Goal: Task Accomplishment & Management: Use online tool/utility

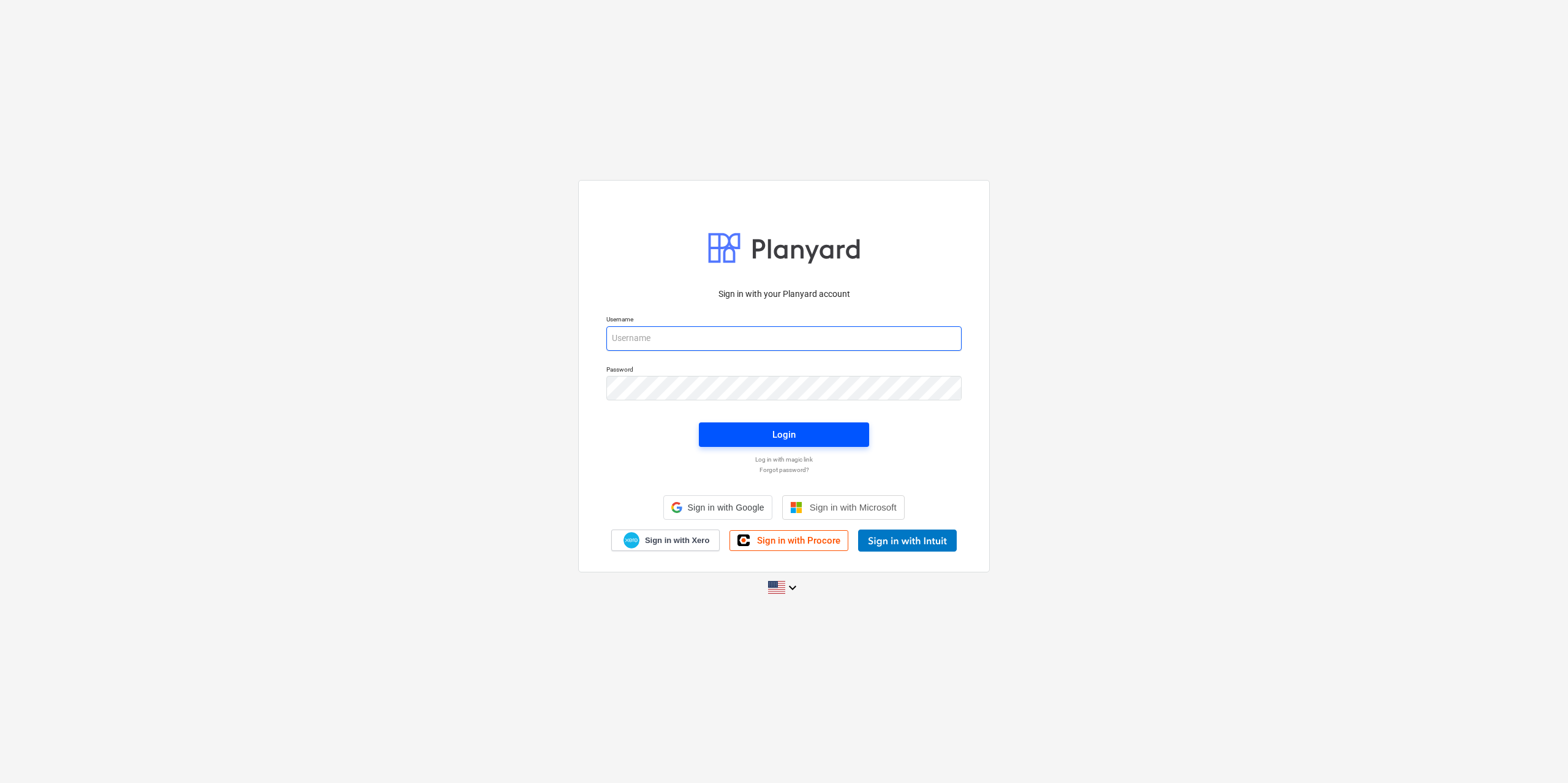
type input "[EMAIL_ADDRESS][DOMAIN_NAME]"
click at [760, 427] on span "Login" at bounding box center [784, 434] width 141 height 16
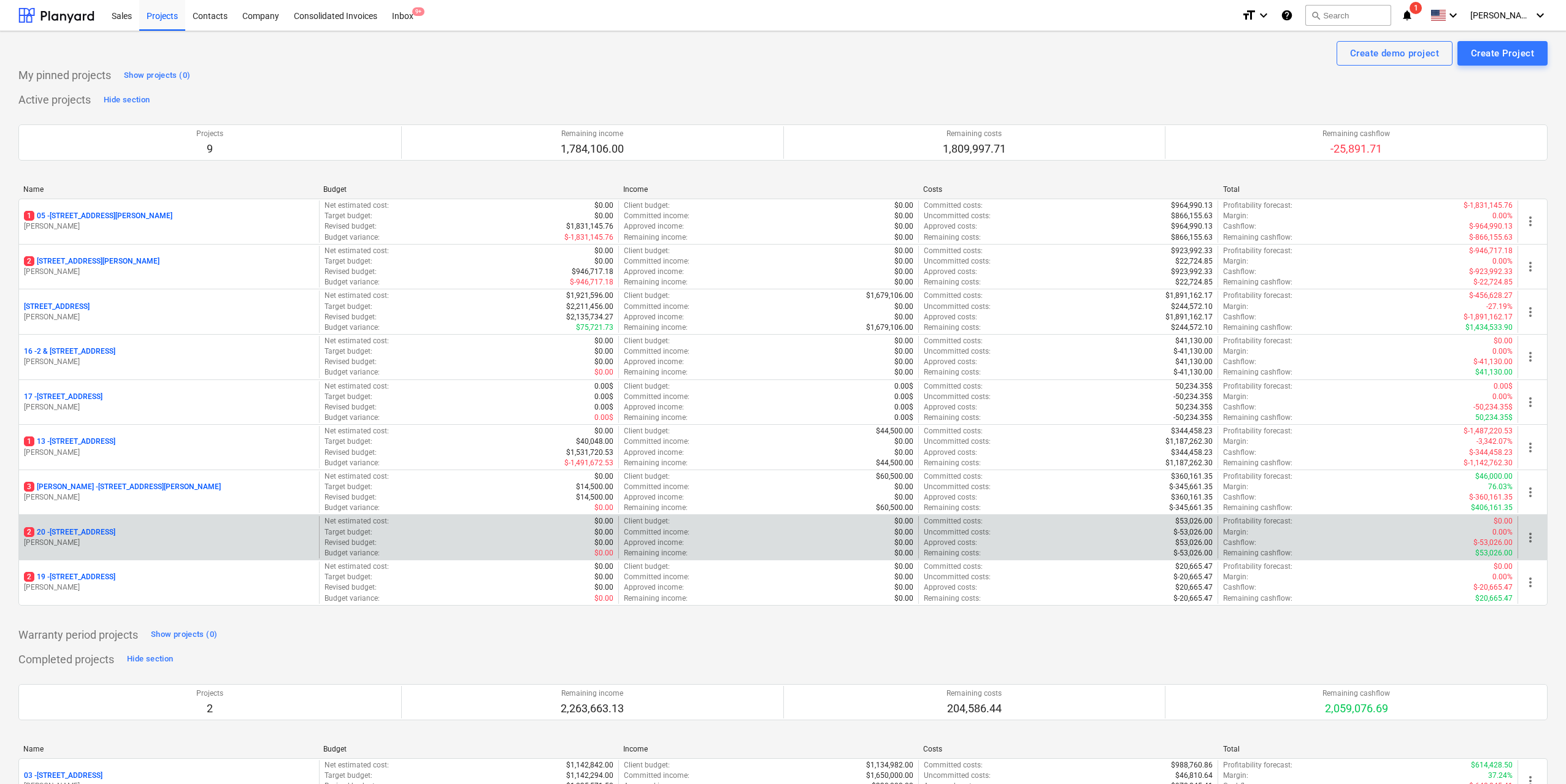
click at [115, 528] on p "2 [STREET_ADDRESS]" at bounding box center [70, 532] width 92 height 10
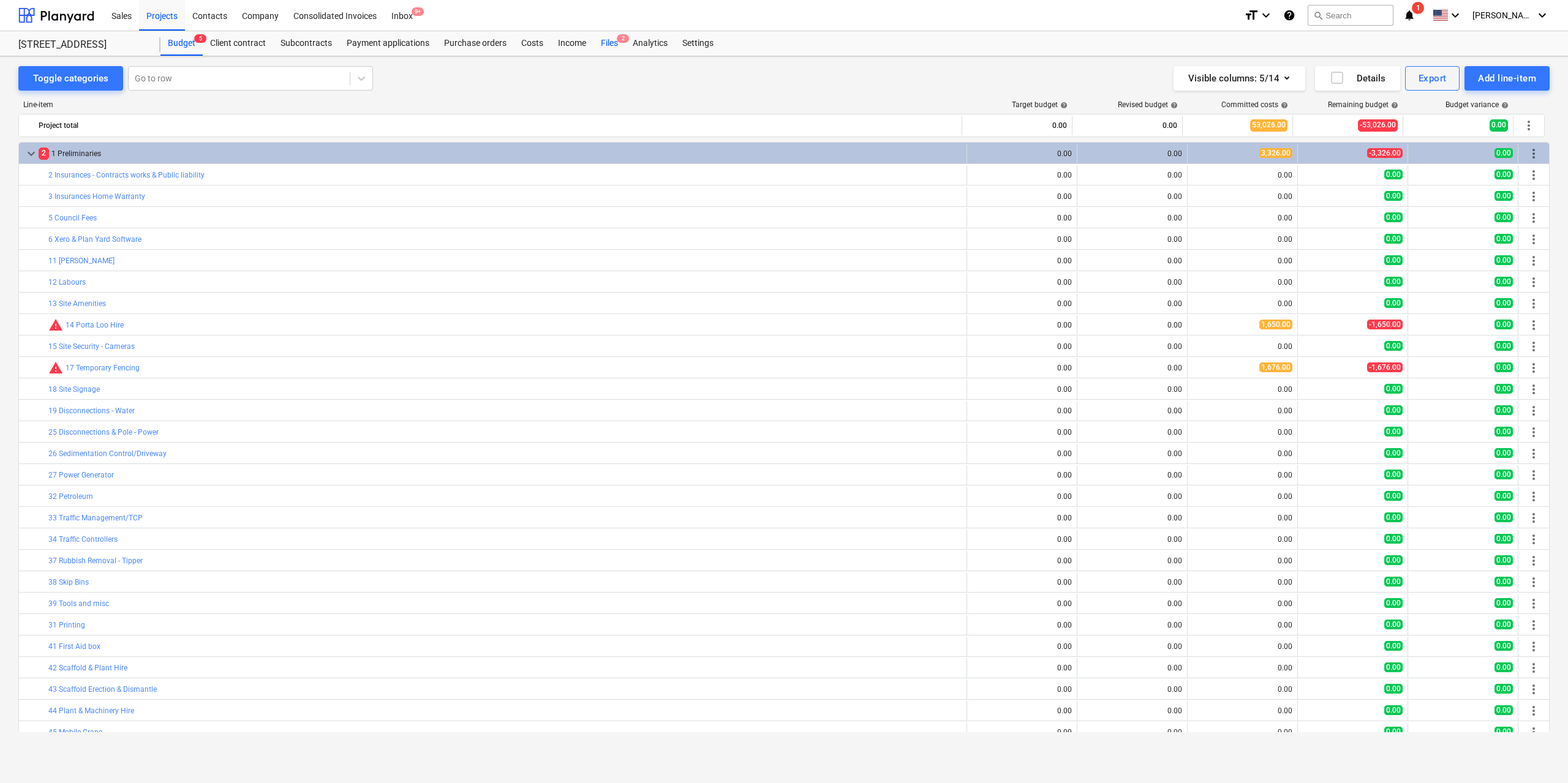
click at [611, 37] on div "Files 2" at bounding box center [609, 43] width 32 height 25
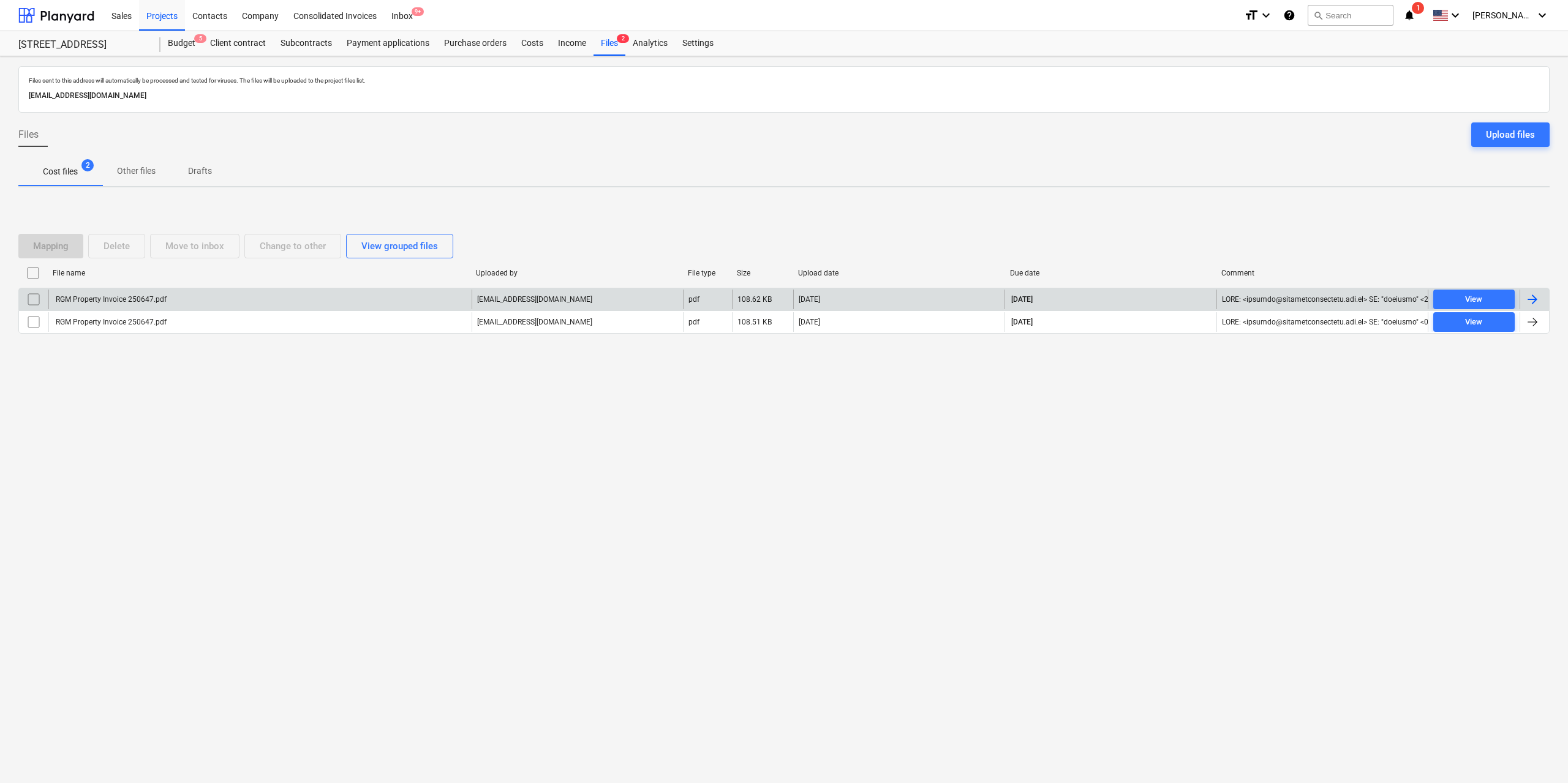
click at [199, 296] on div "RGM Property Invoice 250647.pdf" at bounding box center [260, 299] width 423 height 20
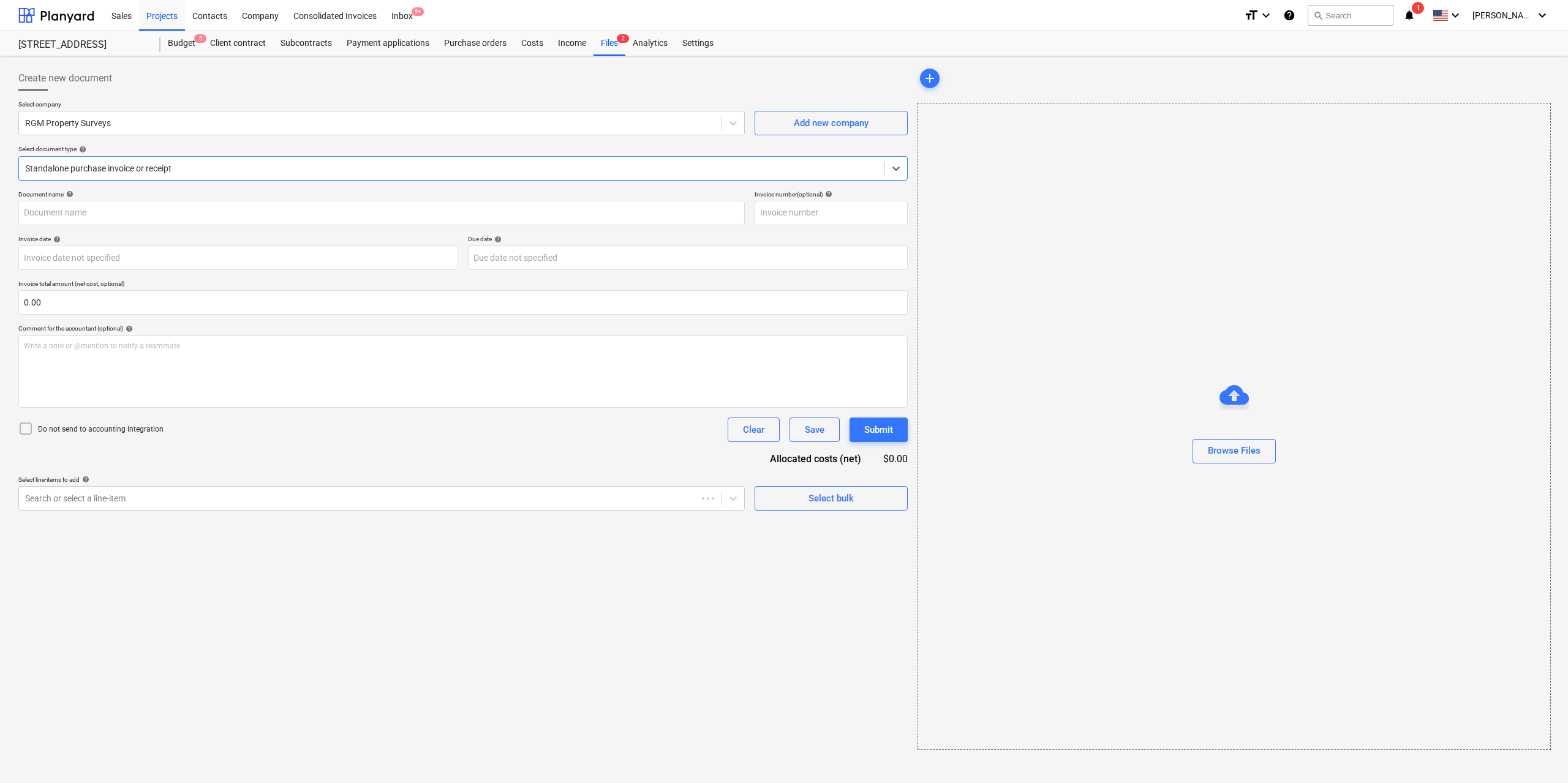
type input "250647"
type input "[DATE]"
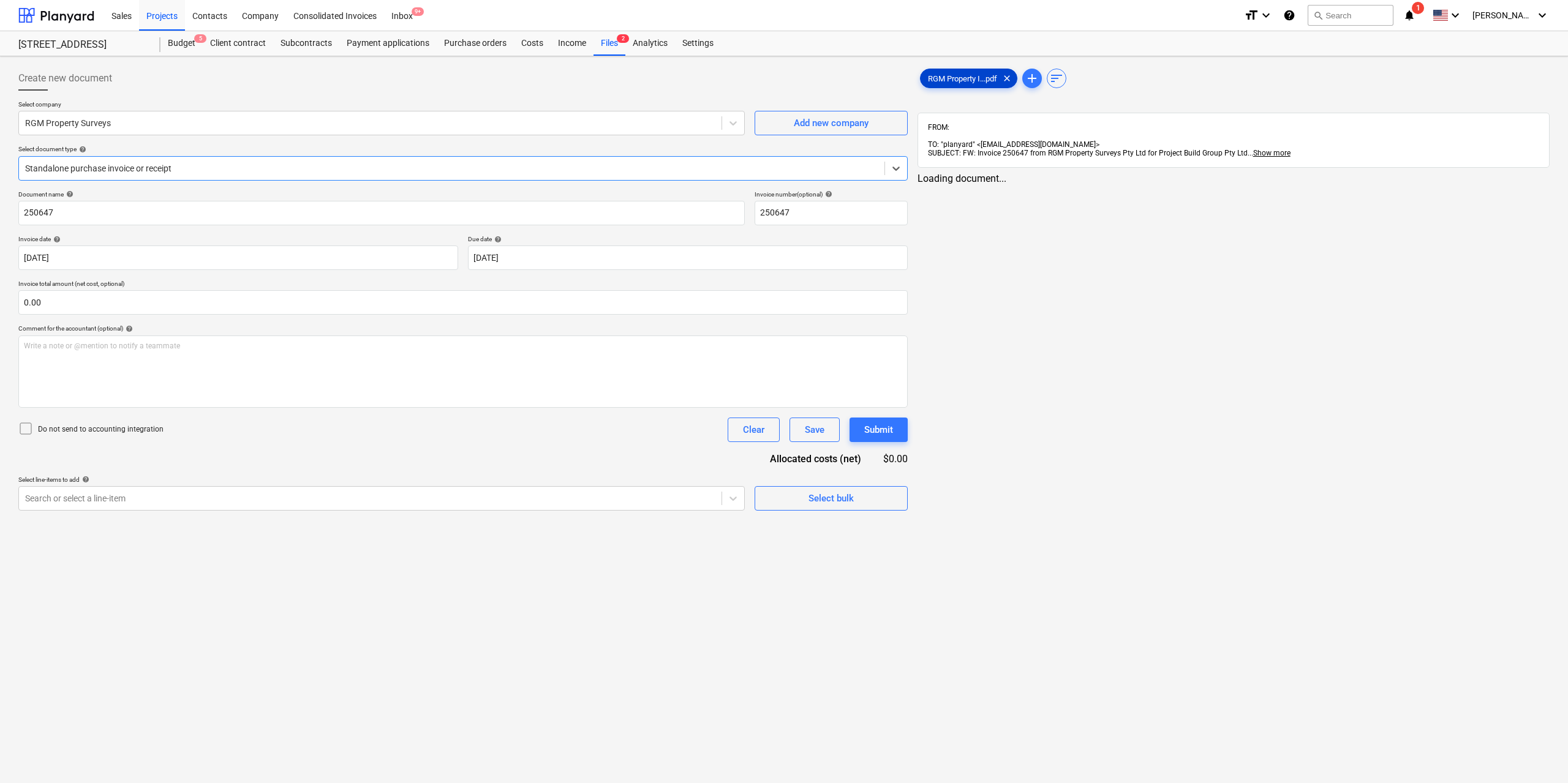
click at [941, 80] on span "RGM Property I...pdf" at bounding box center [963, 79] width 84 height 9
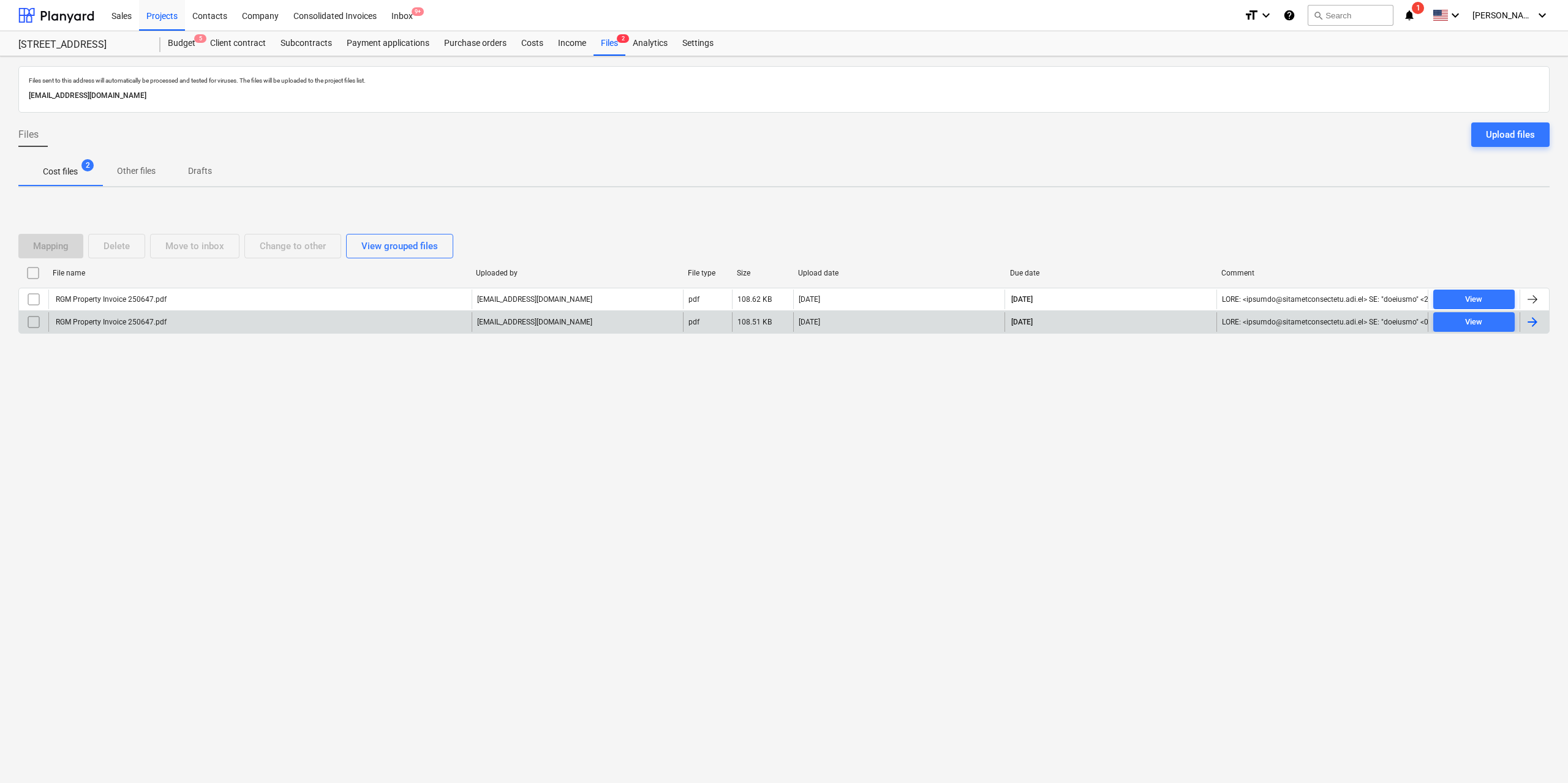
click at [88, 326] on div "RGM Property Invoice 250647.pdf" at bounding box center [110, 321] width 112 height 8
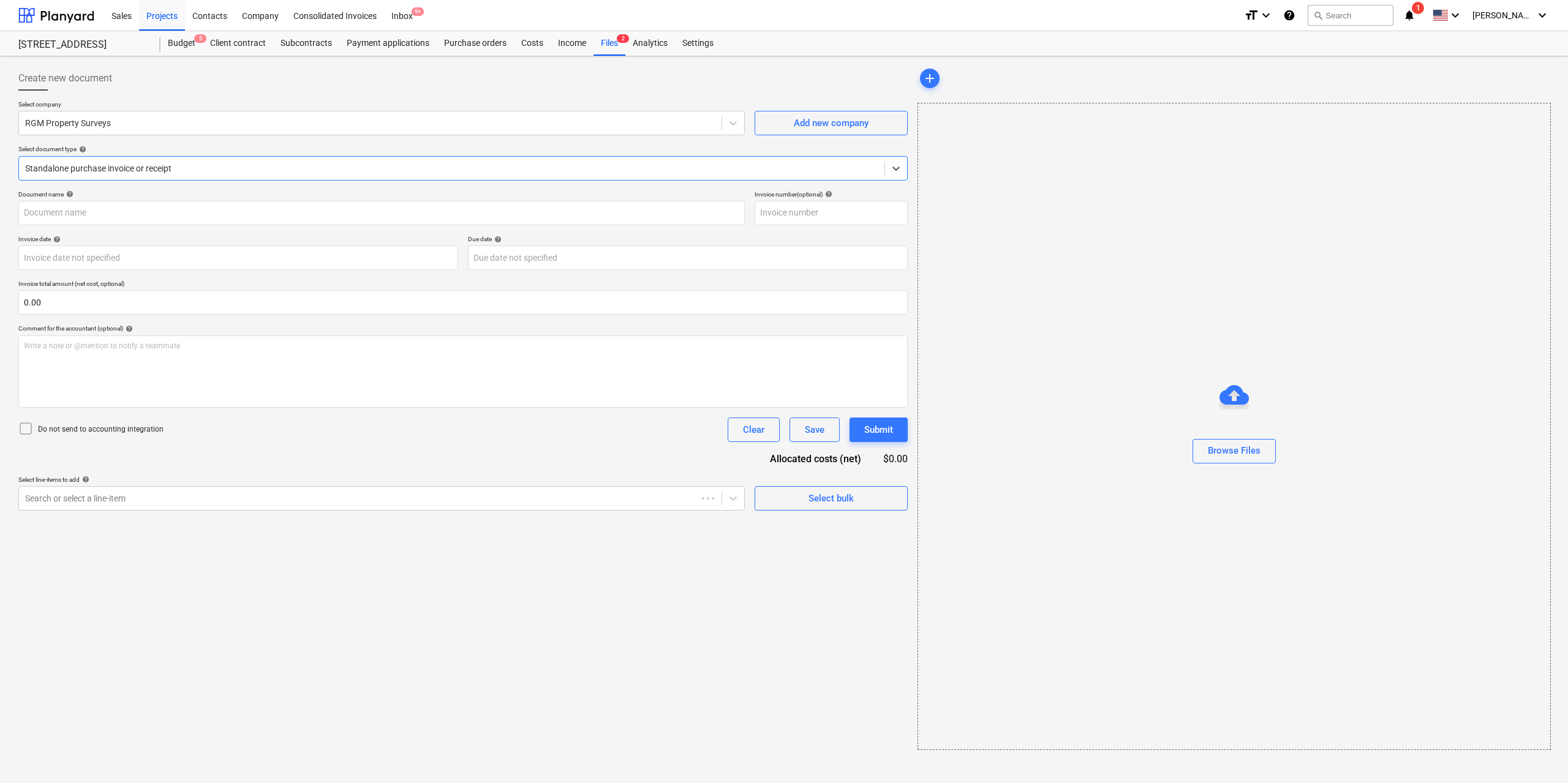
type input "250647"
type input "[DATE]"
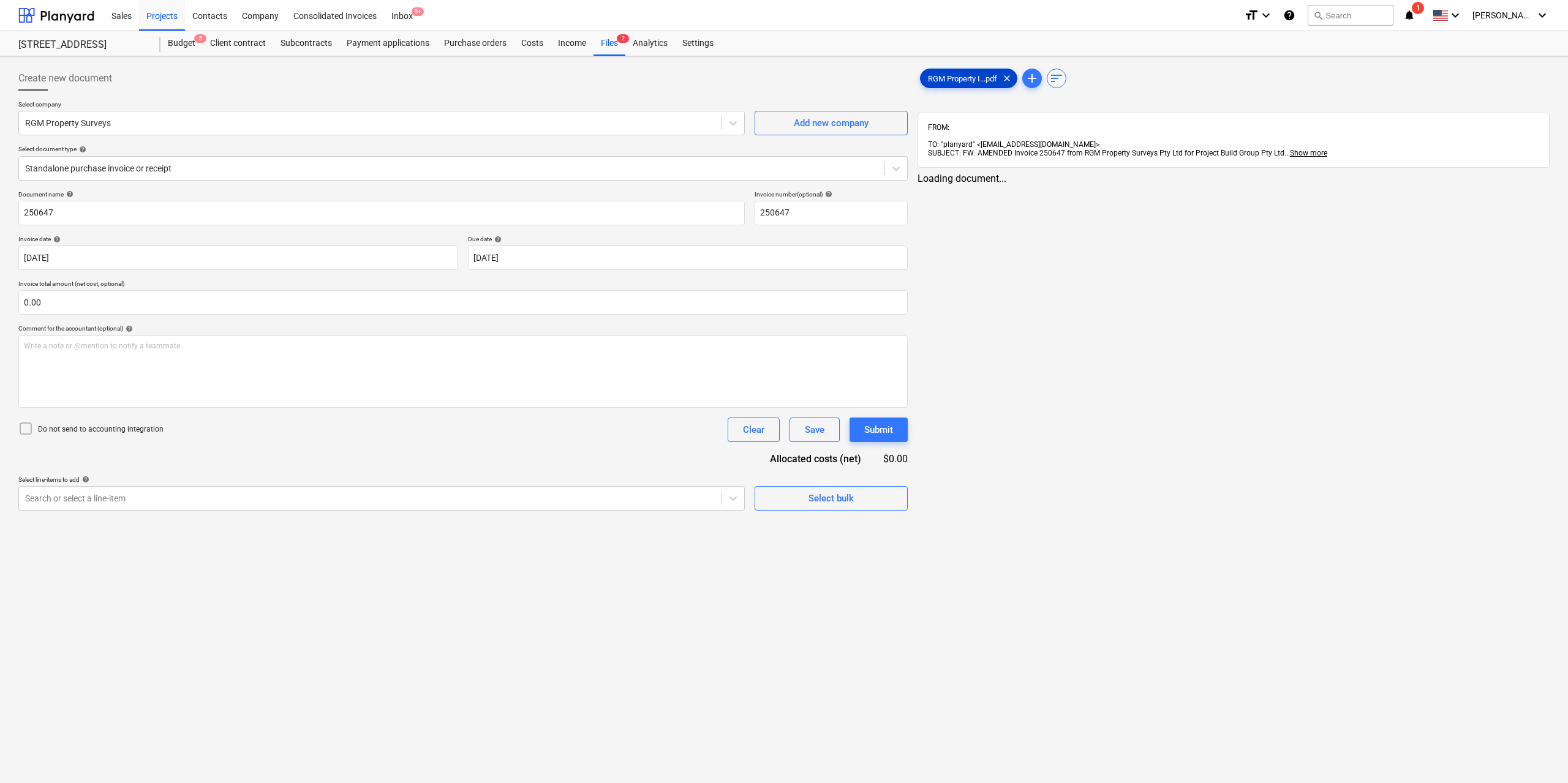
click at [947, 75] on span "RGM Property I...pdf" at bounding box center [963, 79] width 84 height 9
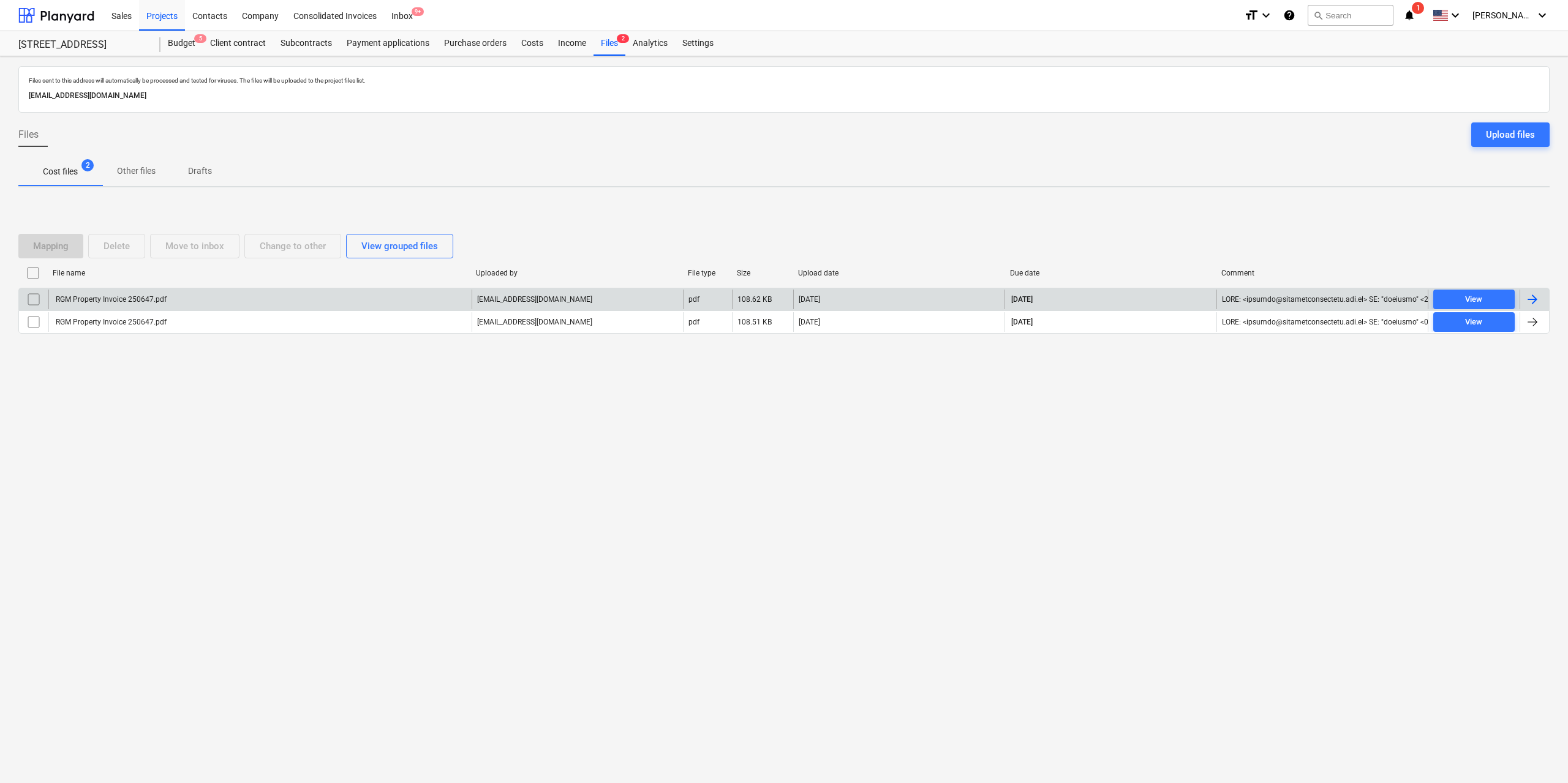
click at [41, 302] on input "checkbox" at bounding box center [34, 299] width 20 height 20
click at [124, 250] on div "Delete" at bounding box center [116, 246] width 26 height 16
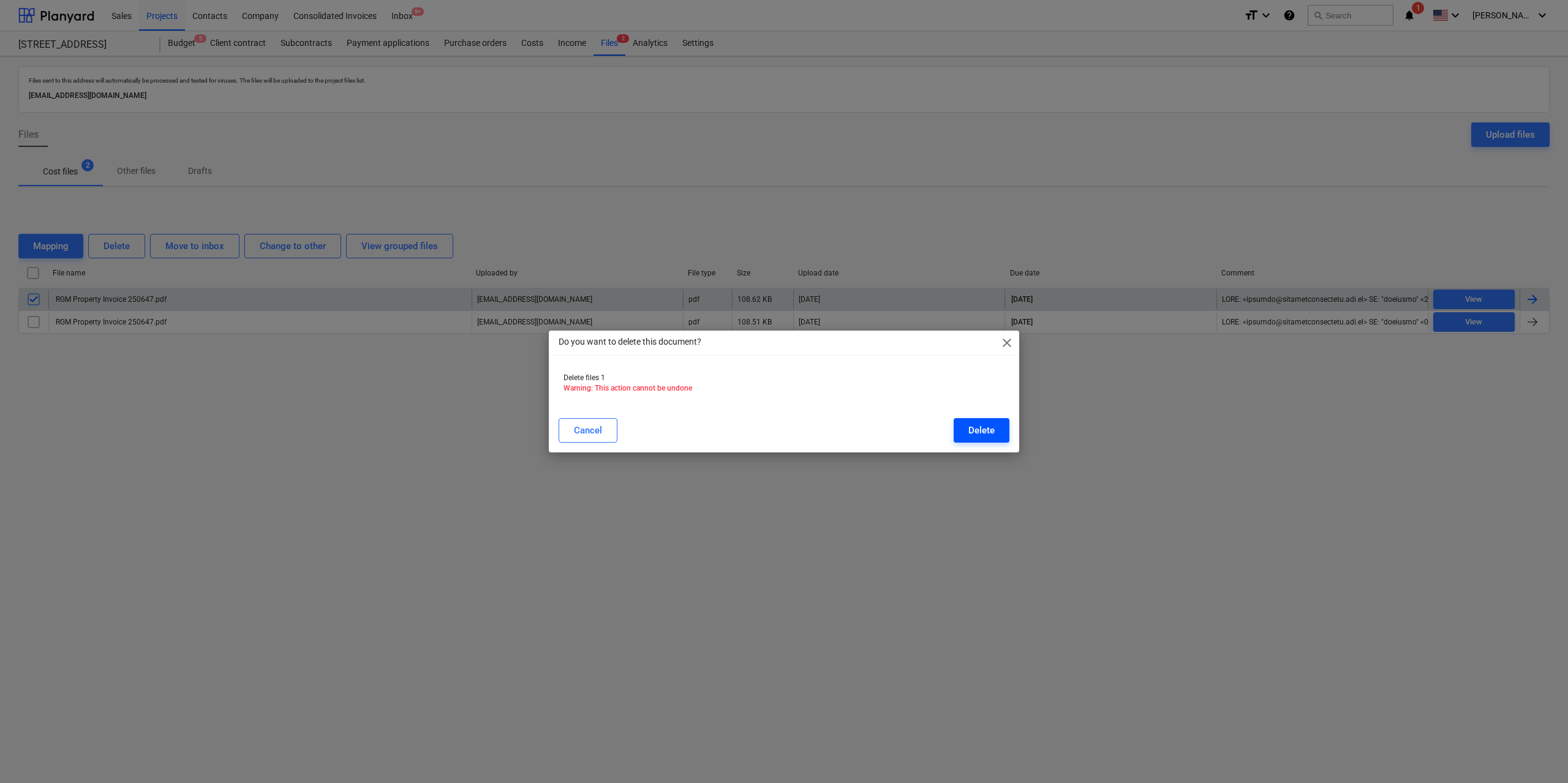
click at [965, 420] on button "Delete" at bounding box center [982, 431] width 56 height 25
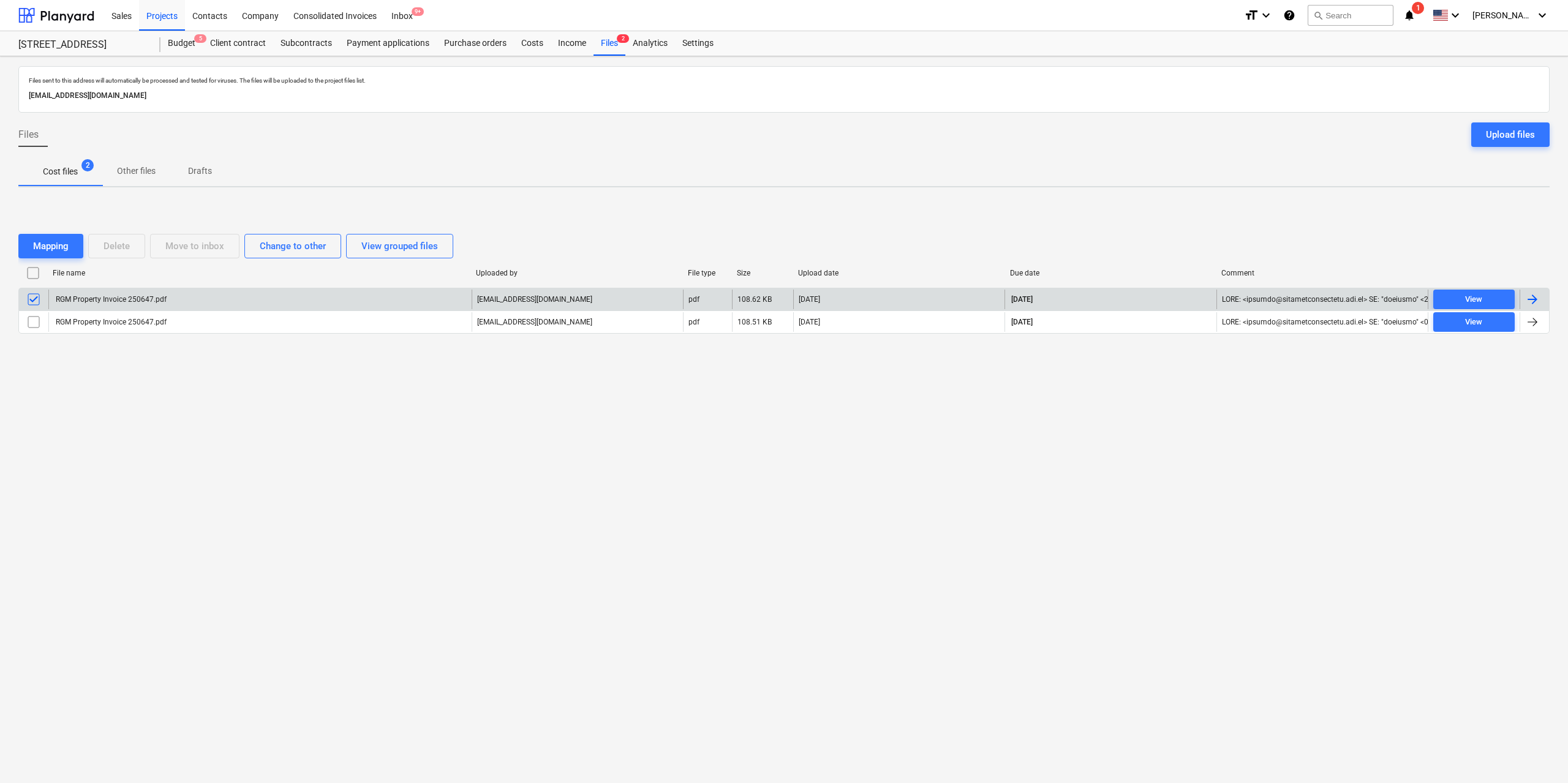
click at [326, 464] on div "Files sent to this address will automatically be processed and tested for virus…" at bounding box center [784, 420] width 1568 height 727
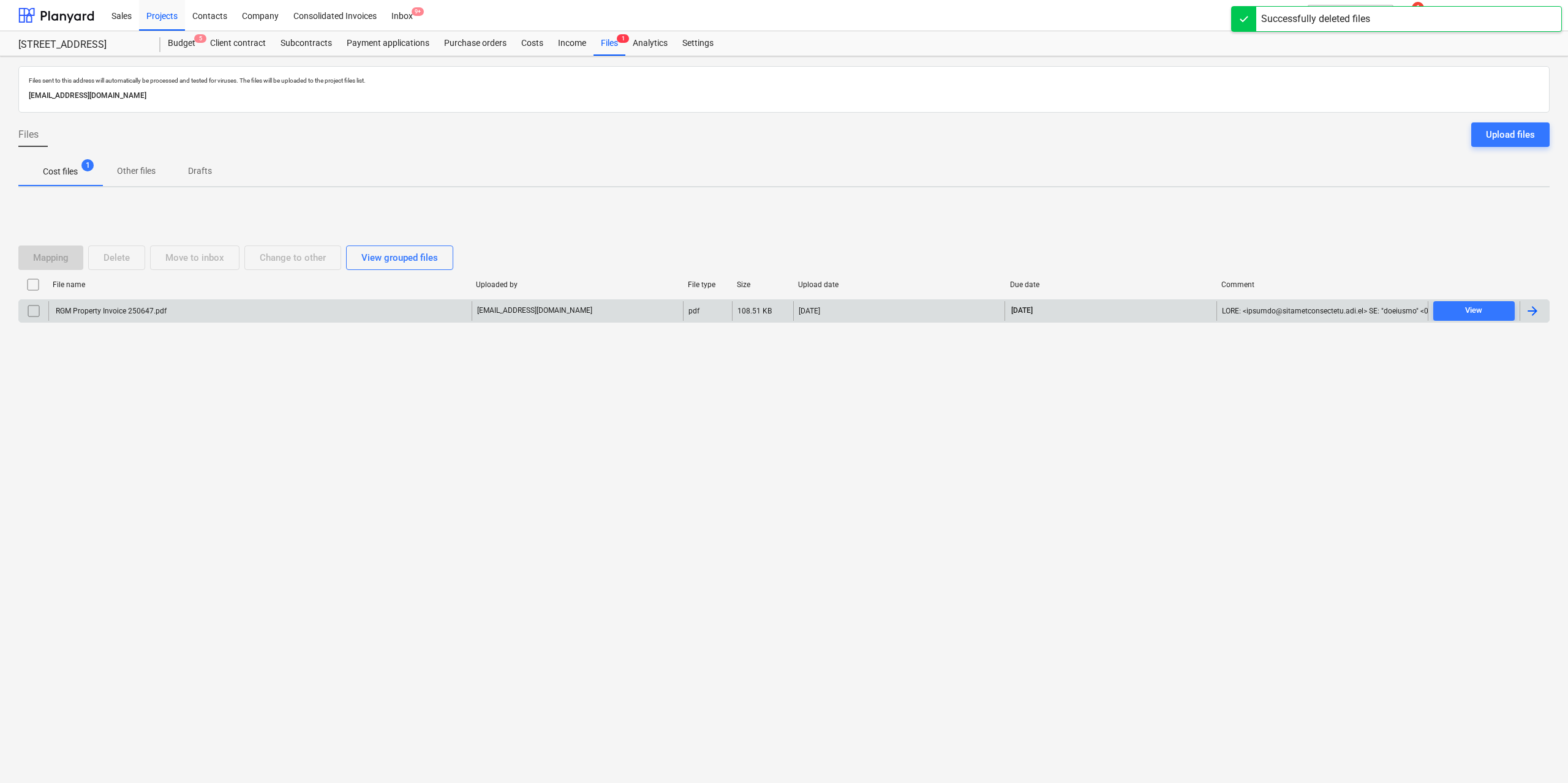
click at [135, 313] on div "RGM Property Invoice 250647.pdf" at bounding box center [110, 311] width 112 height 8
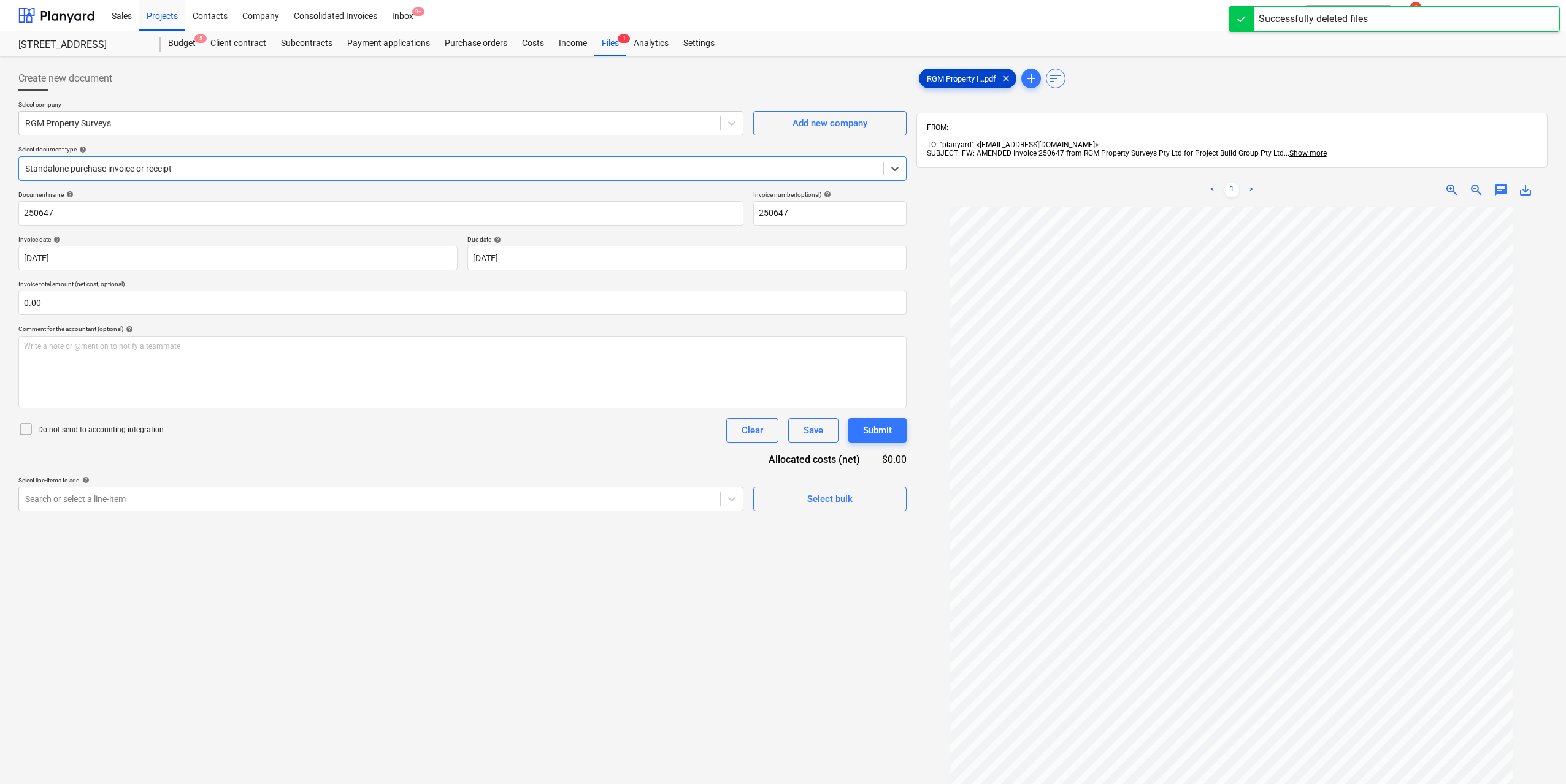
click at [948, 83] on div "RGM Property I...pdf clear" at bounding box center [967, 78] width 97 height 20
click at [424, 511] on div "Search or select a line-item" at bounding box center [381, 499] width 725 height 25
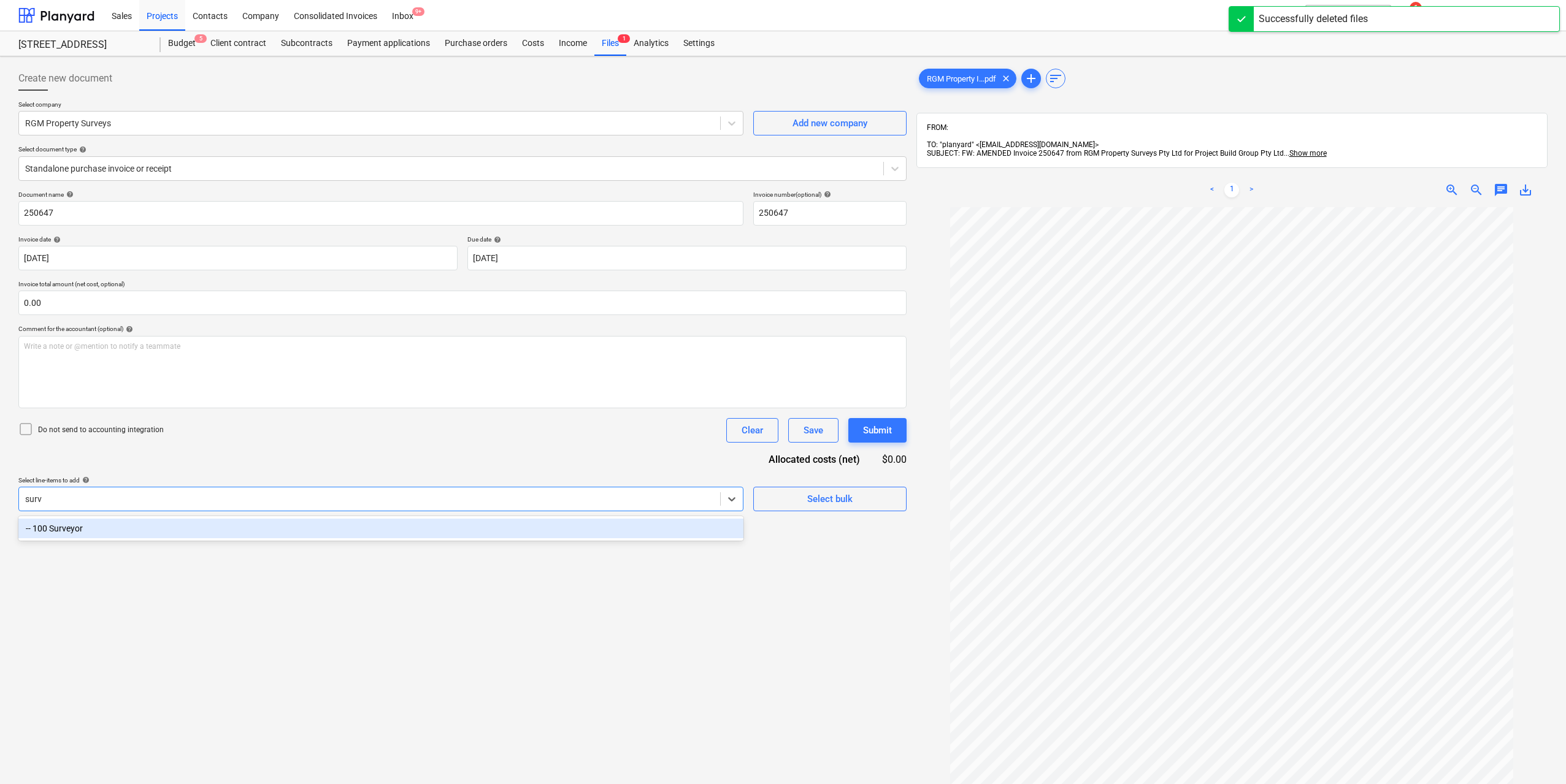
type input "[PERSON_NAME]"
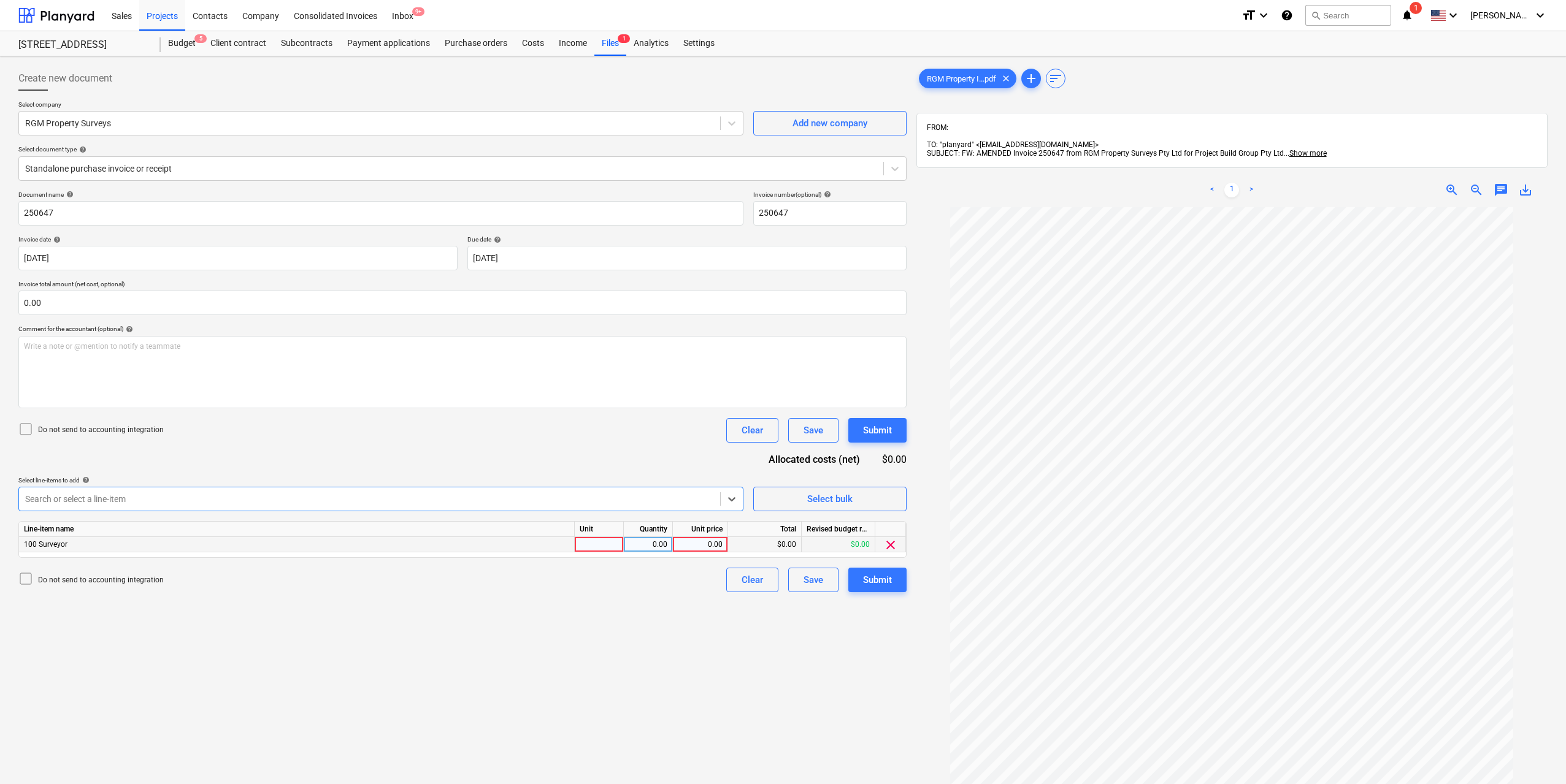
click at [607, 548] on div at bounding box center [599, 545] width 49 height 15
type input "1"
click at [657, 548] on div "0.00" at bounding box center [648, 545] width 39 height 15
click at [689, 542] on div "0.00" at bounding box center [700, 545] width 45 height 15
type input "900"
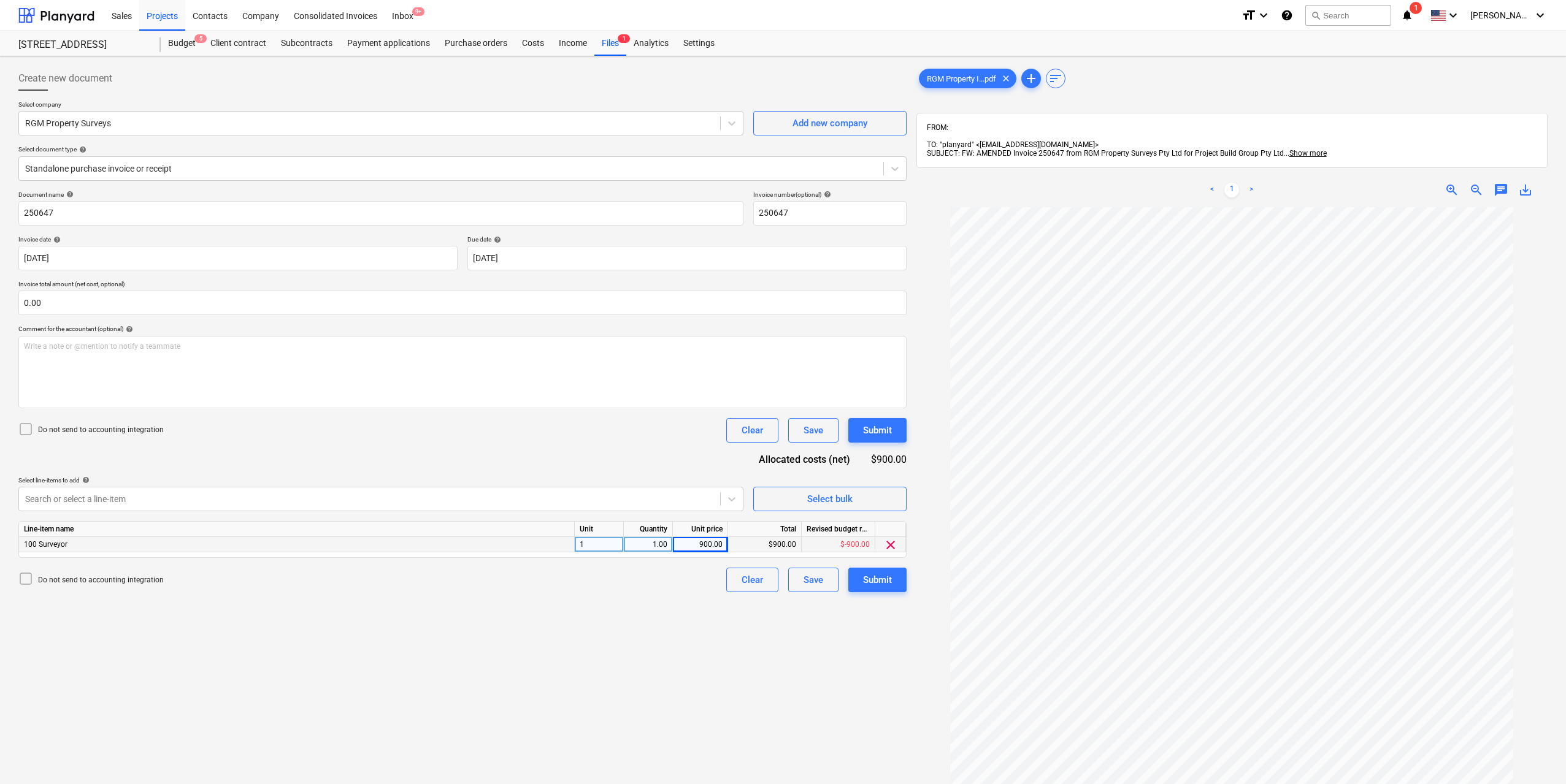
click at [686, 612] on div "Create new document Select company RGM Property Surveys Add new company Select …" at bounding box center [462, 511] width 898 height 900
click at [866, 572] on div "Submit" at bounding box center [877, 580] width 29 height 16
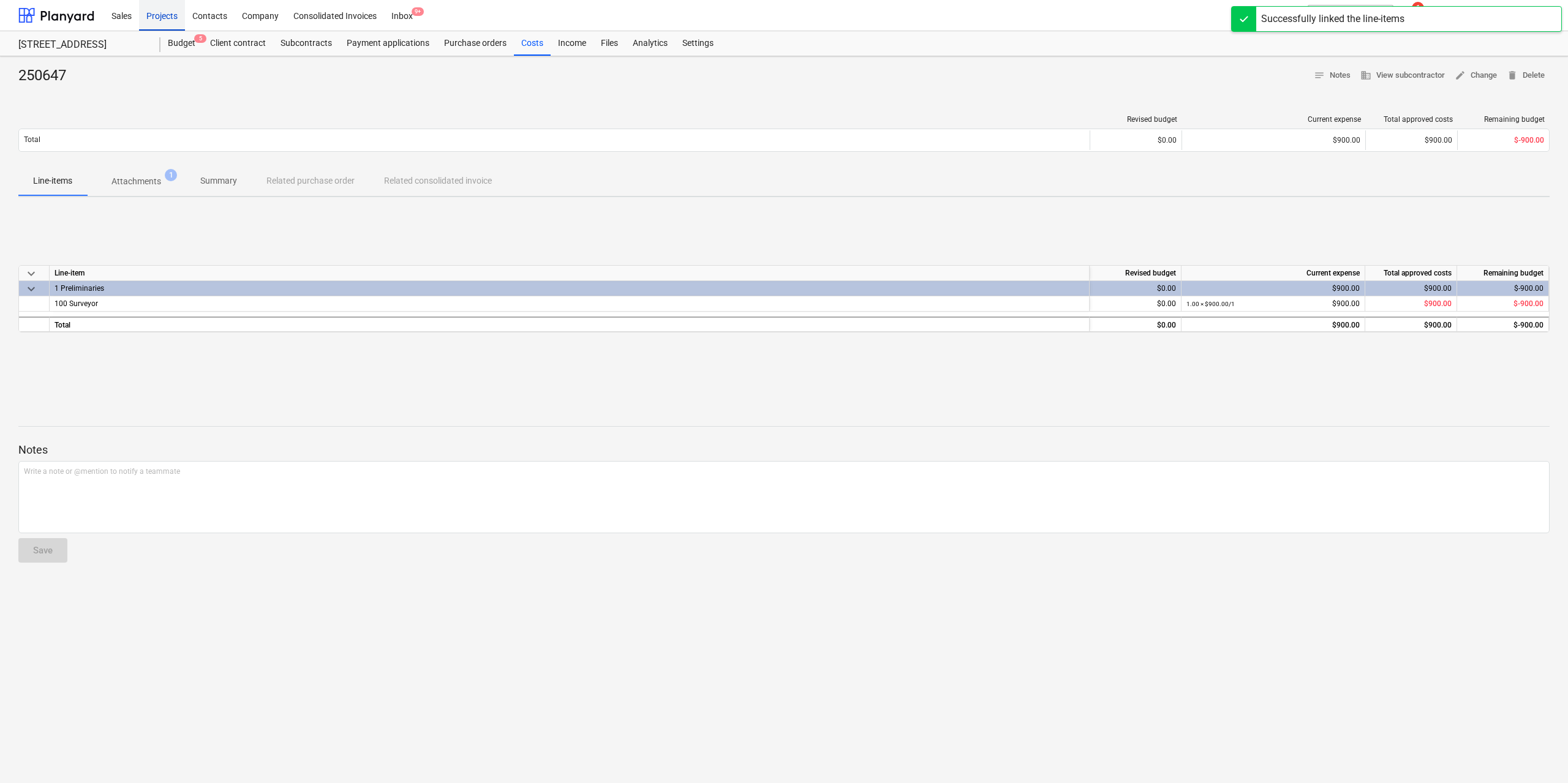
click at [167, 13] on div "Projects" at bounding box center [162, 15] width 46 height 31
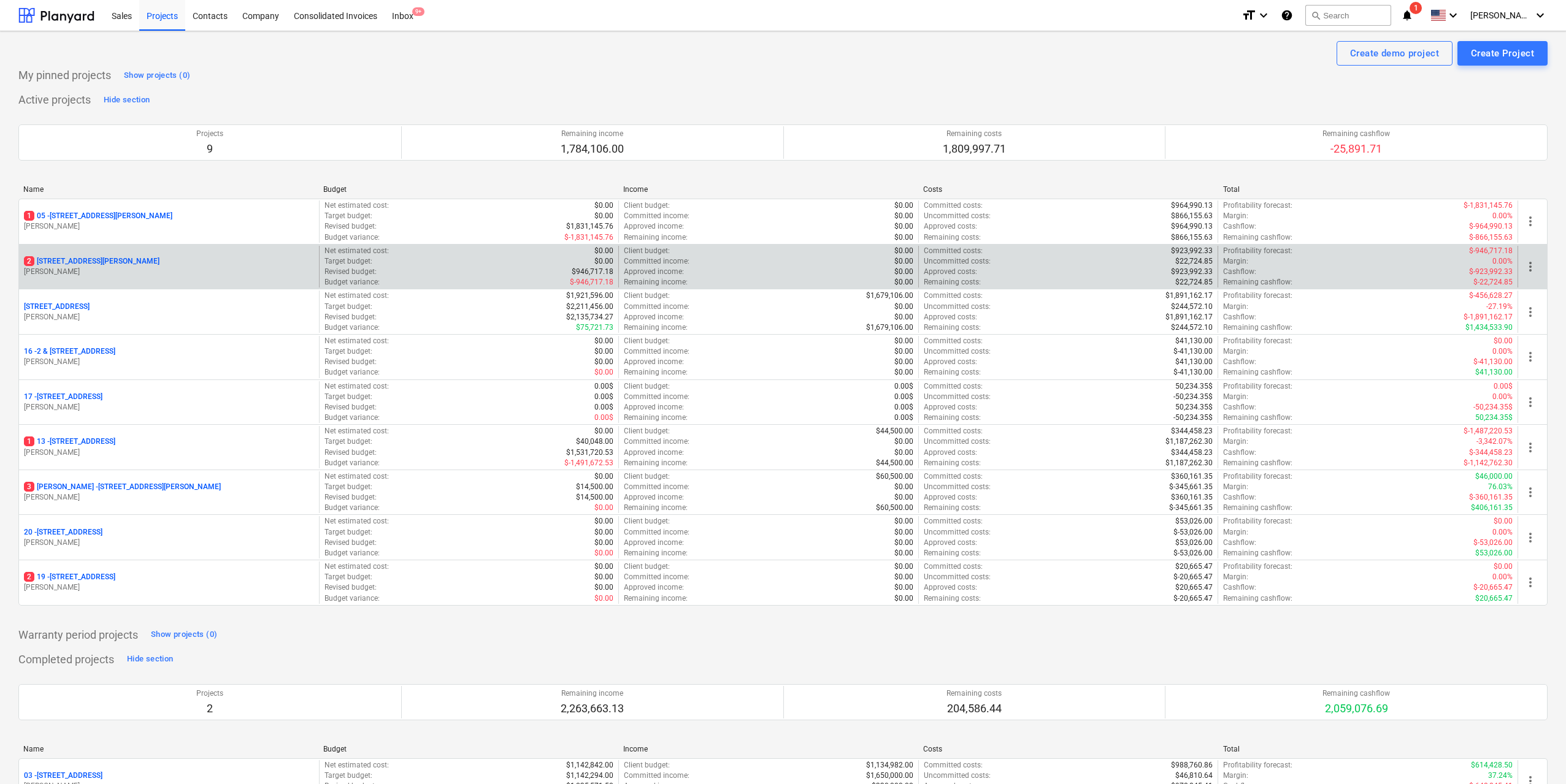
click at [139, 255] on div "[STREET_ADDRESS][PERSON_NAME][PERSON_NAME]" at bounding box center [169, 267] width 300 height 43
click at [141, 260] on p "[STREET_ADDRESS][PERSON_NAME]" at bounding box center [92, 261] width 135 height 10
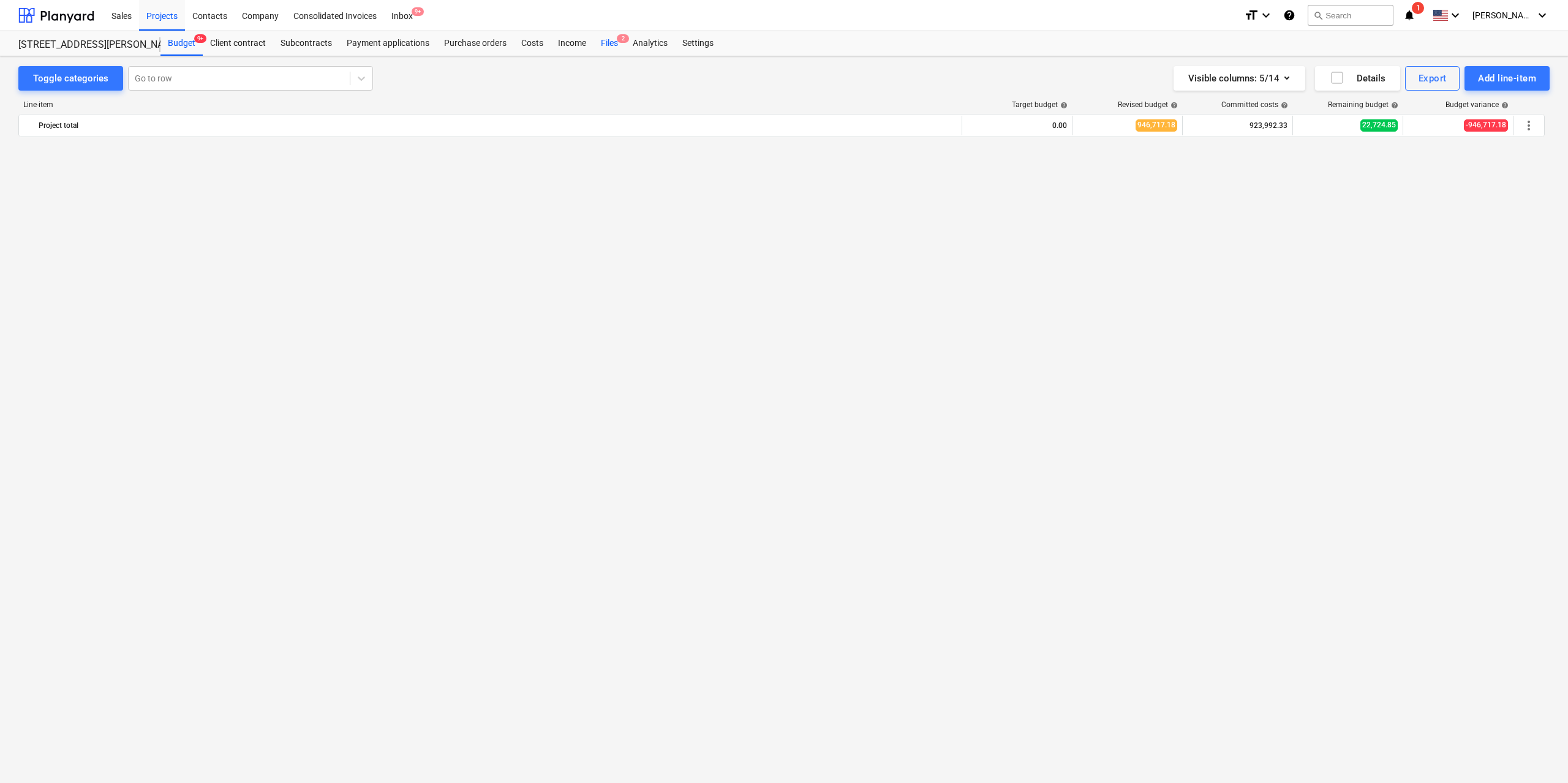
click at [616, 45] on div "Files 2" at bounding box center [609, 43] width 32 height 25
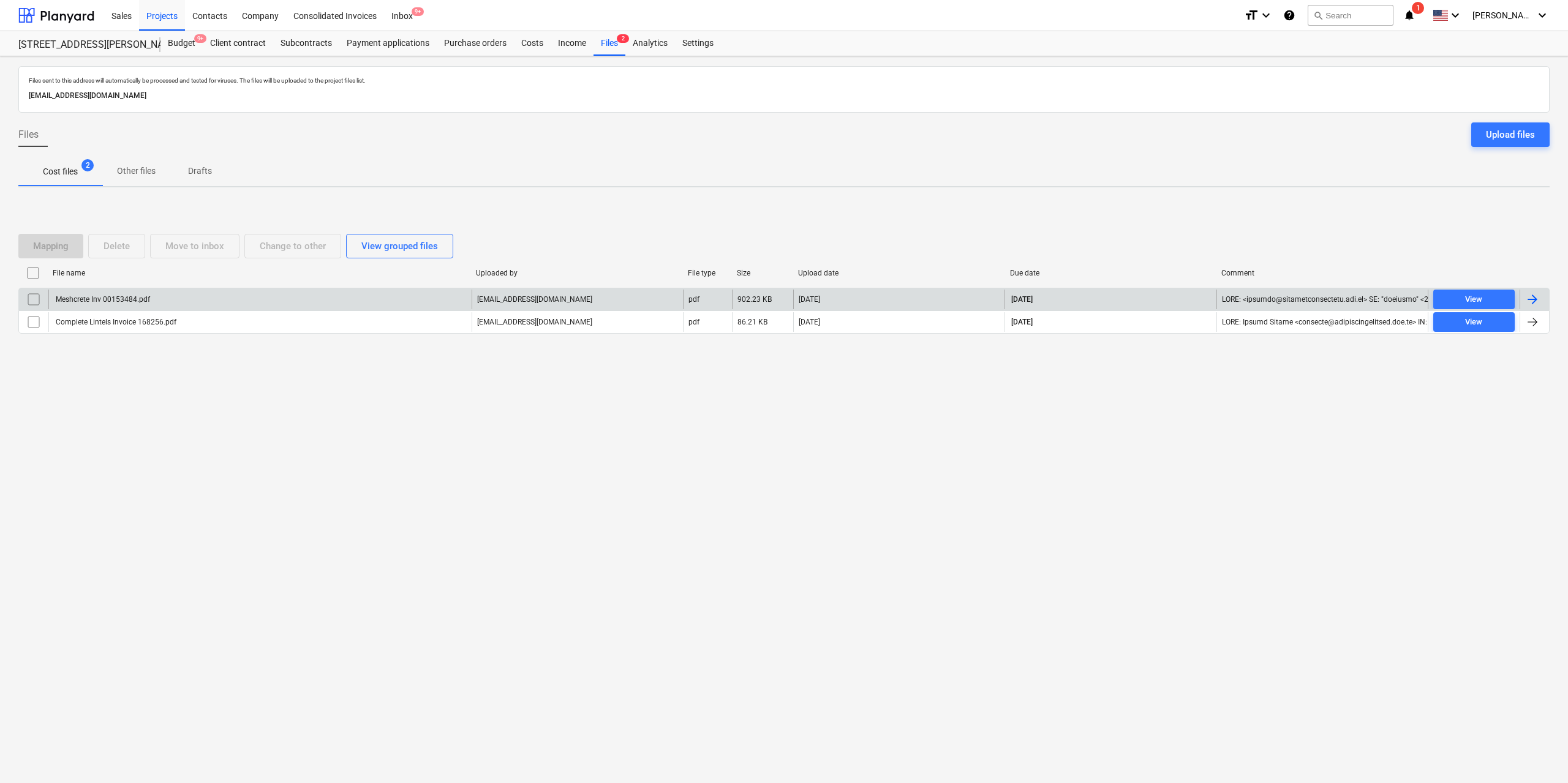
click at [136, 302] on div "Meshcrete Inv 00153484.pdf" at bounding box center [102, 299] width 96 height 8
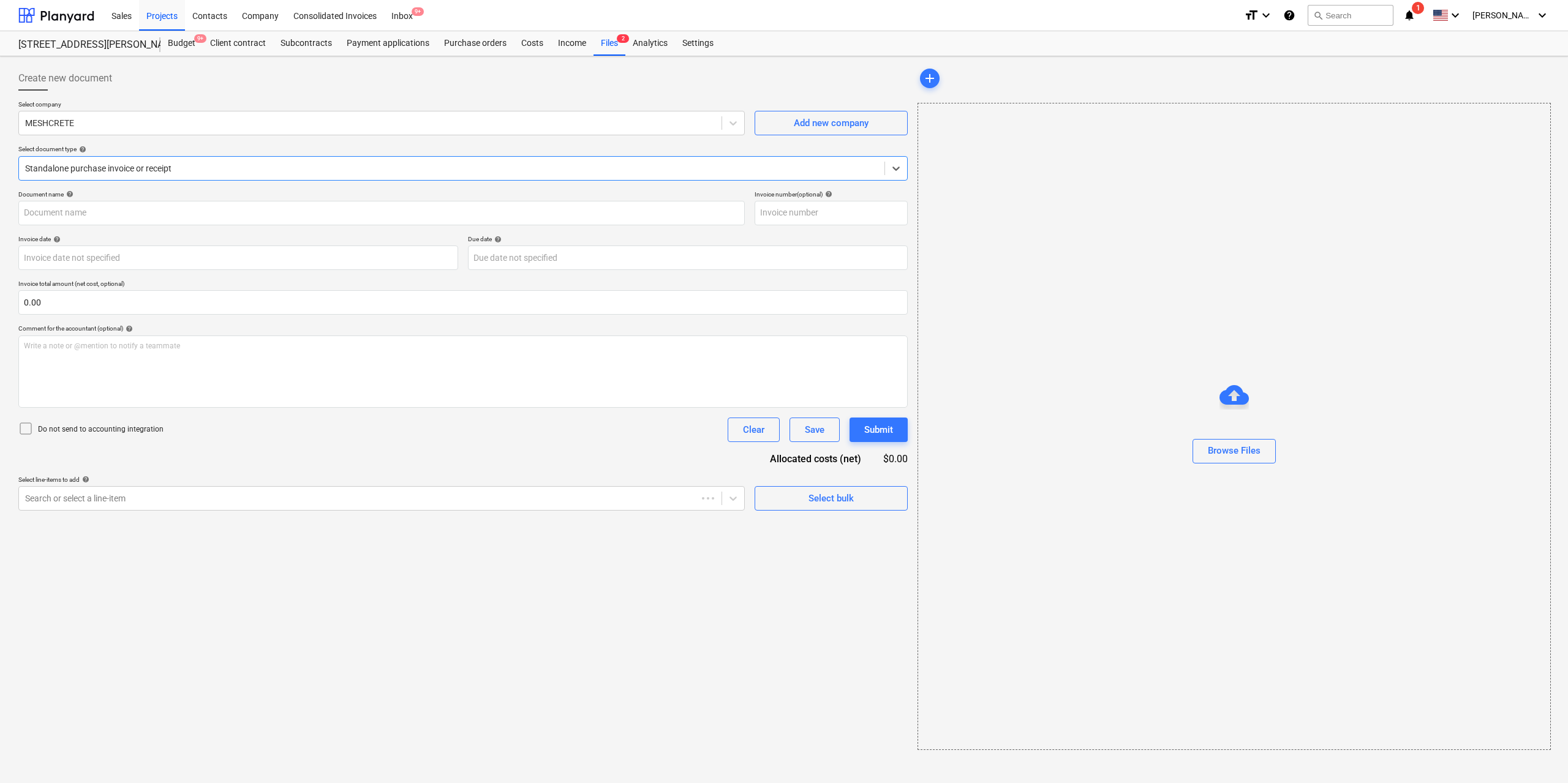
type input "00153484"
type input "[DATE]"
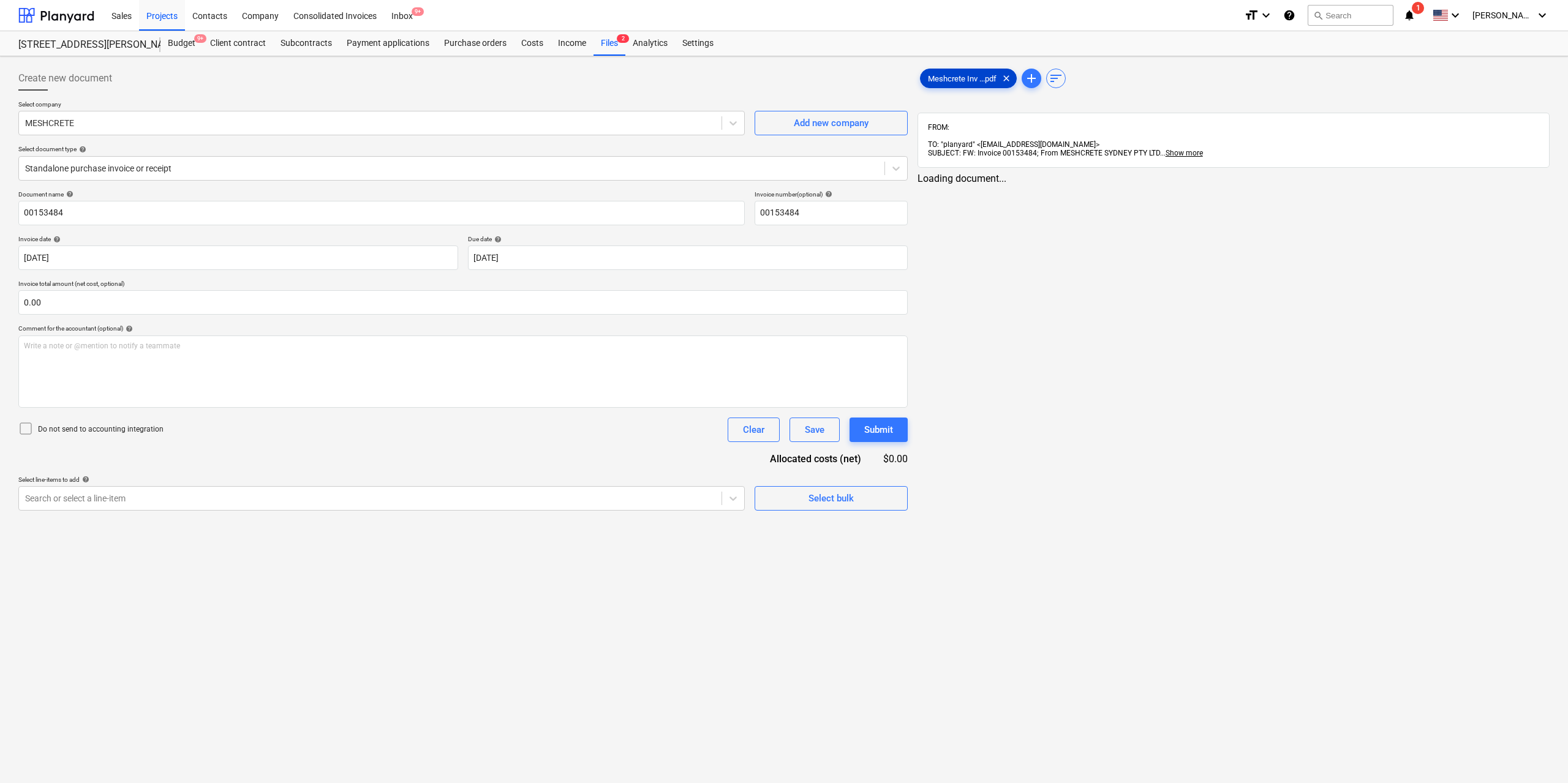
click at [943, 79] on span "Meshcrete Inv ...pdf" at bounding box center [962, 79] width 83 height 9
click at [530, 495] on div at bounding box center [369, 498] width 688 height 12
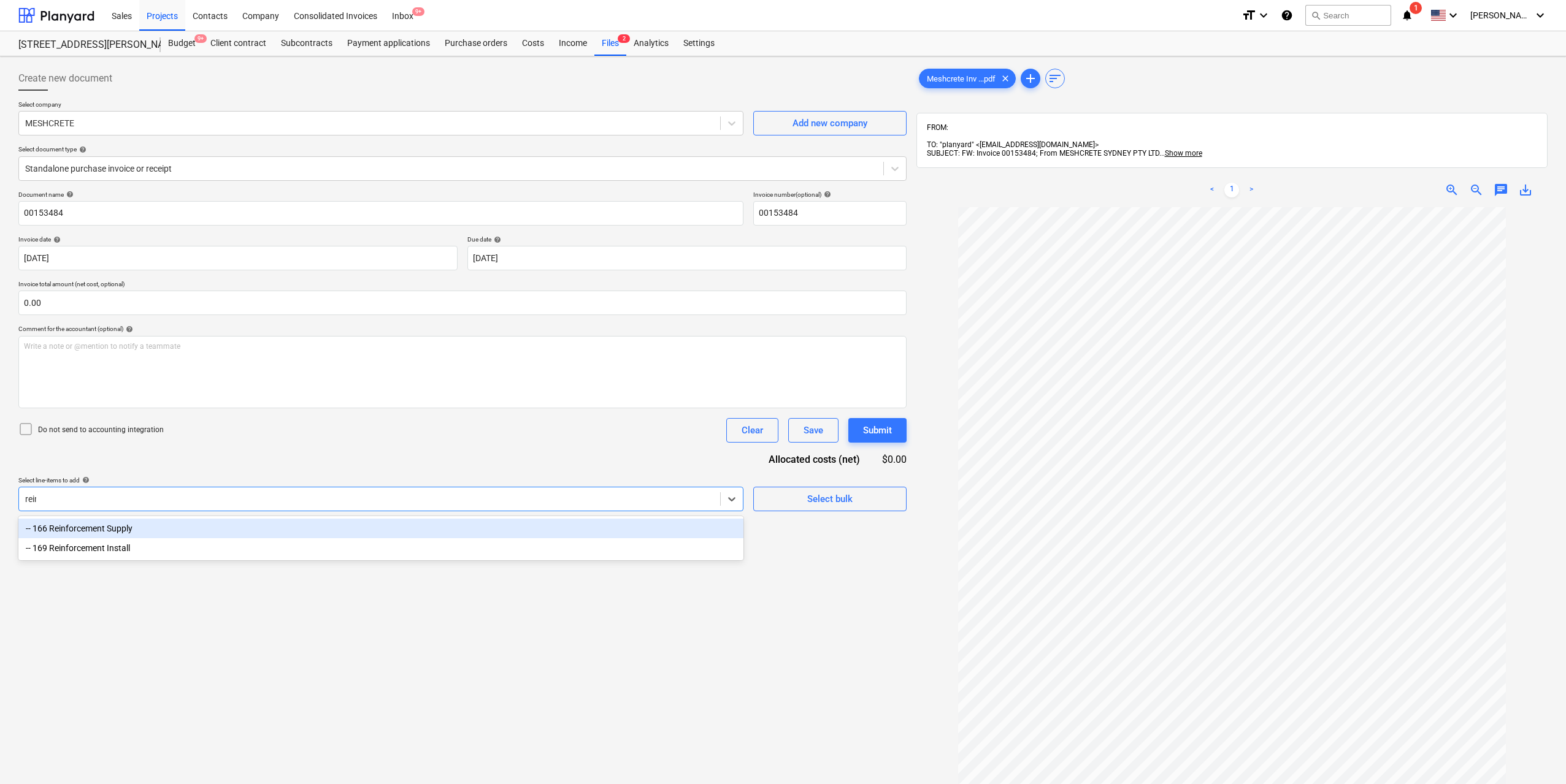
type input "reinfo"
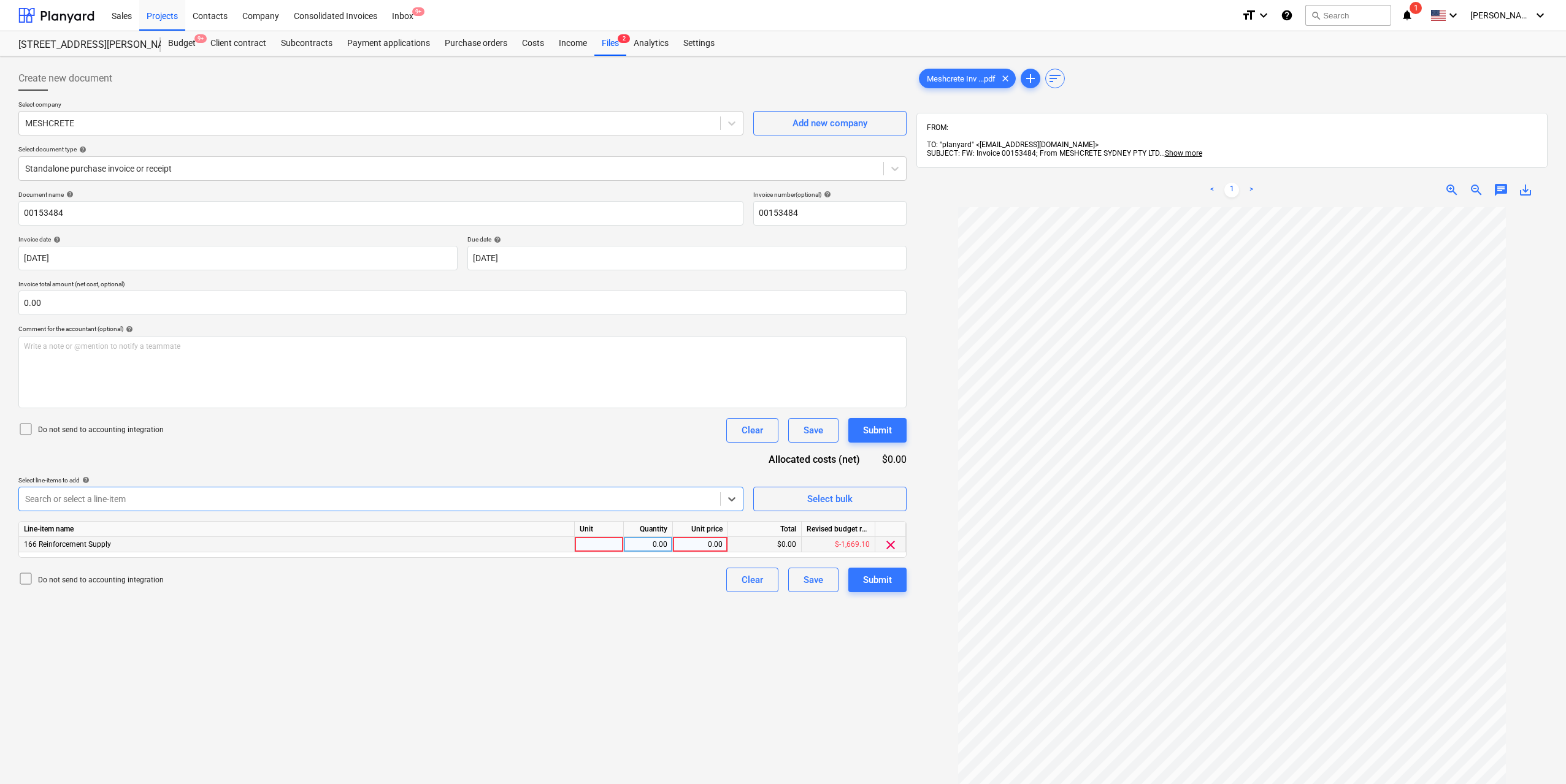
click at [604, 543] on div at bounding box center [599, 545] width 49 height 15
click at [639, 541] on div "0.00" at bounding box center [648, 545] width 39 height 15
click at [703, 541] on div "0.00" at bounding box center [700, 545] width 45 height 15
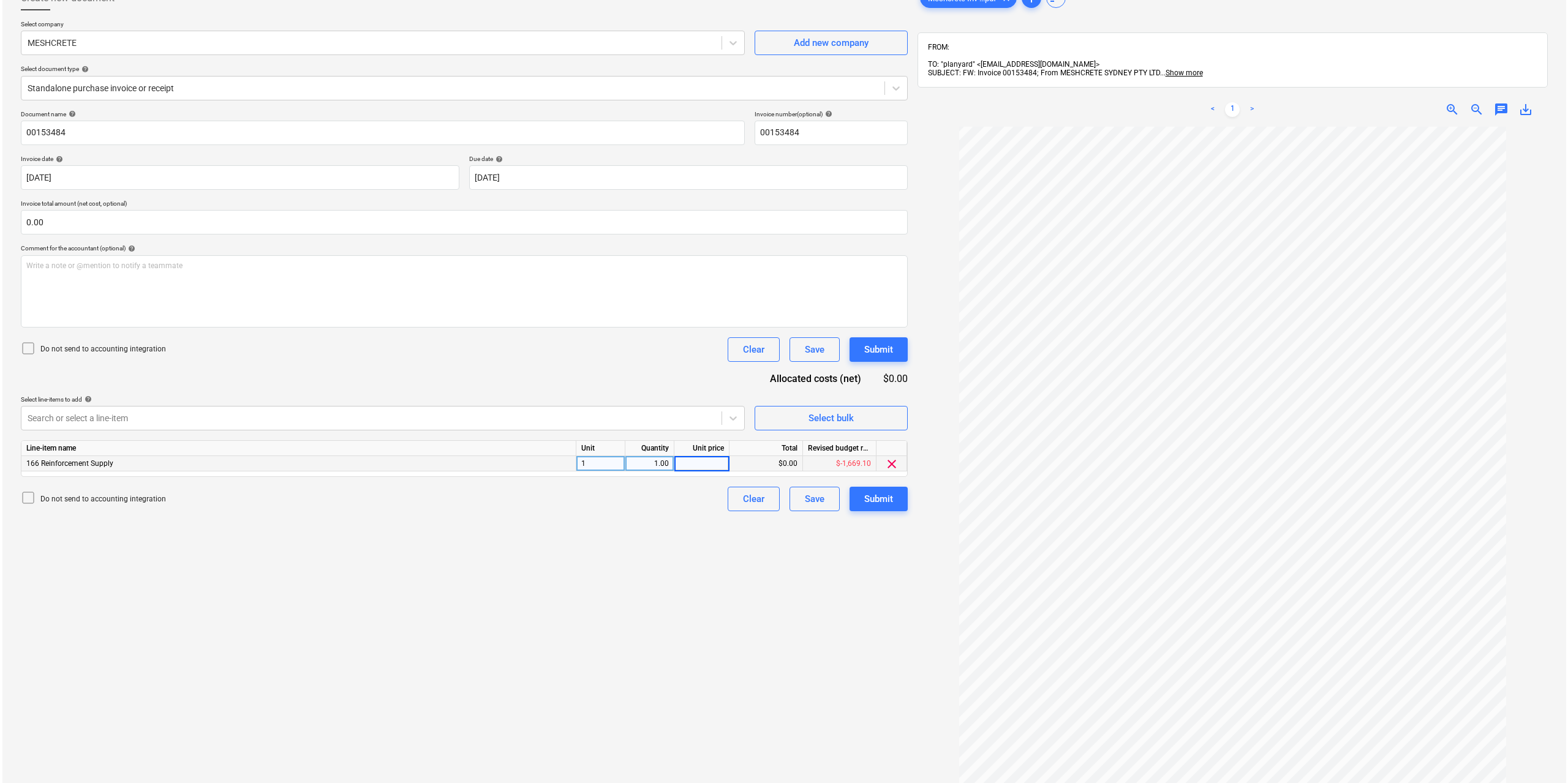
scroll to position [174, 0]
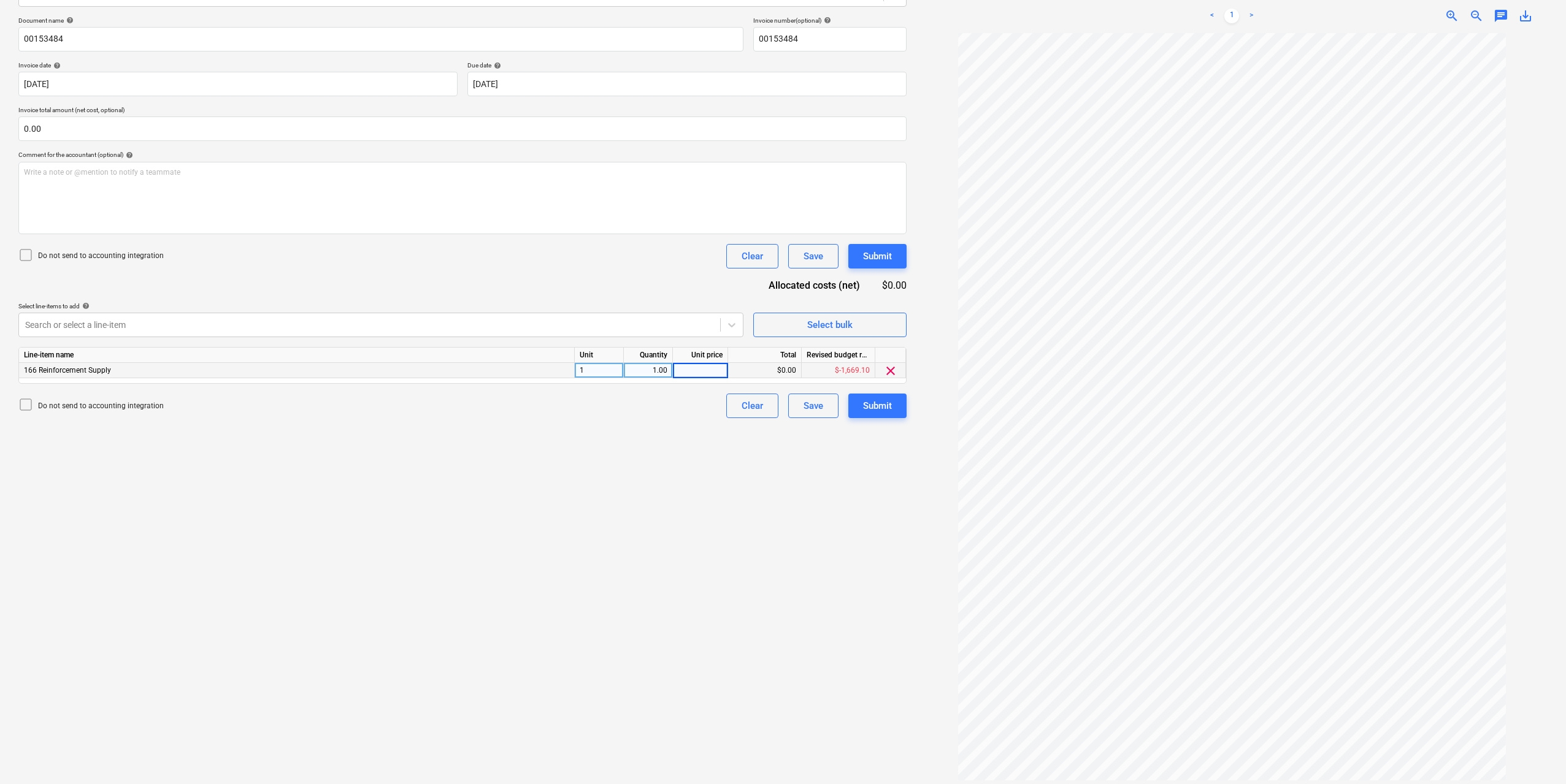
click at [703, 372] on input at bounding box center [700, 370] width 55 height 15
type input "663"
click at [698, 451] on div "Create new document Select company MESHCRETE Add new company Select document ty…" at bounding box center [462, 338] width 898 height 900
click at [841, 402] on div "Clear Save Submit" at bounding box center [811, 406] width 190 height 25
click at [860, 405] on button "Submit" at bounding box center [878, 406] width 59 height 25
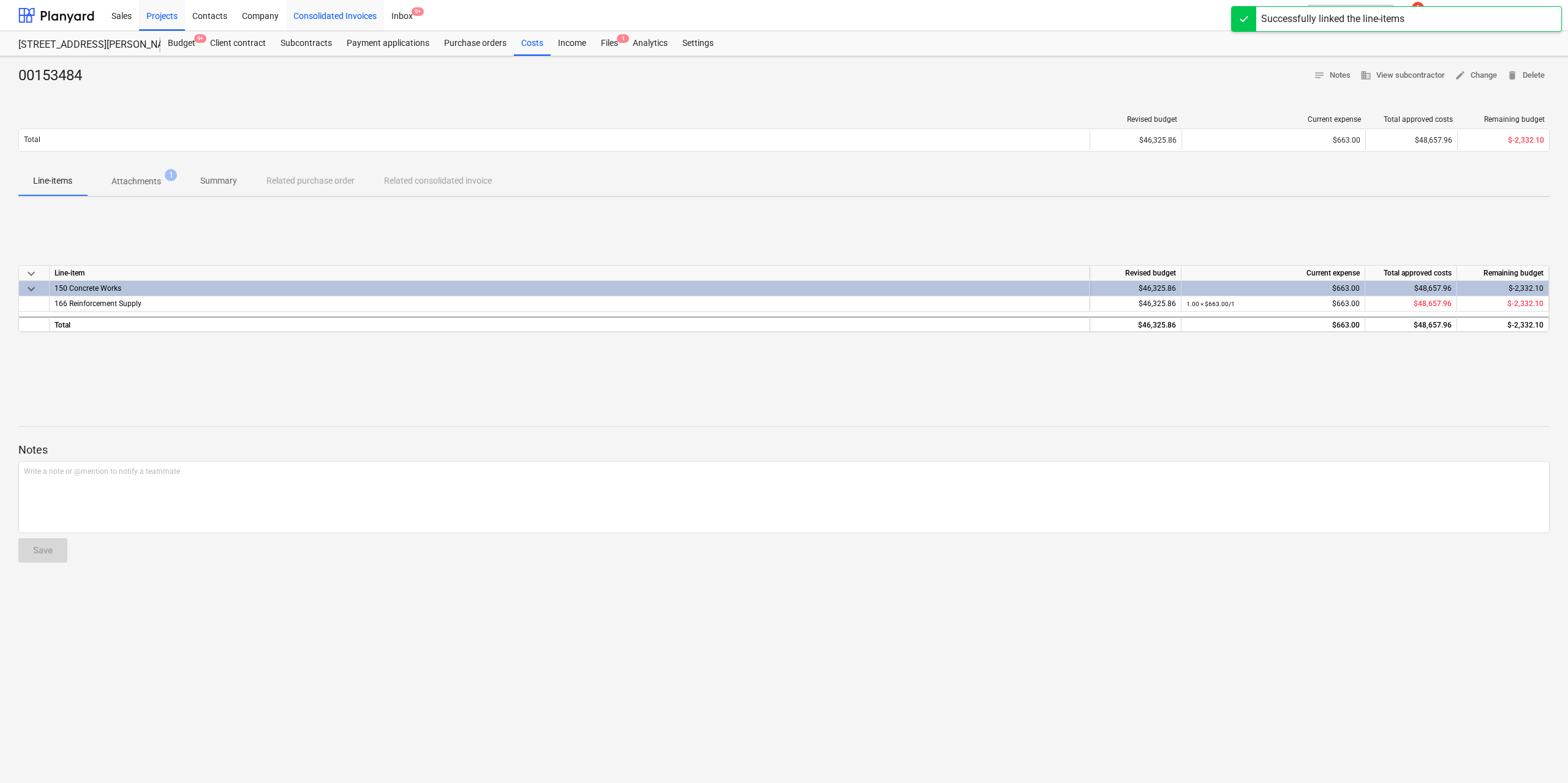
click at [354, 24] on div "Consolidated Invoices" at bounding box center [335, 15] width 98 height 31
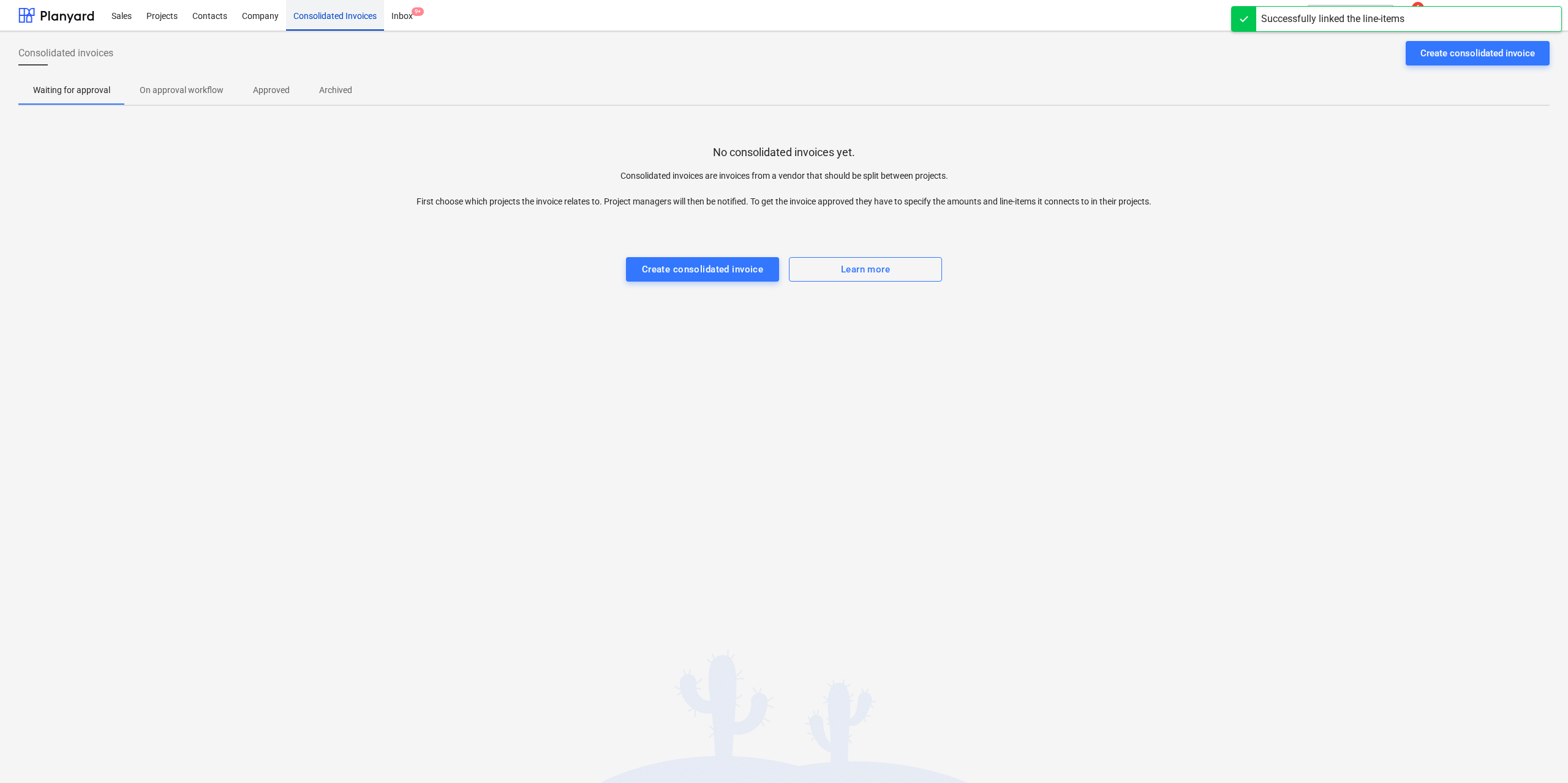
click at [354, 23] on div "Consolidated Invoices" at bounding box center [335, 15] width 98 height 31
click at [353, 23] on div "Consolidated Invoices" at bounding box center [335, 15] width 98 height 31
click at [409, 9] on div "Inbox 9+" at bounding box center [402, 15] width 36 height 31
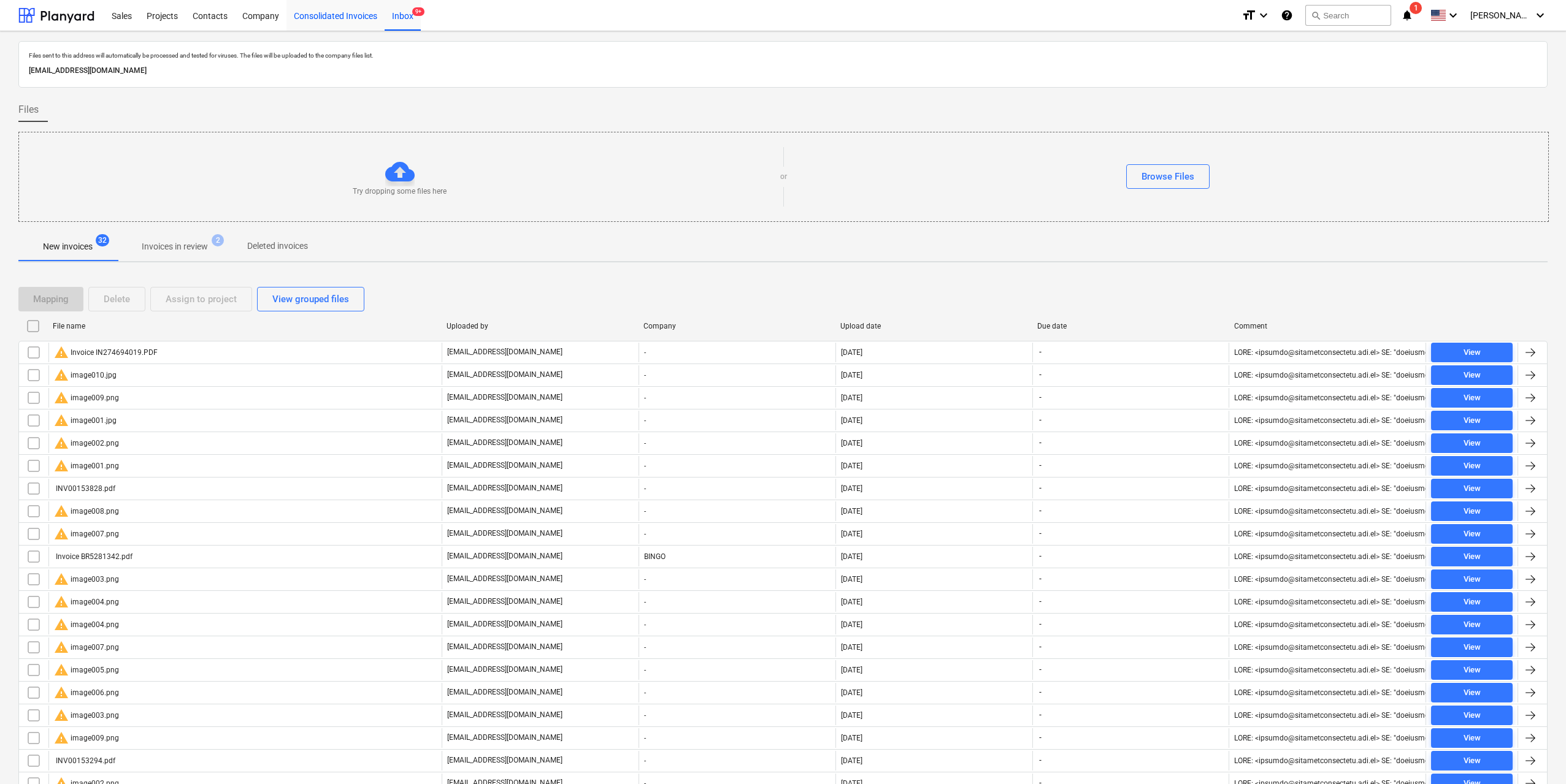
click at [331, 8] on div "Consolidated Invoices" at bounding box center [335, 15] width 98 height 31
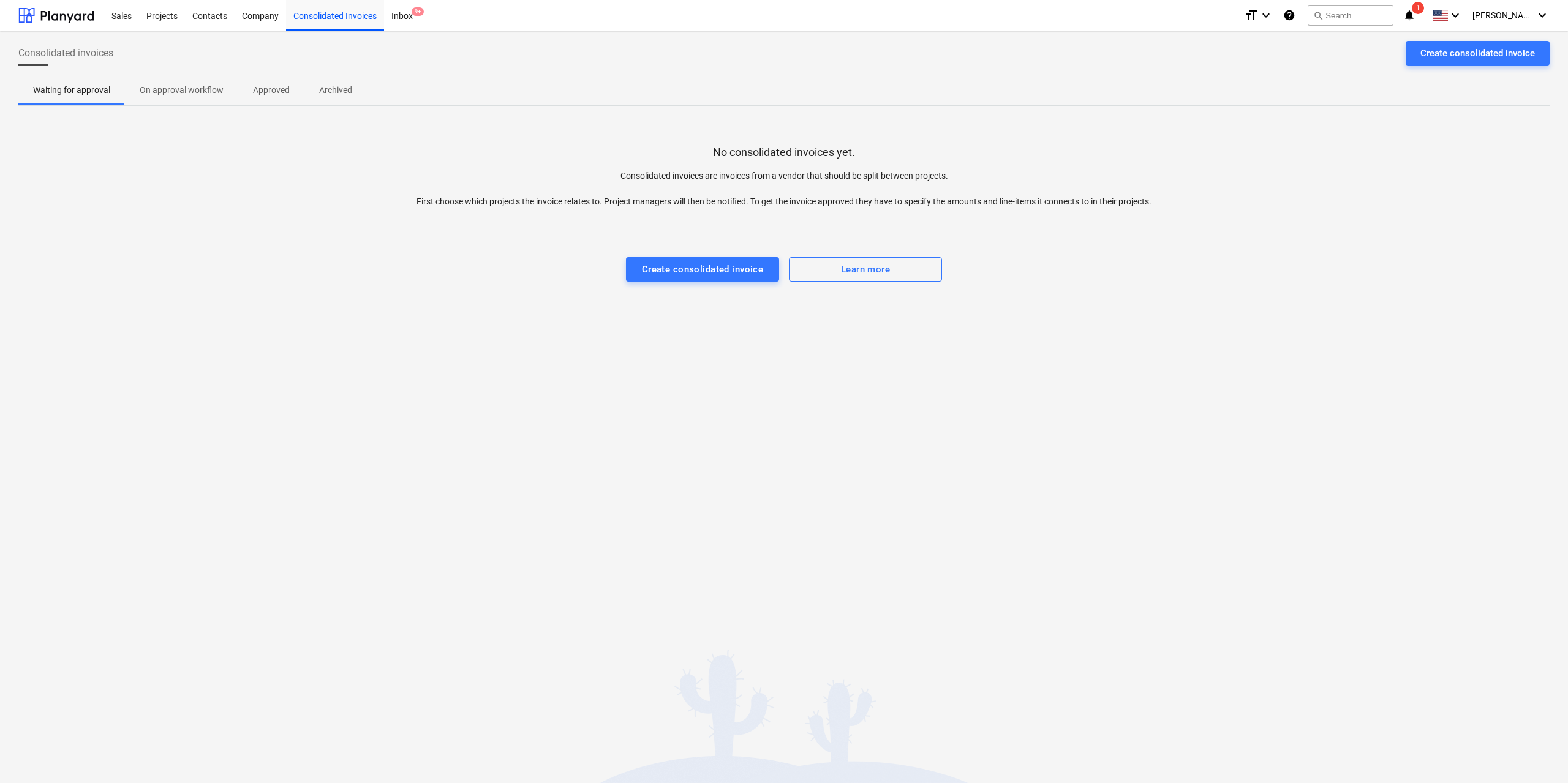
click at [299, 81] on span "Approved" at bounding box center [271, 90] width 66 height 20
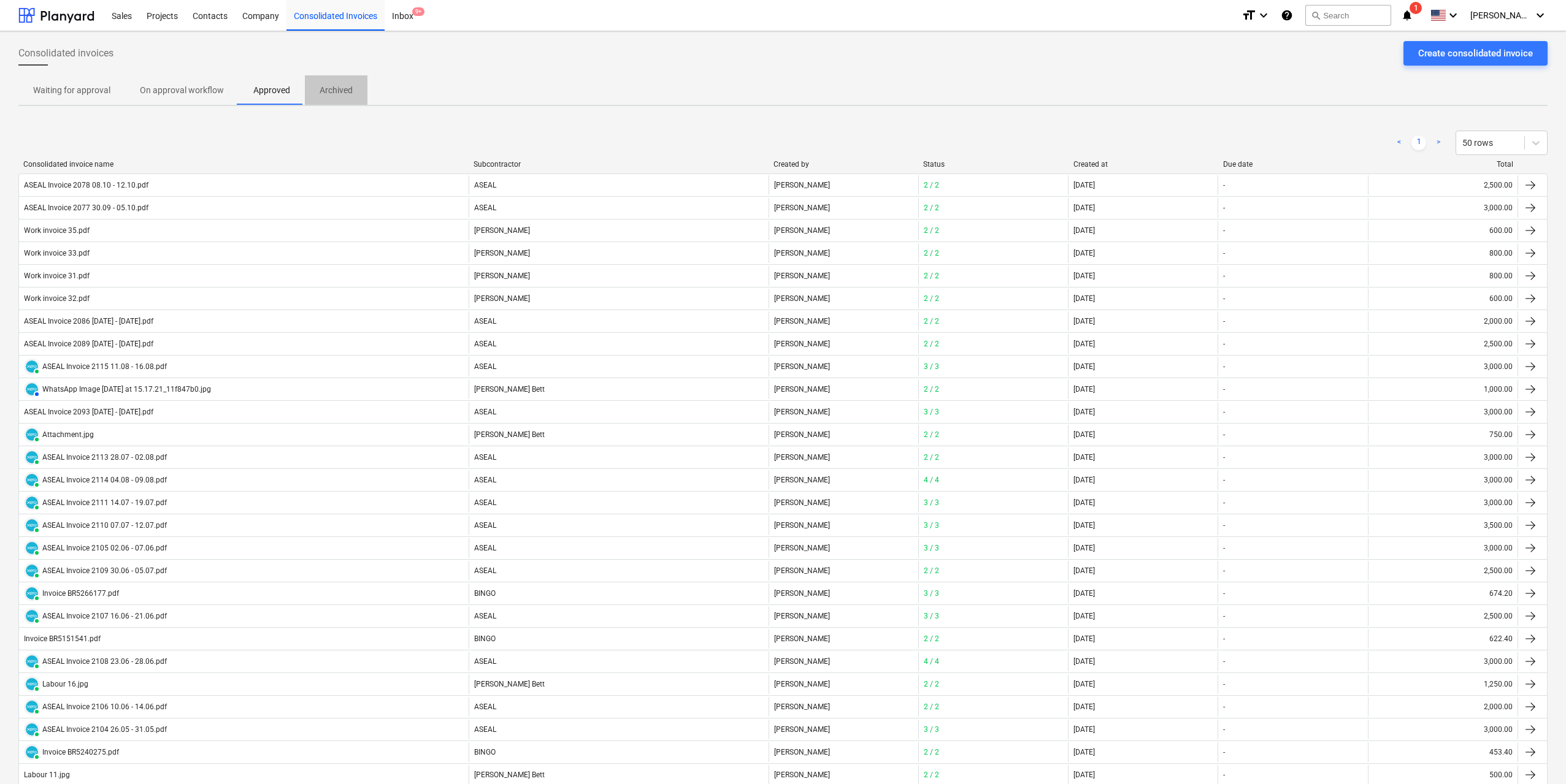
click at [326, 86] on p "Archived" at bounding box center [336, 90] width 33 height 13
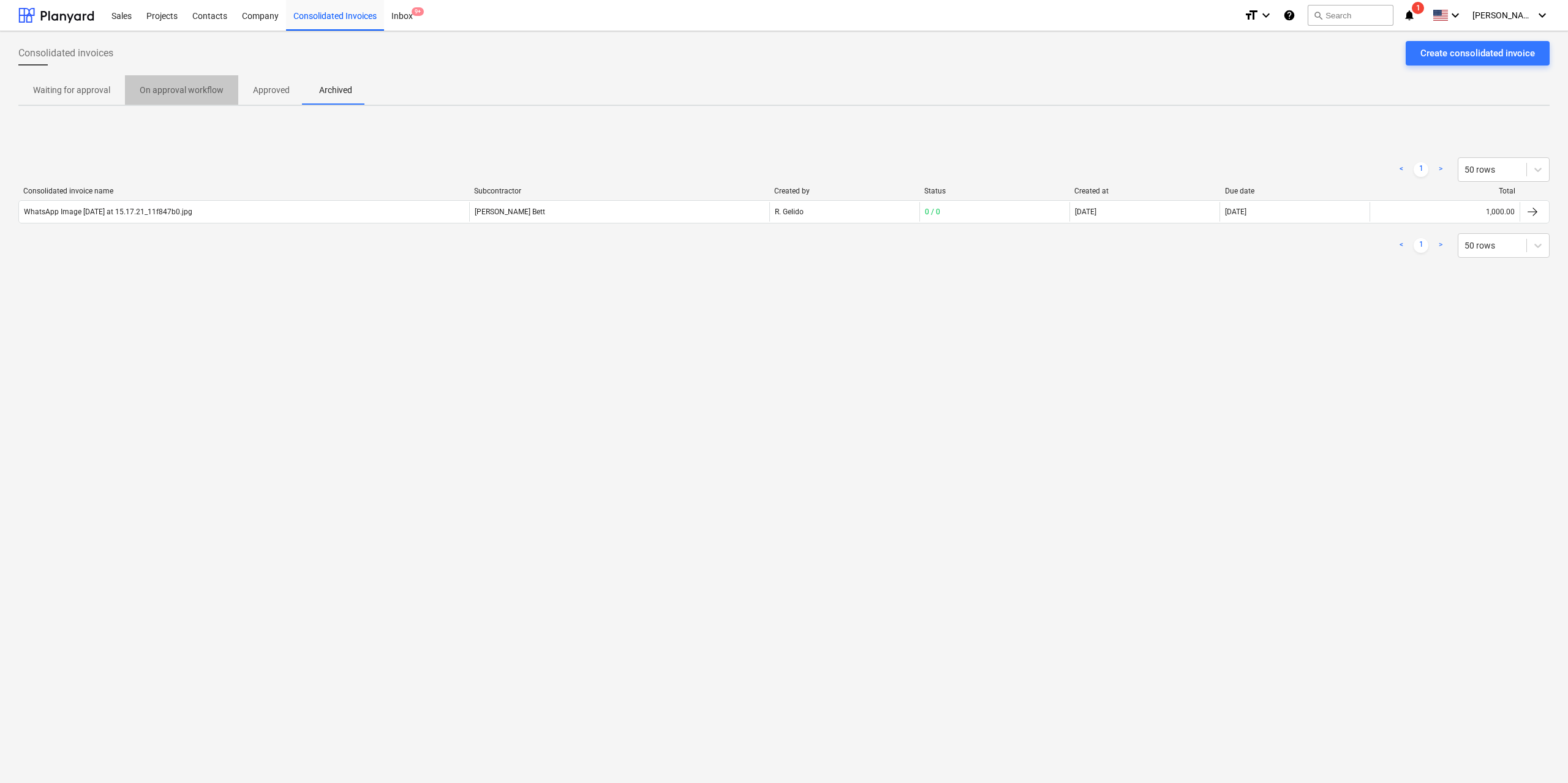
click at [188, 86] on p "On approval workflow" at bounding box center [182, 90] width 84 height 13
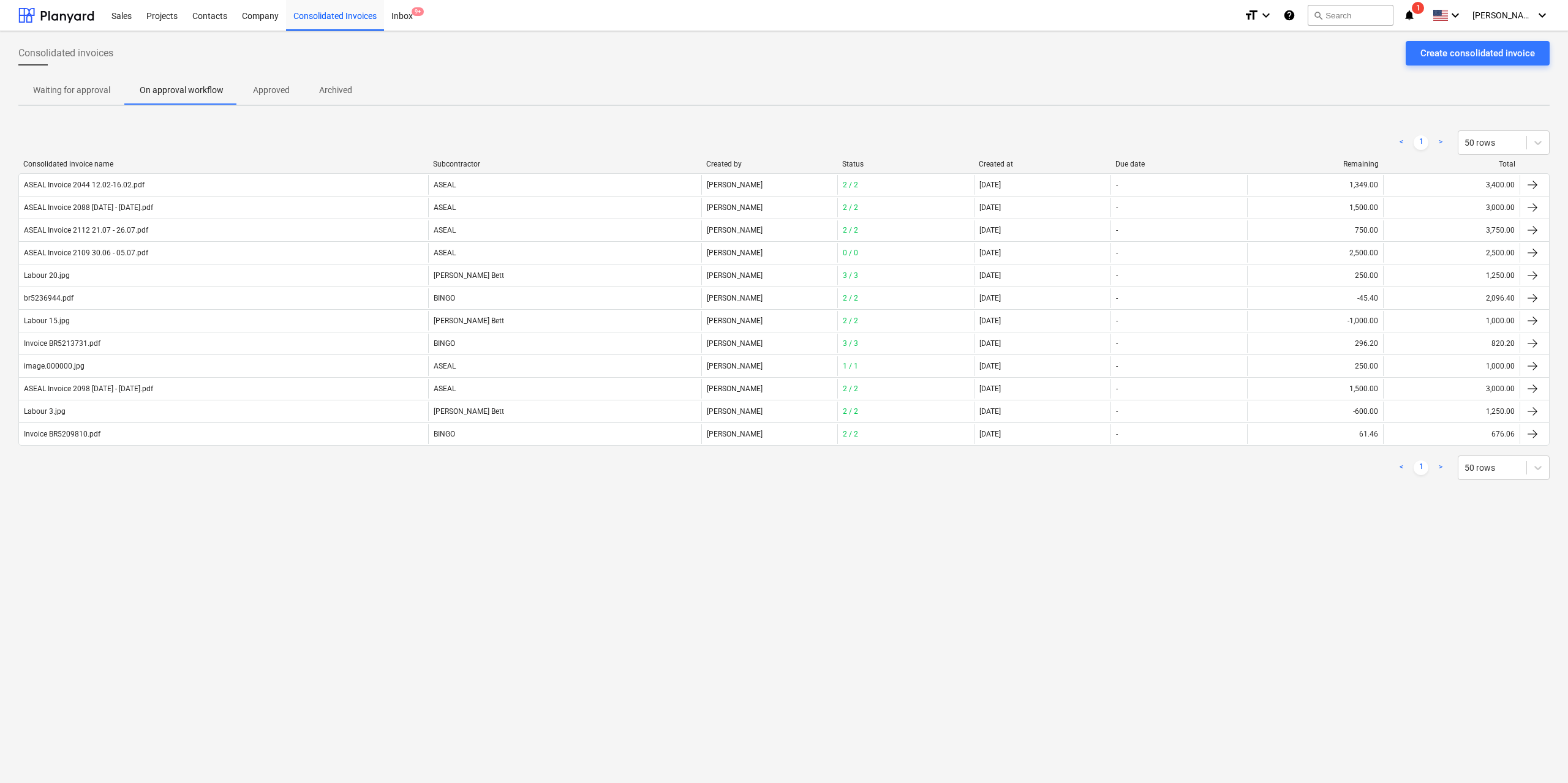
click at [276, 87] on p "Approved" at bounding box center [271, 90] width 37 height 13
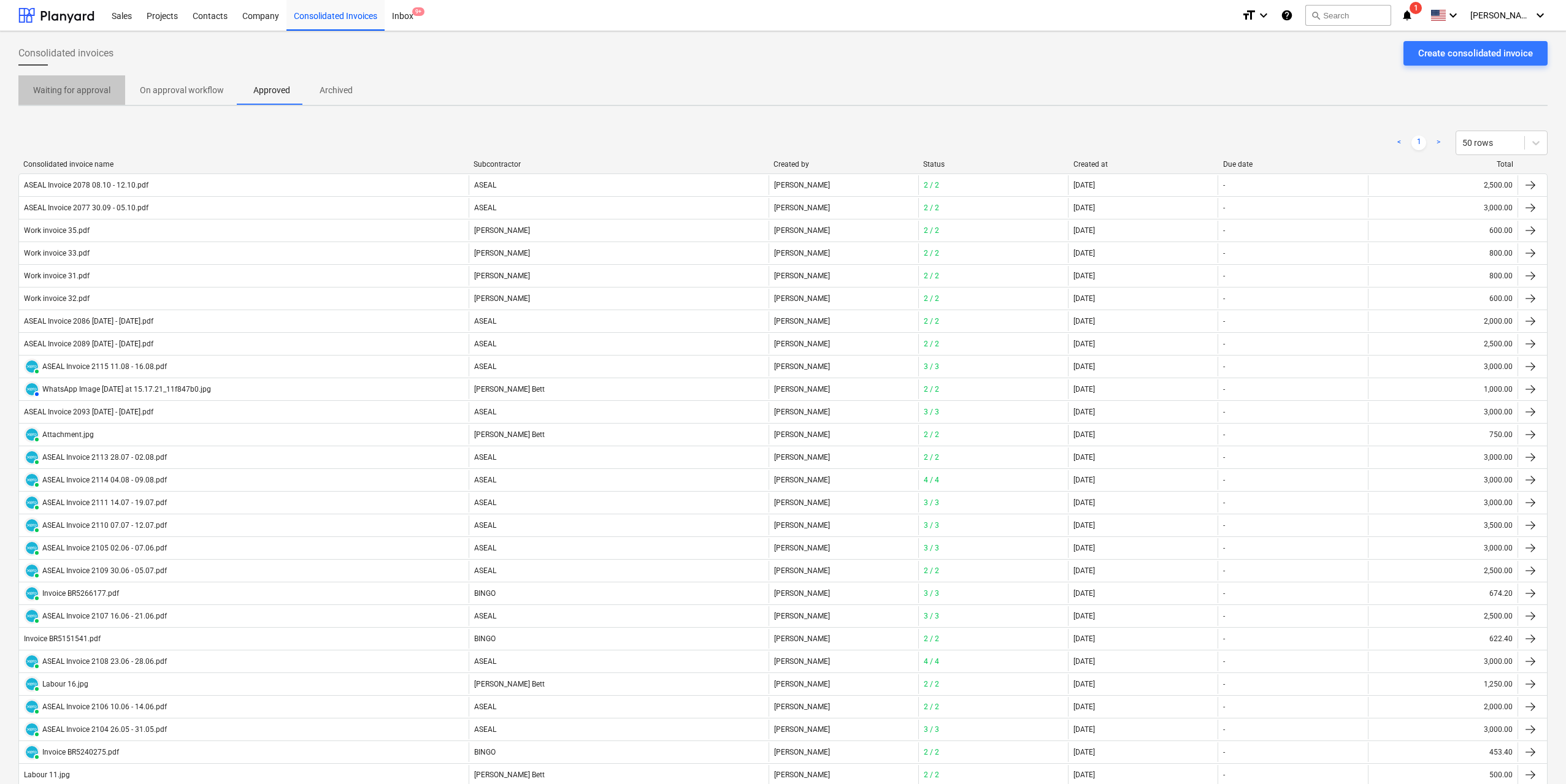
click at [95, 86] on p "Waiting for approval" at bounding box center [71, 90] width 77 height 13
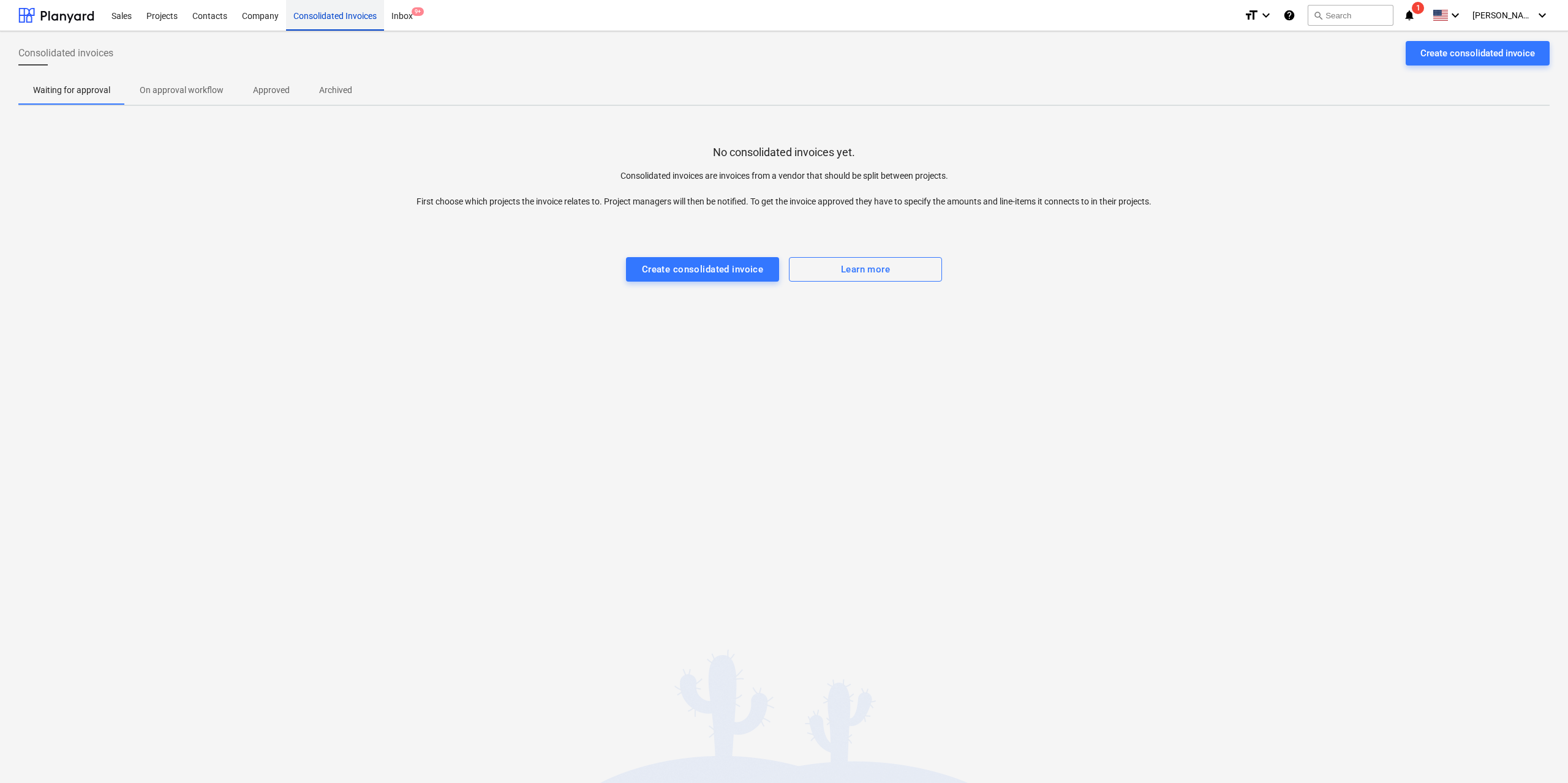
click at [356, 11] on div "Consolidated Invoices" at bounding box center [335, 15] width 98 height 31
click at [400, 17] on div "Inbox 9+" at bounding box center [402, 15] width 36 height 31
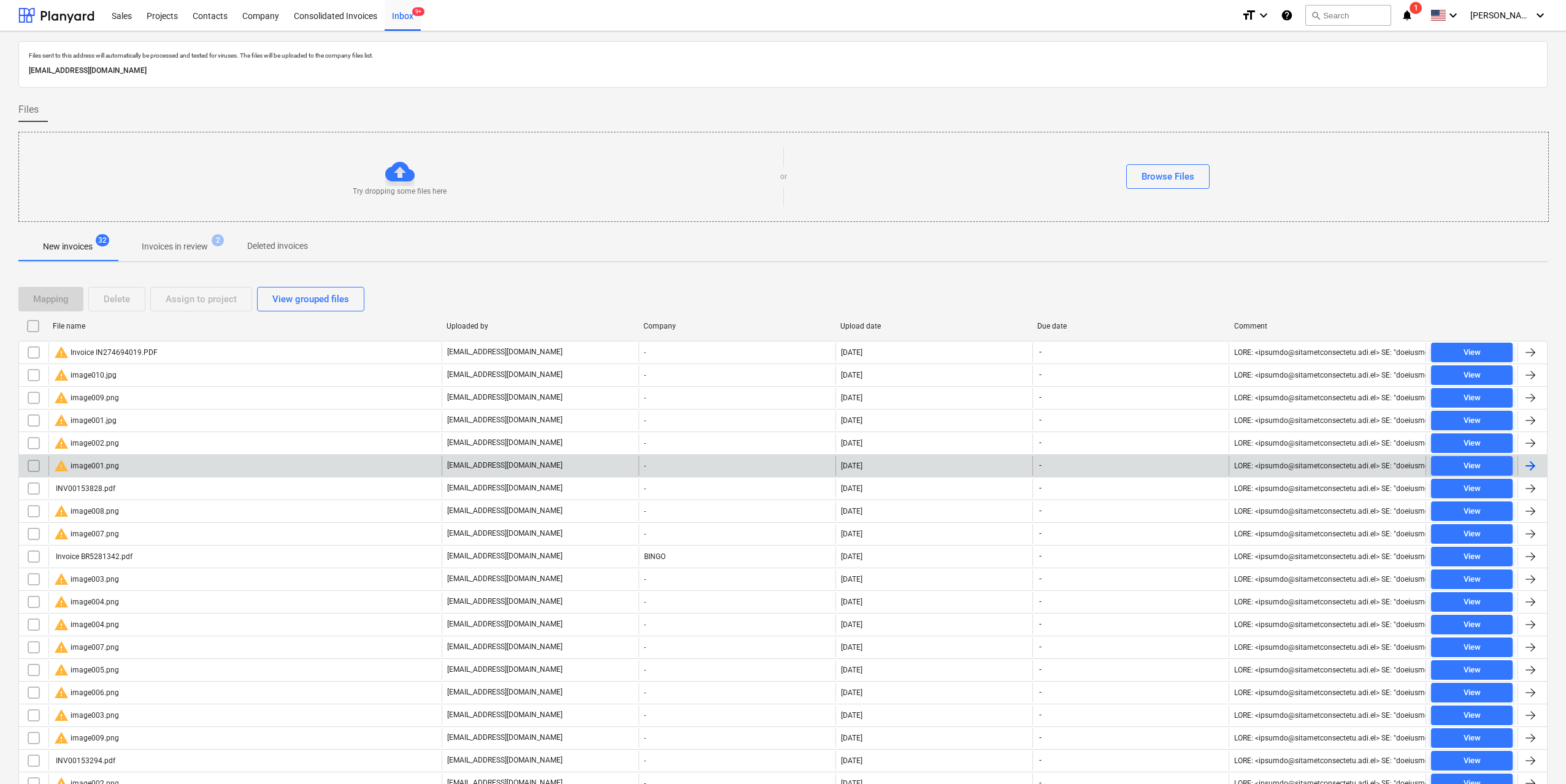
scroll to position [327, 0]
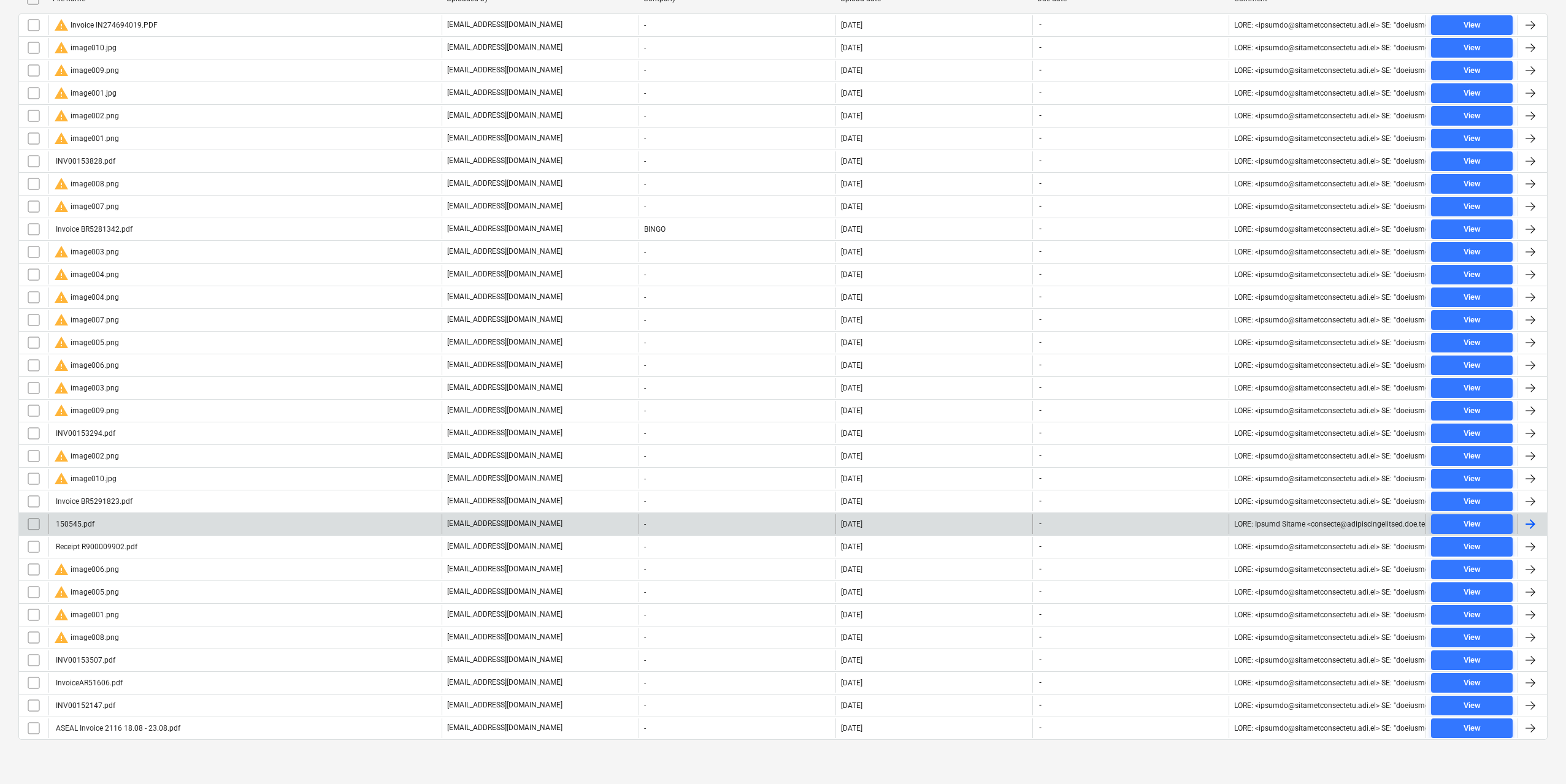
click at [84, 524] on div "150545.pdf" at bounding box center [74, 524] width 41 height 8
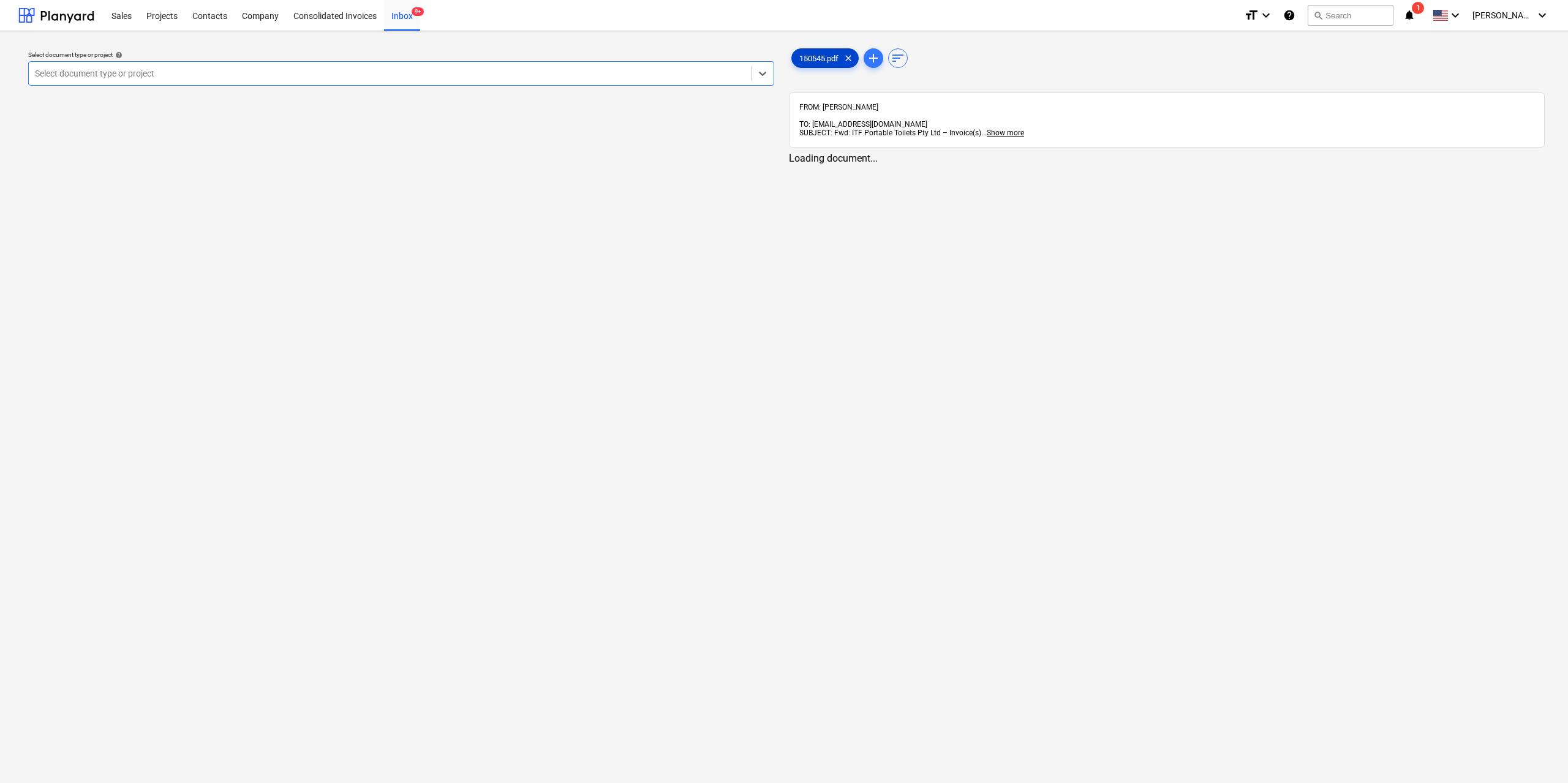
click at [813, 52] on div "150545.pdf clear" at bounding box center [825, 58] width 67 height 20
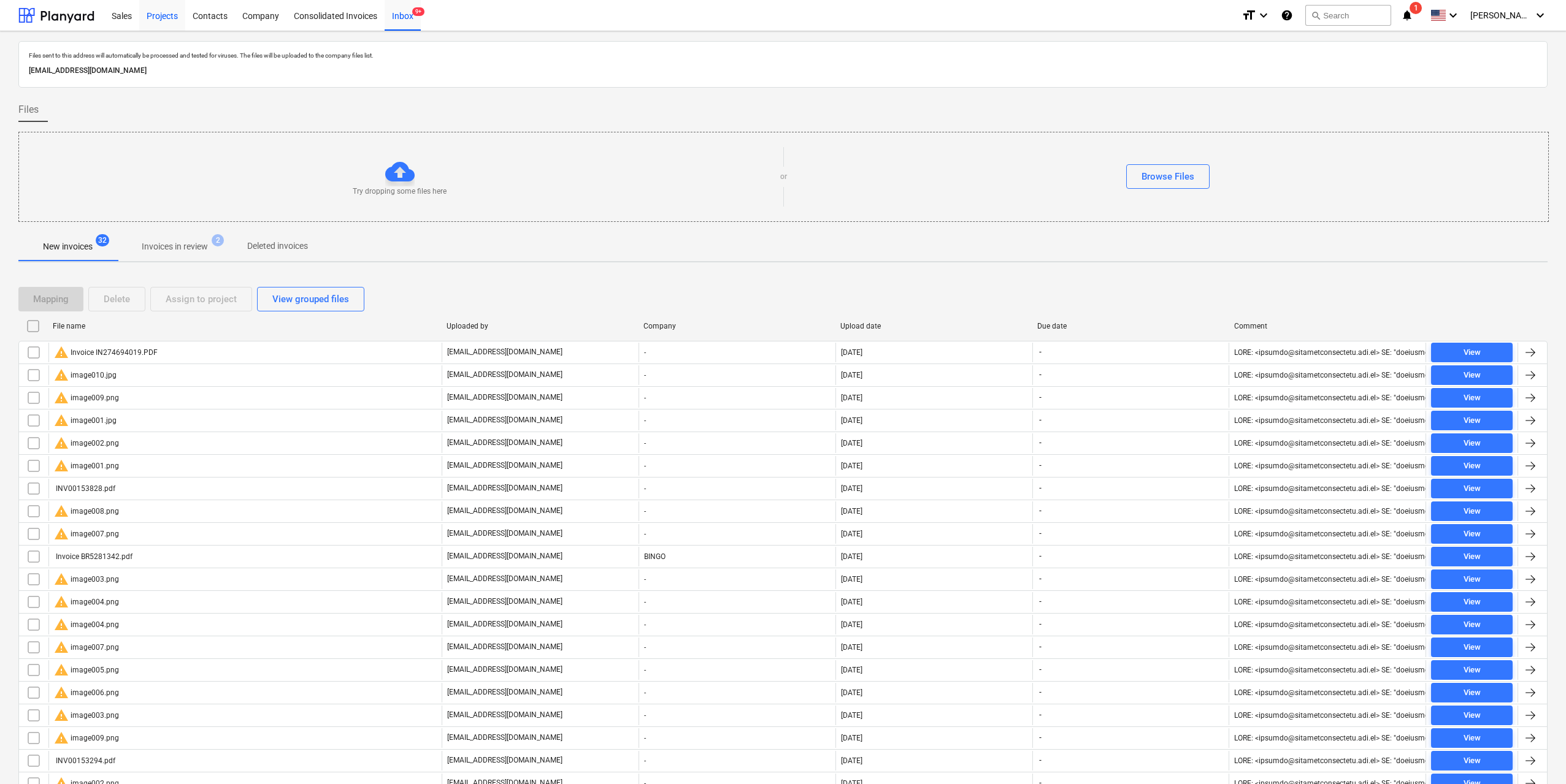
scroll to position [327, 0]
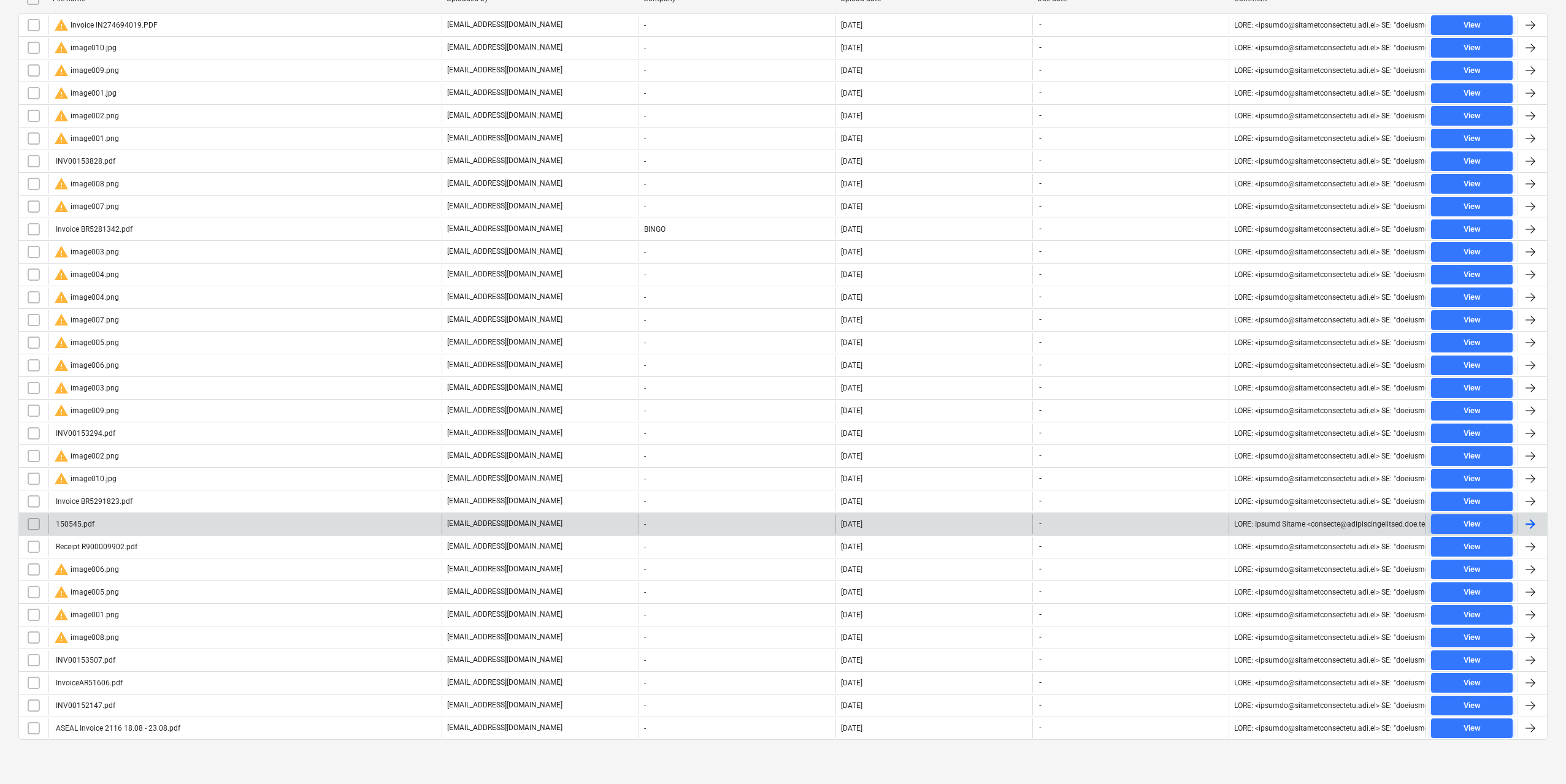
click at [37, 526] on input "checkbox" at bounding box center [34, 524] width 20 height 20
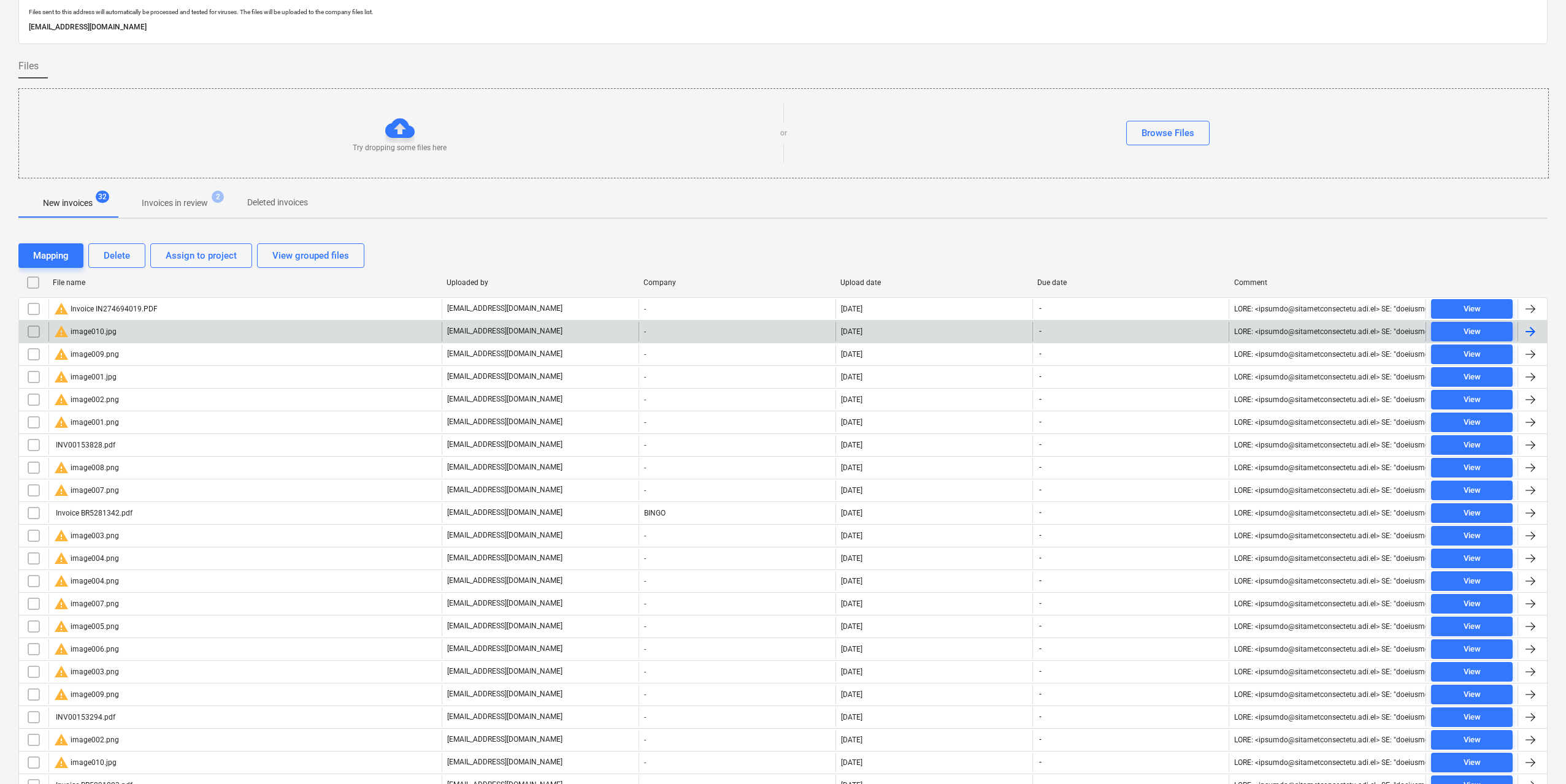
scroll to position [0, 0]
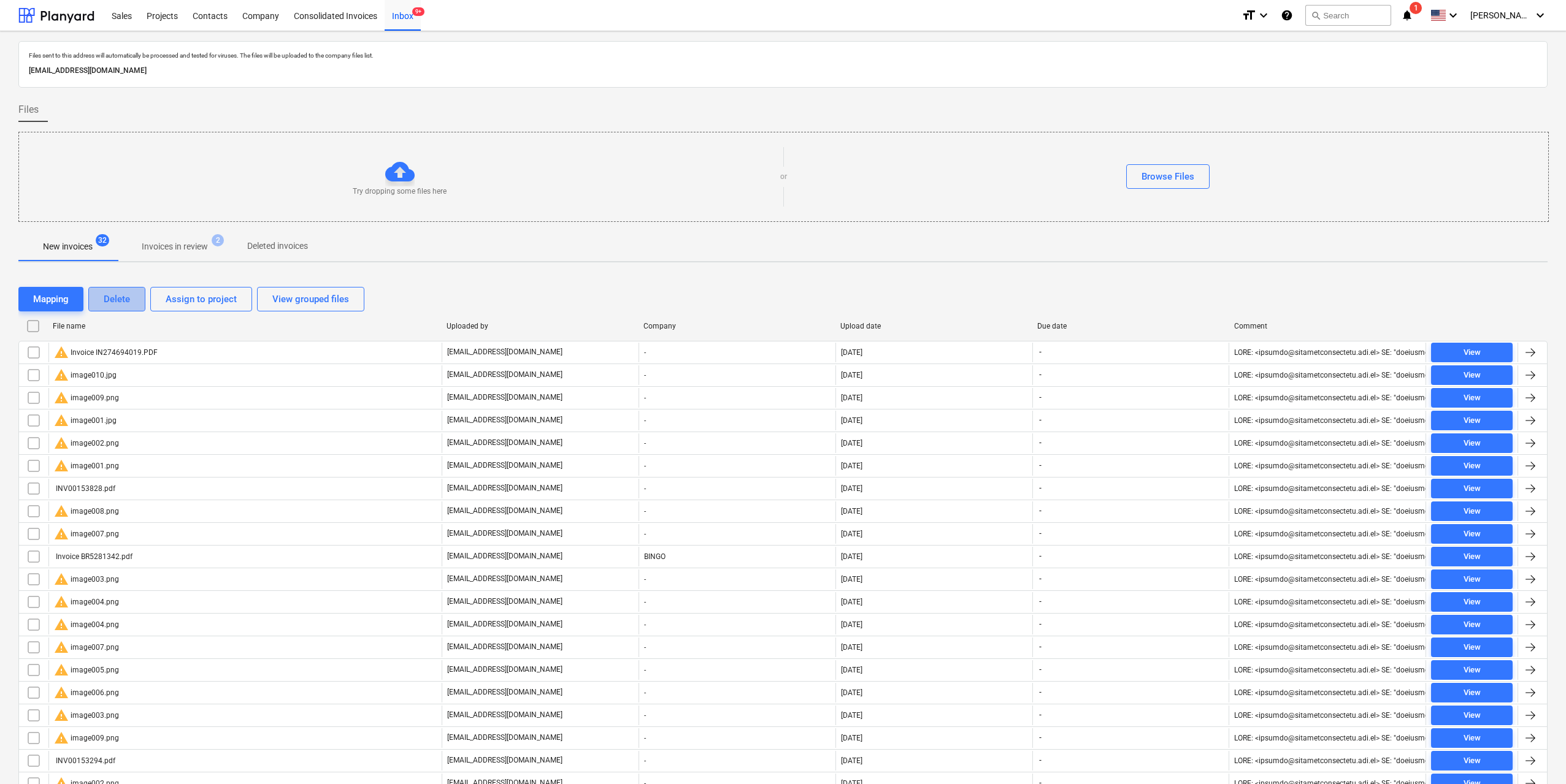
click at [128, 303] on div "Delete" at bounding box center [116, 299] width 26 height 16
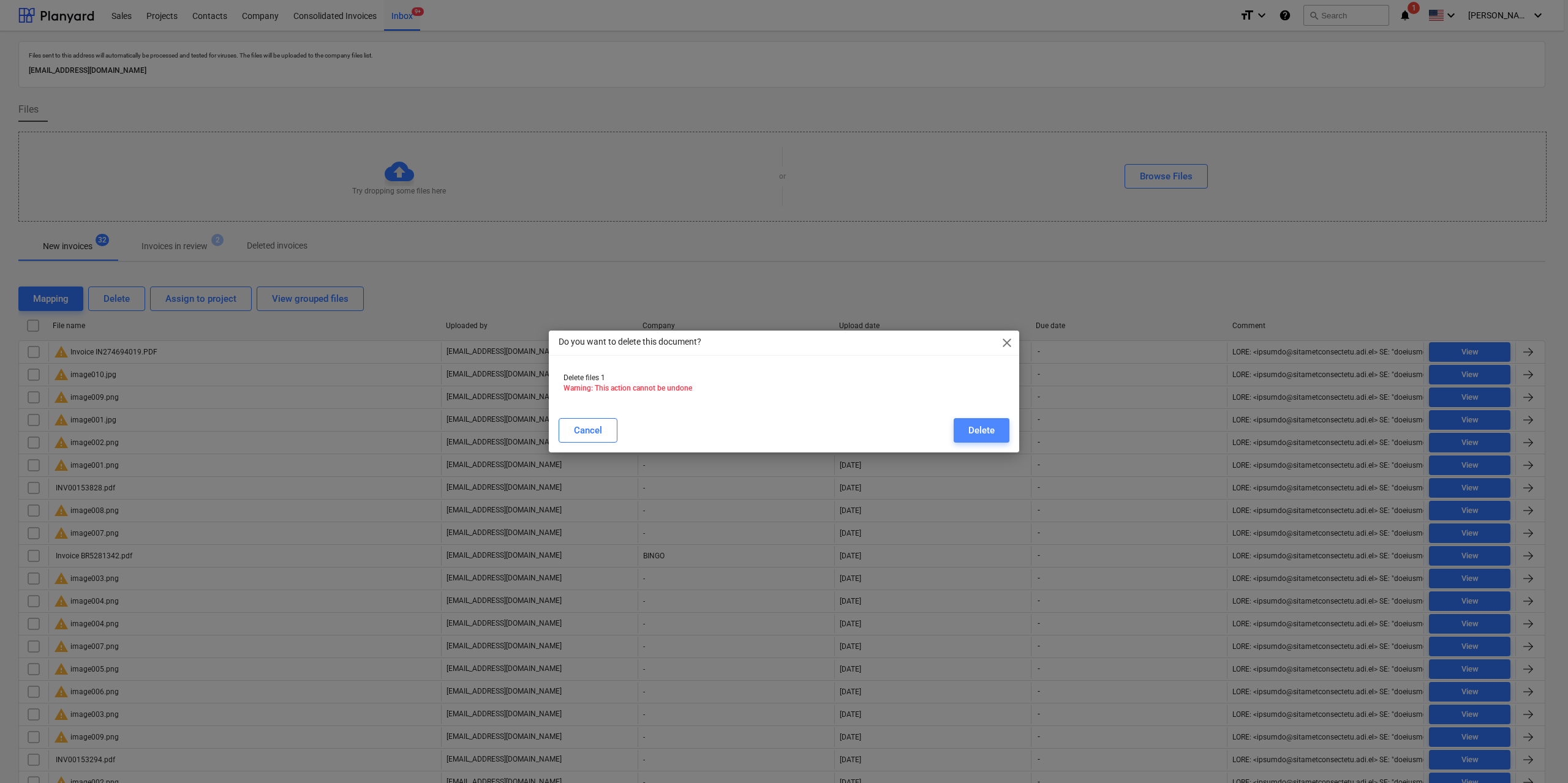
click at [996, 426] on button "Delete" at bounding box center [982, 431] width 56 height 25
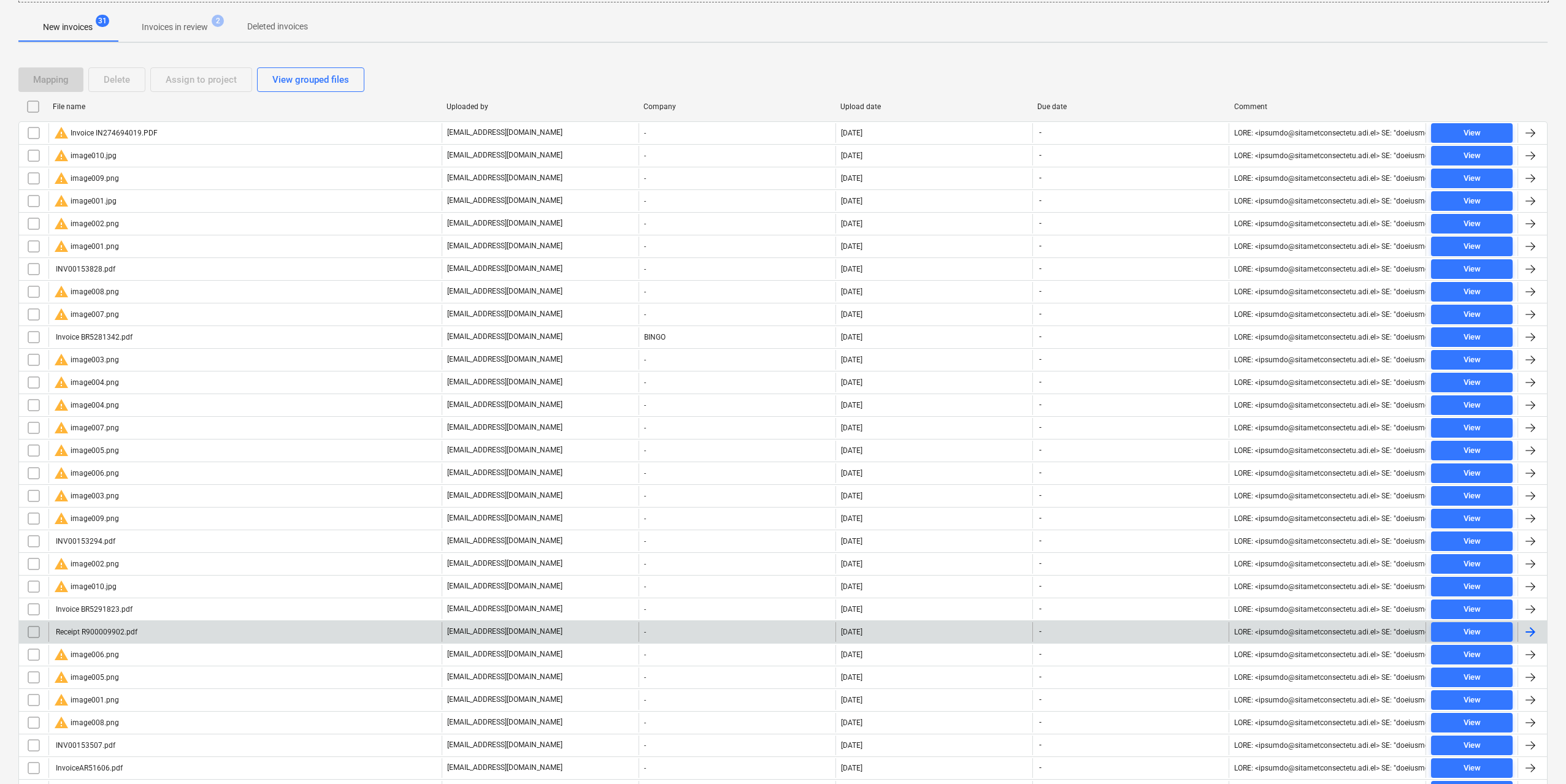
scroll to position [305, 0]
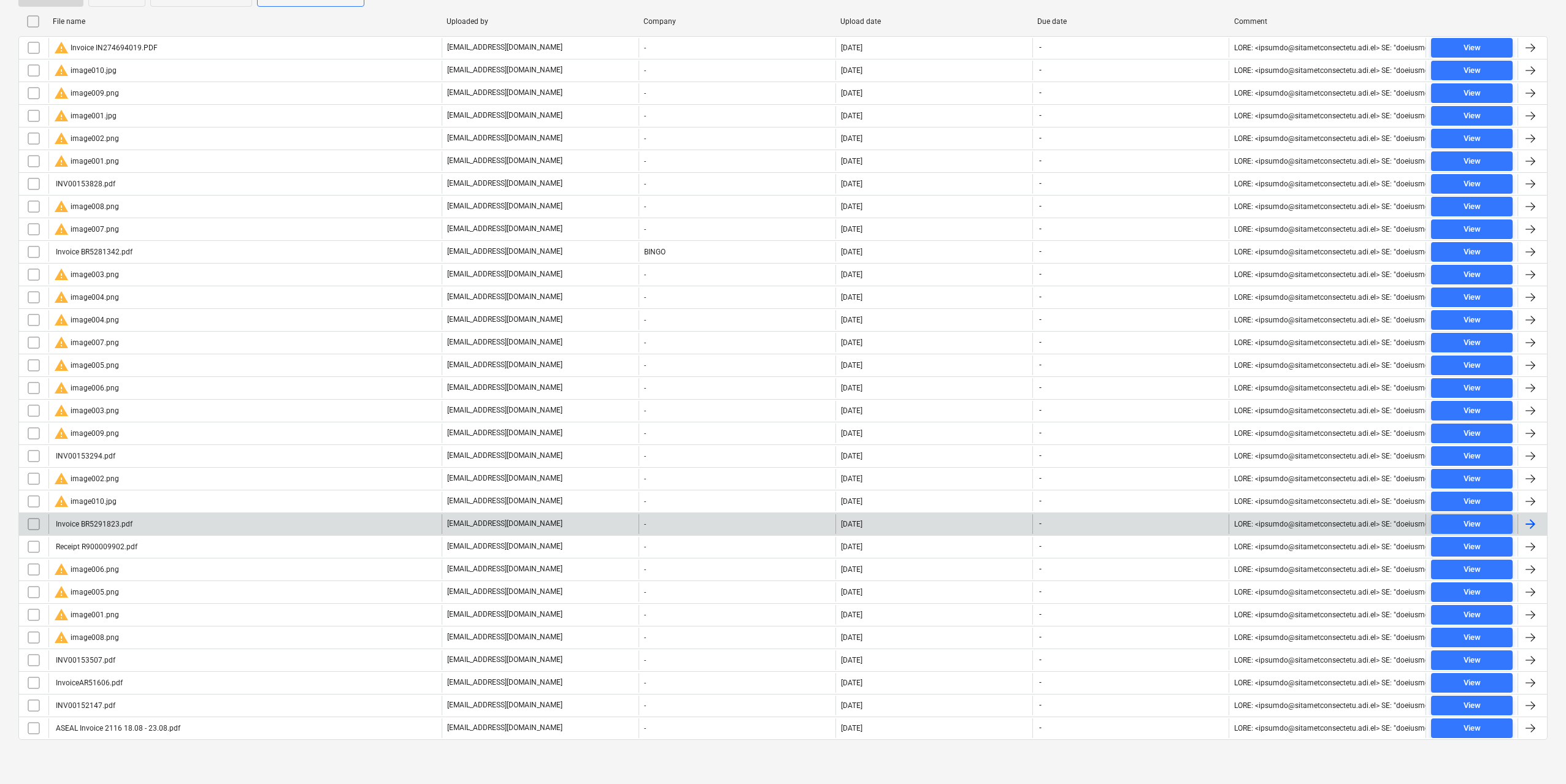
click at [126, 525] on div "Invoice BR5291823.pdf" at bounding box center [93, 524] width 78 height 8
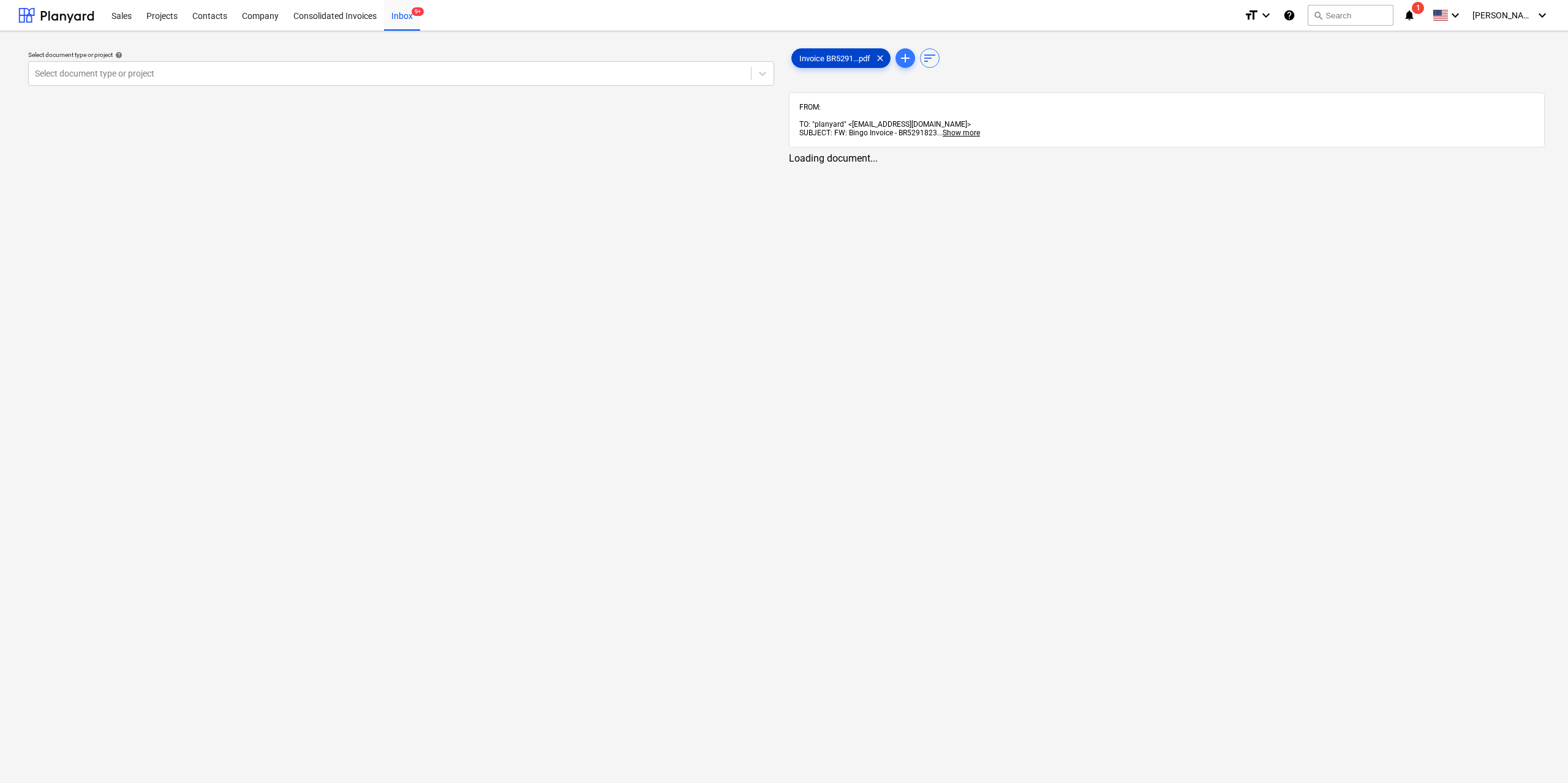
click at [821, 52] on div "Invoice BR5291...pdf clear" at bounding box center [841, 58] width 99 height 20
click at [1175, 163] on link "2" at bounding box center [1176, 170] width 15 height 15
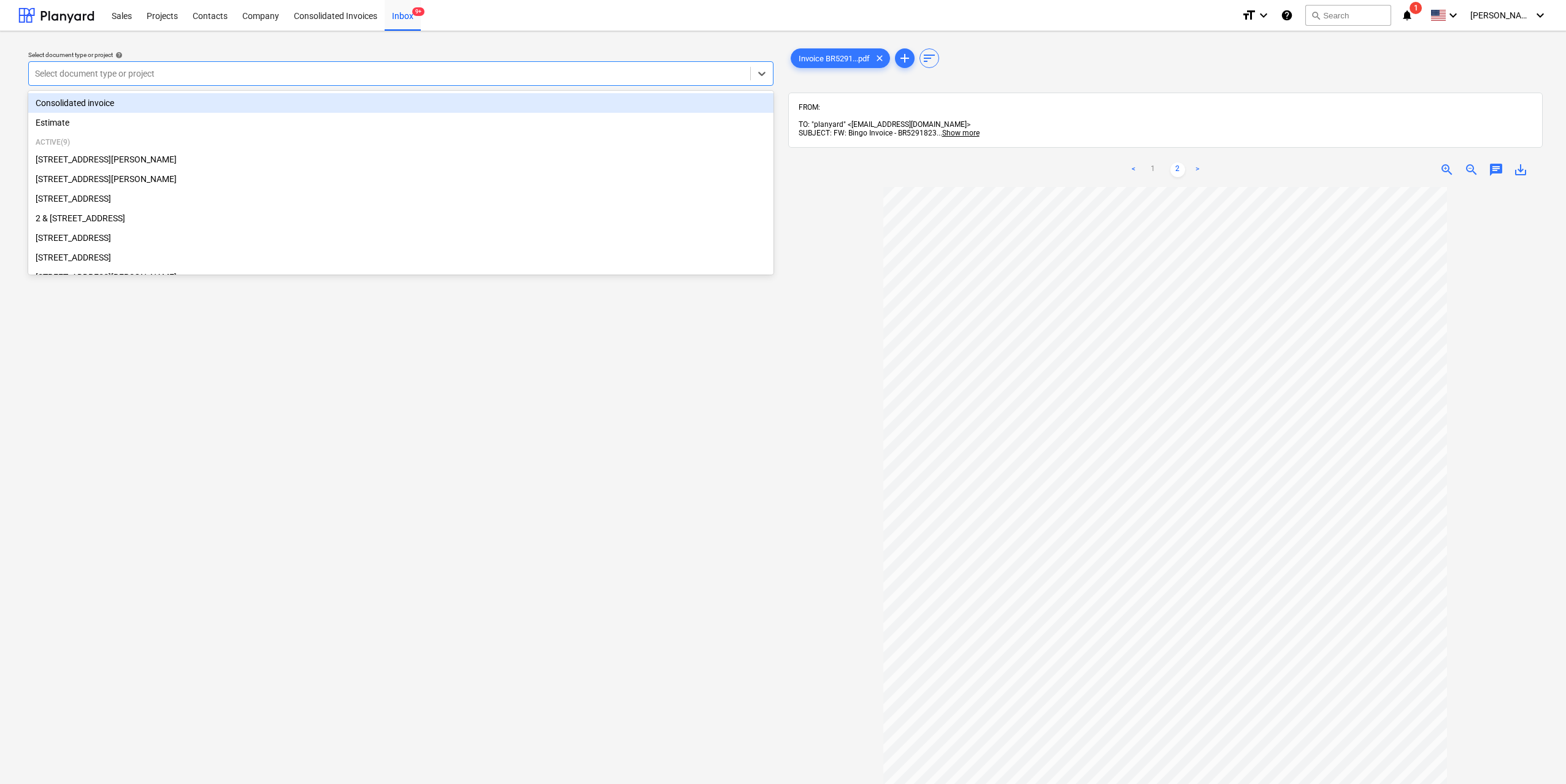
click at [509, 82] on div "Select document type or project" at bounding box center [389, 73] width 721 height 17
click at [247, 101] on div "Consolidated invoice" at bounding box center [401, 103] width 745 height 20
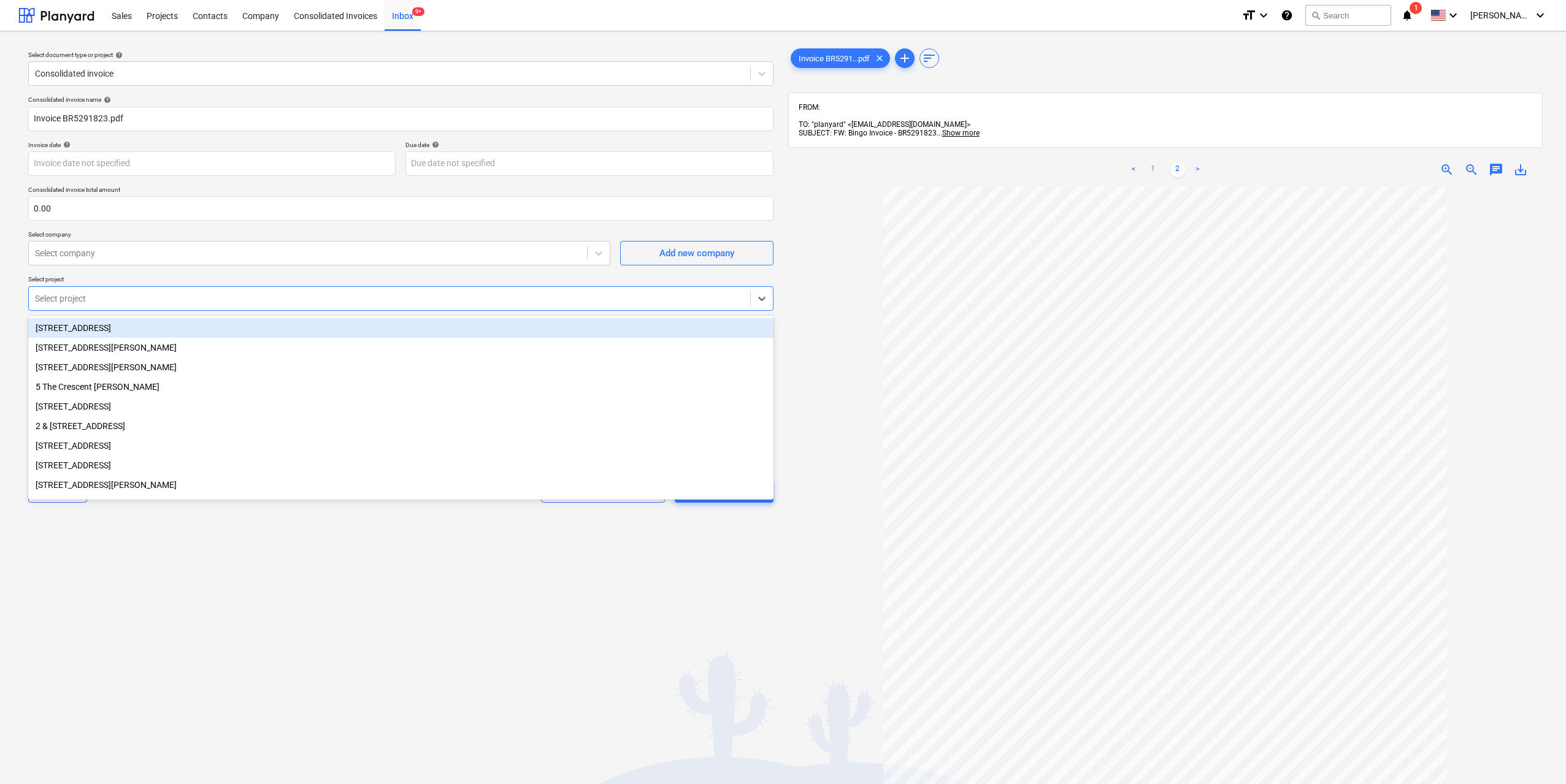
click at [192, 303] on div at bounding box center [389, 298] width 709 height 12
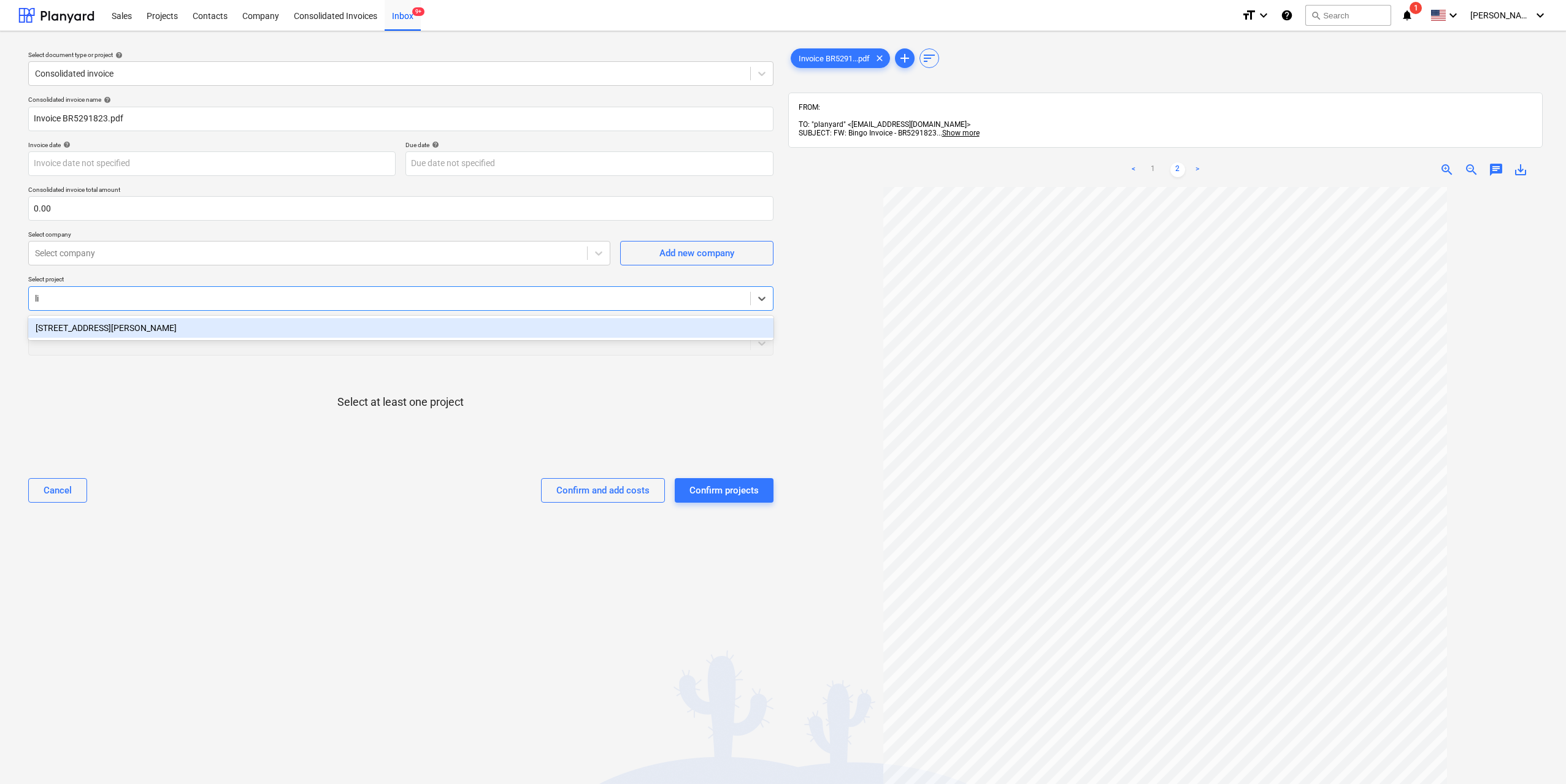
type input "lil"
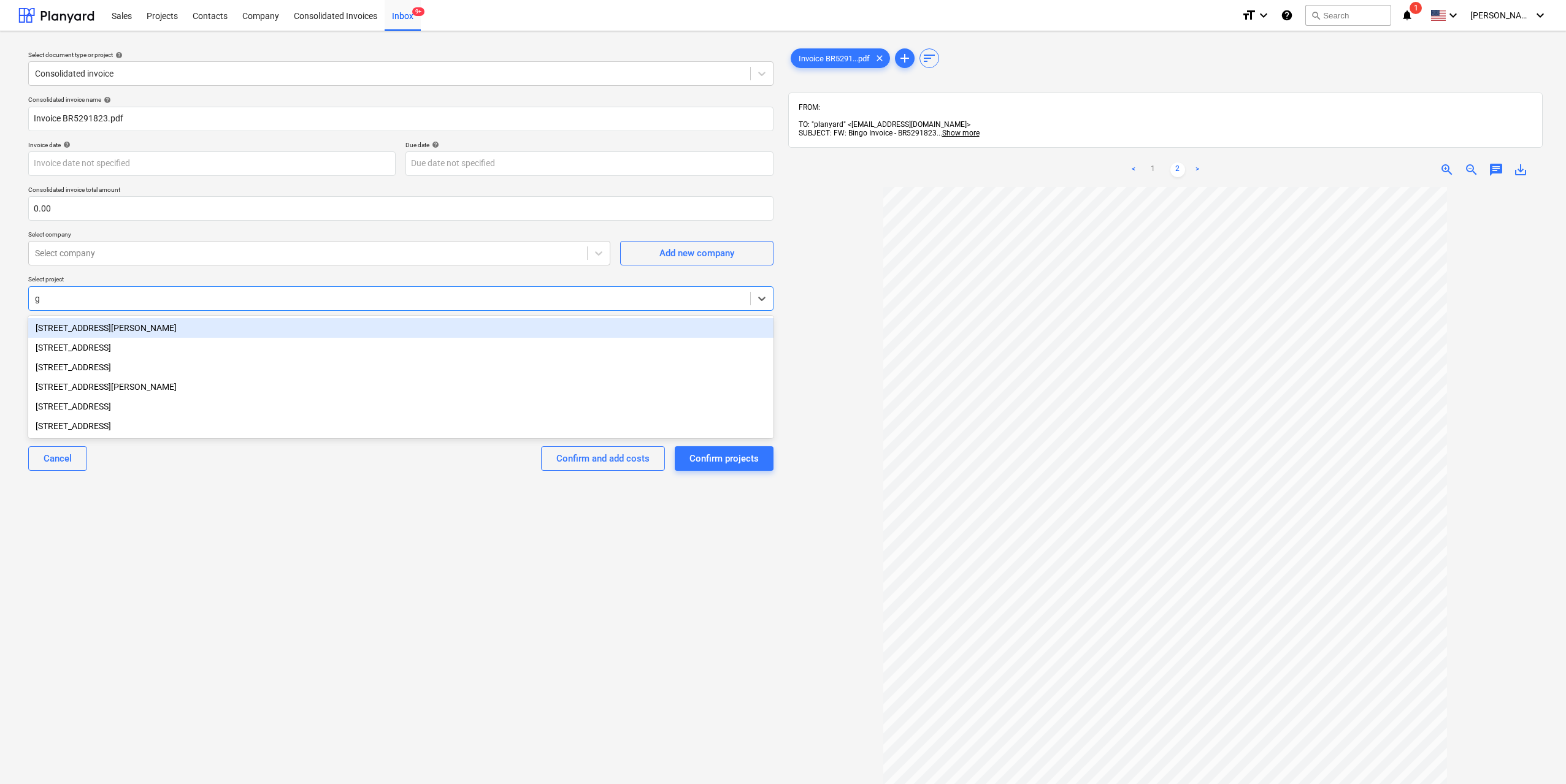
type input "gl"
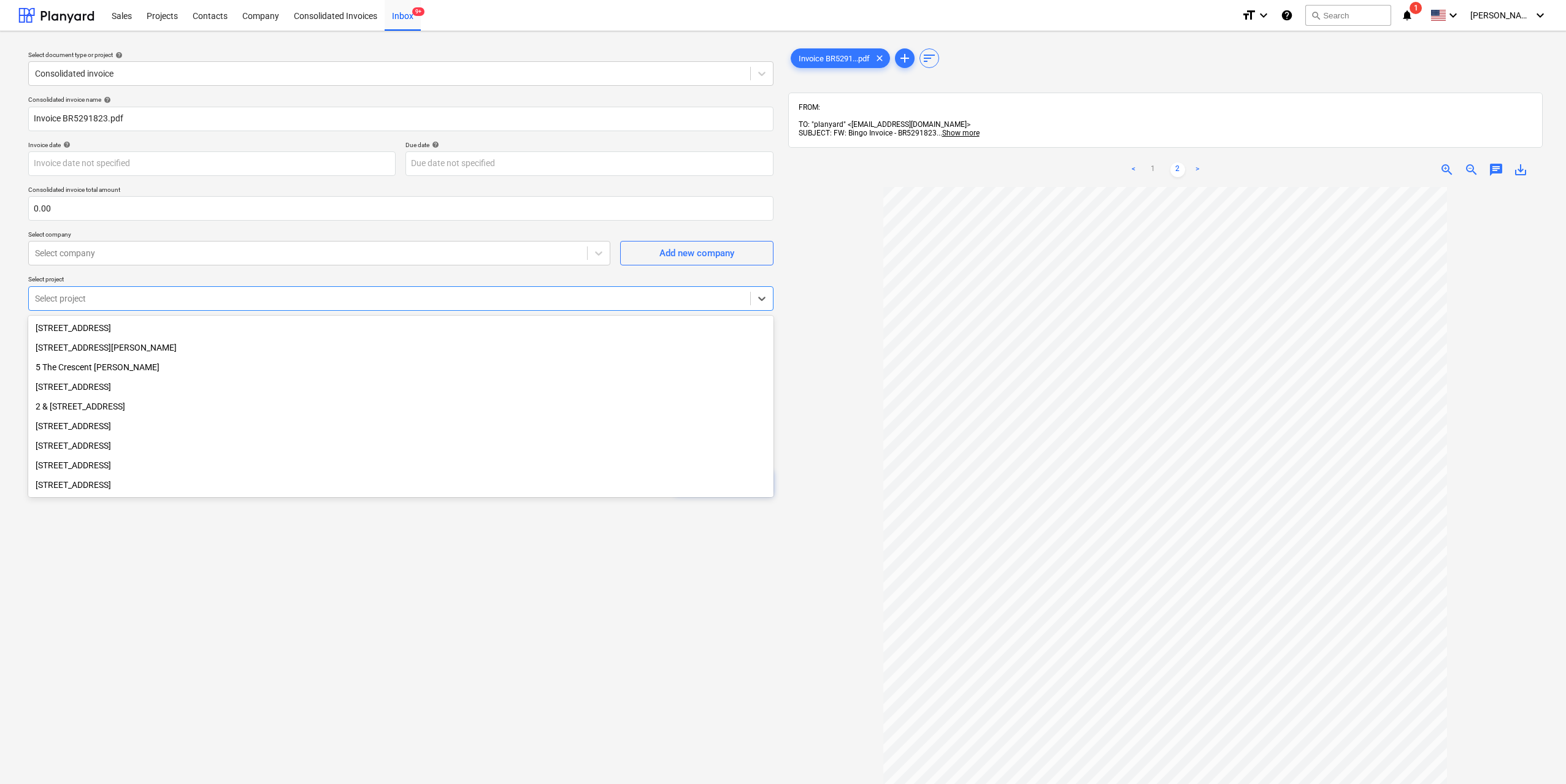
click at [412, 633] on div "Select document type or project help Consolidated invoice Consolidated invoice …" at bounding box center [401, 492] width 765 height 900
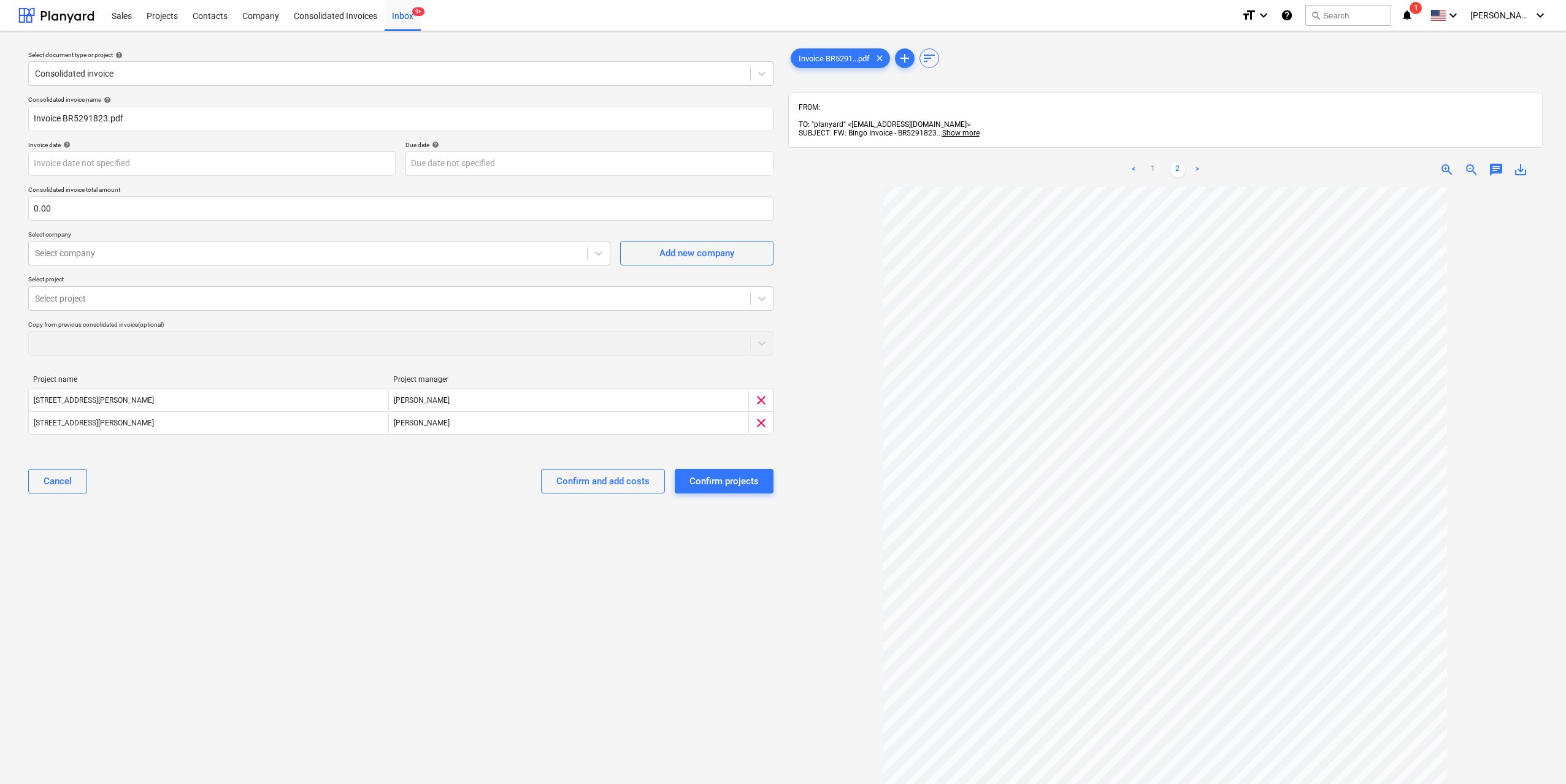
click at [508, 563] on div "Select document type or project help Consolidated invoice Consolidated invoice …" at bounding box center [401, 492] width 765 height 900
click at [204, 258] on div at bounding box center [308, 253] width 546 height 12
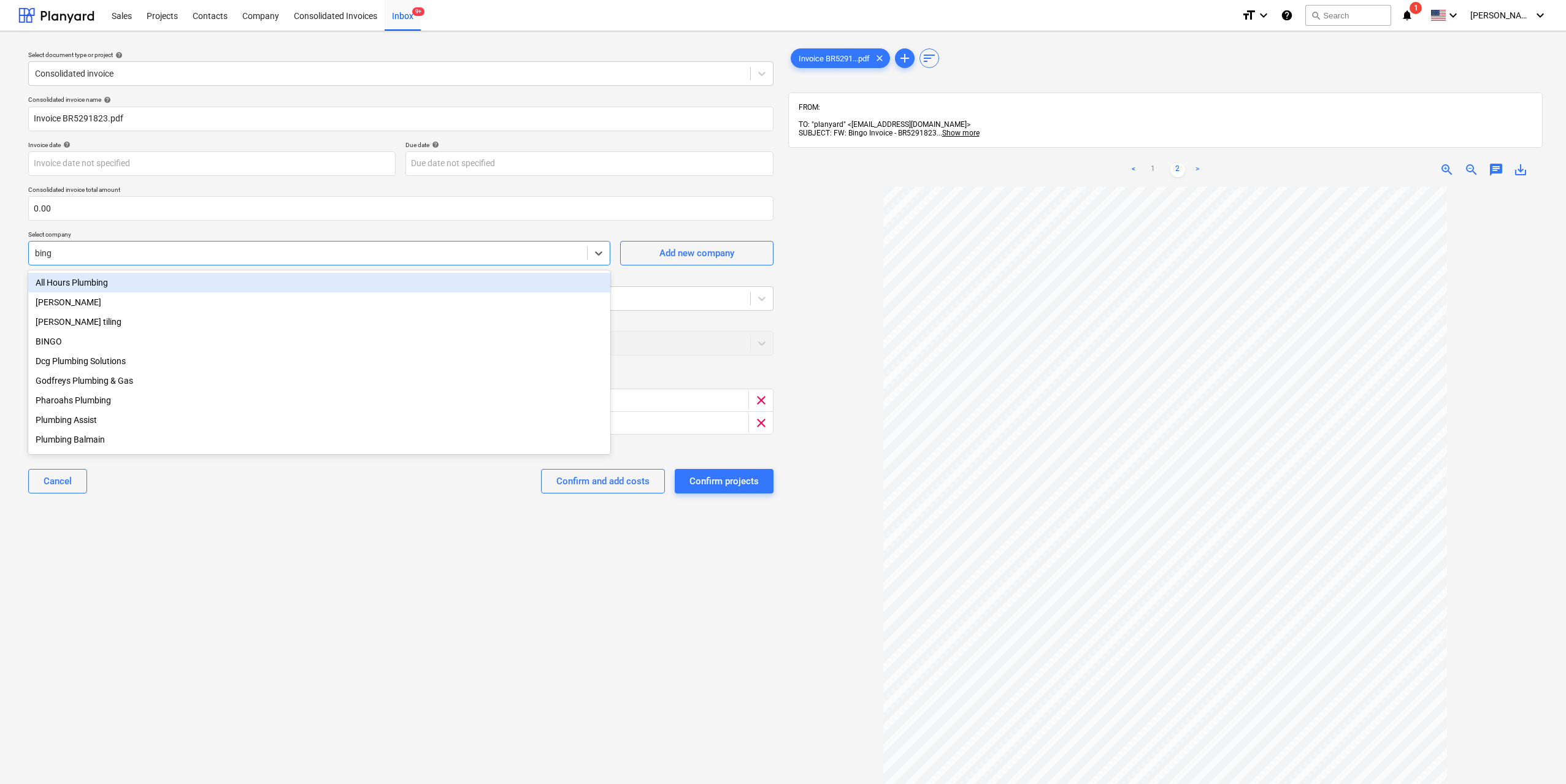
type input "bingo"
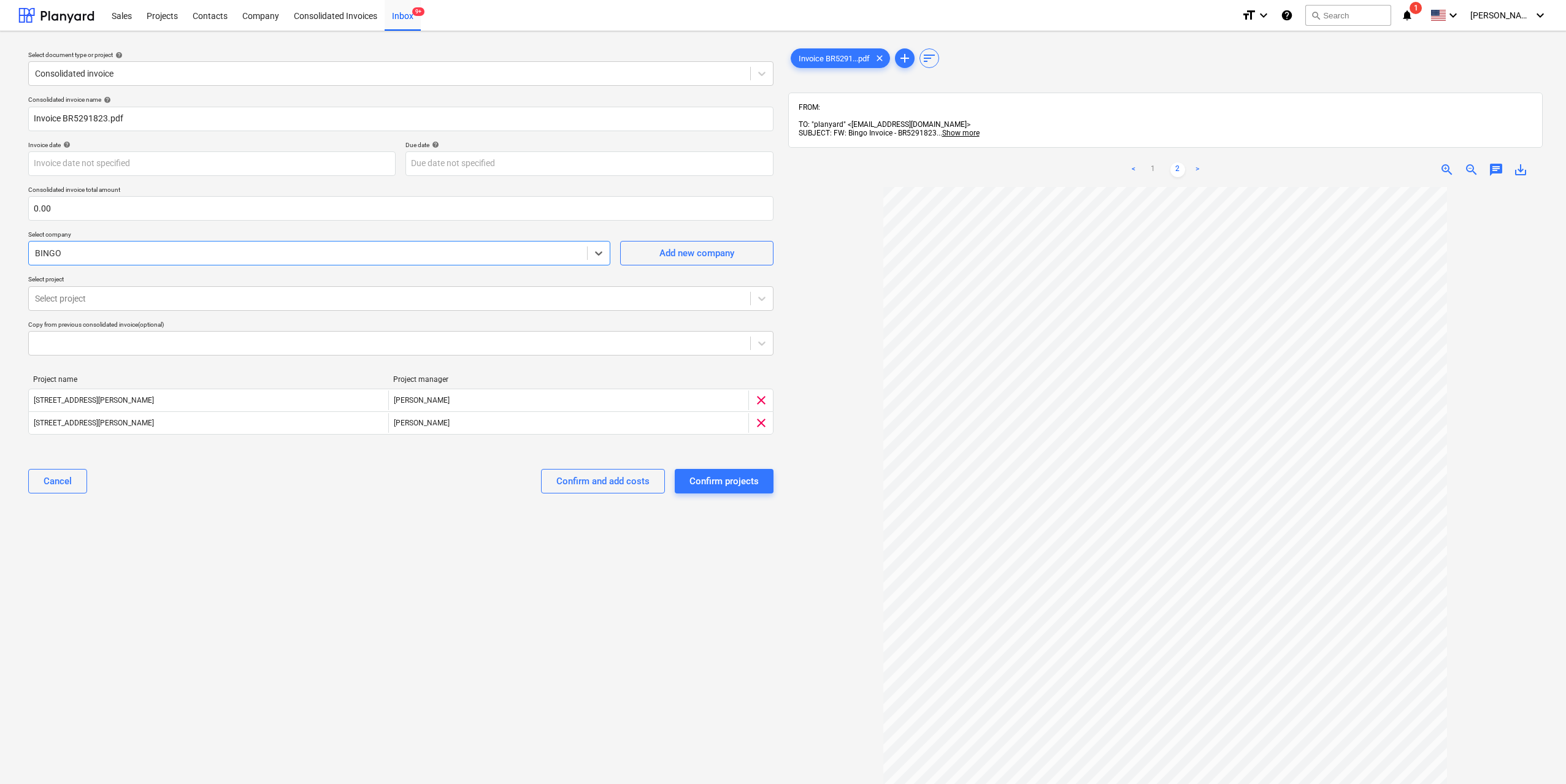
click at [389, 545] on div "Select document type or project help Consolidated invoice Consolidated invoice …" at bounding box center [401, 492] width 765 height 900
click at [579, 477] on div "Confirm and add costs" at bounding box center [603, 481] width 94 height 16
click at [184, 213] on input "text" at bounding box center [401, 209] width 745 height 25
type input "1,049.40"
click at [615, 581] on div "Select document type or project help Consolidated invoice Consolidated invoice …" at bounding box center [401, 492] width 765 height 900
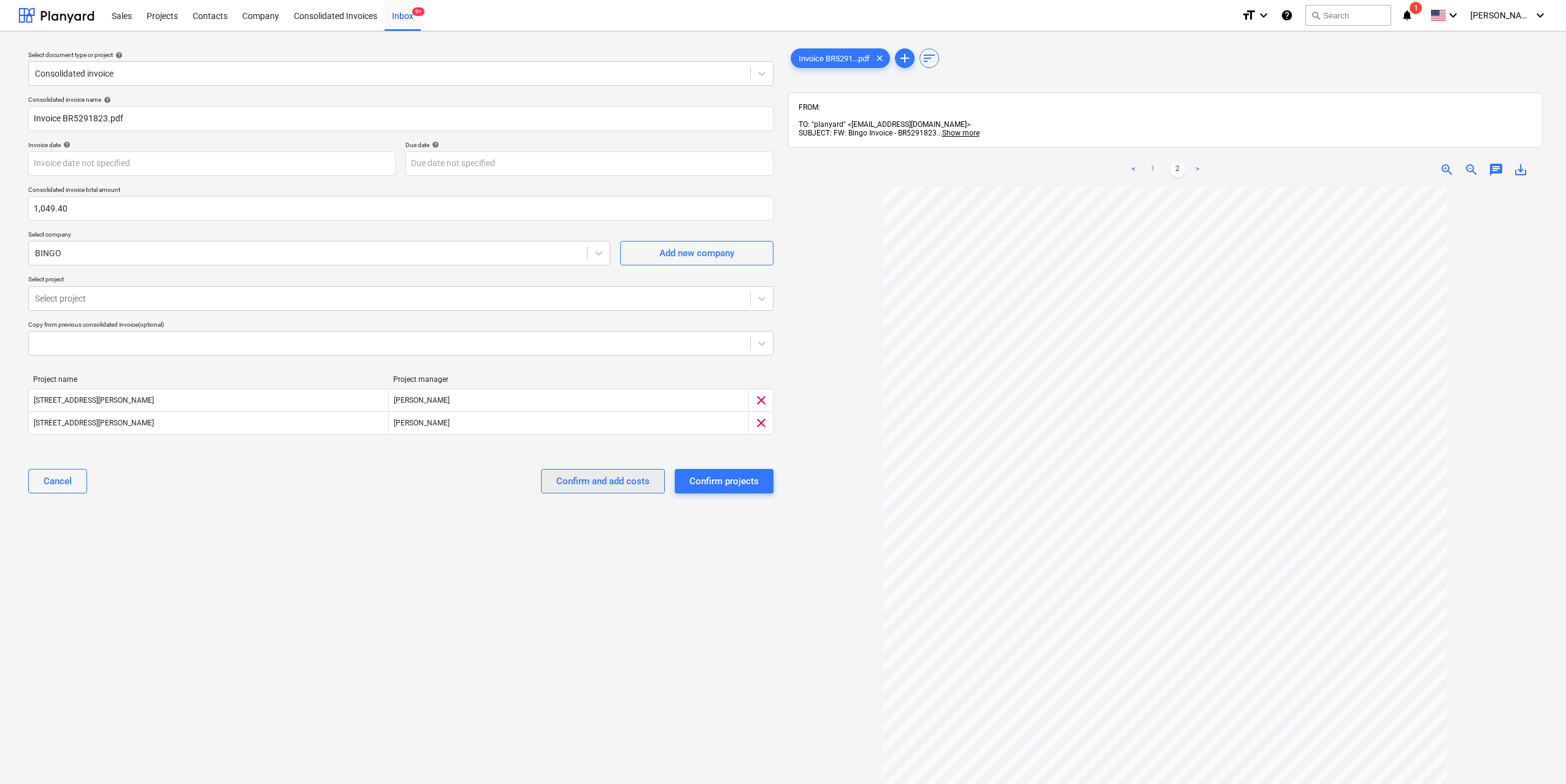
click at [608, 489] on div "Confirm and add costs" at bounding box center [603, 481] width 94 height 16
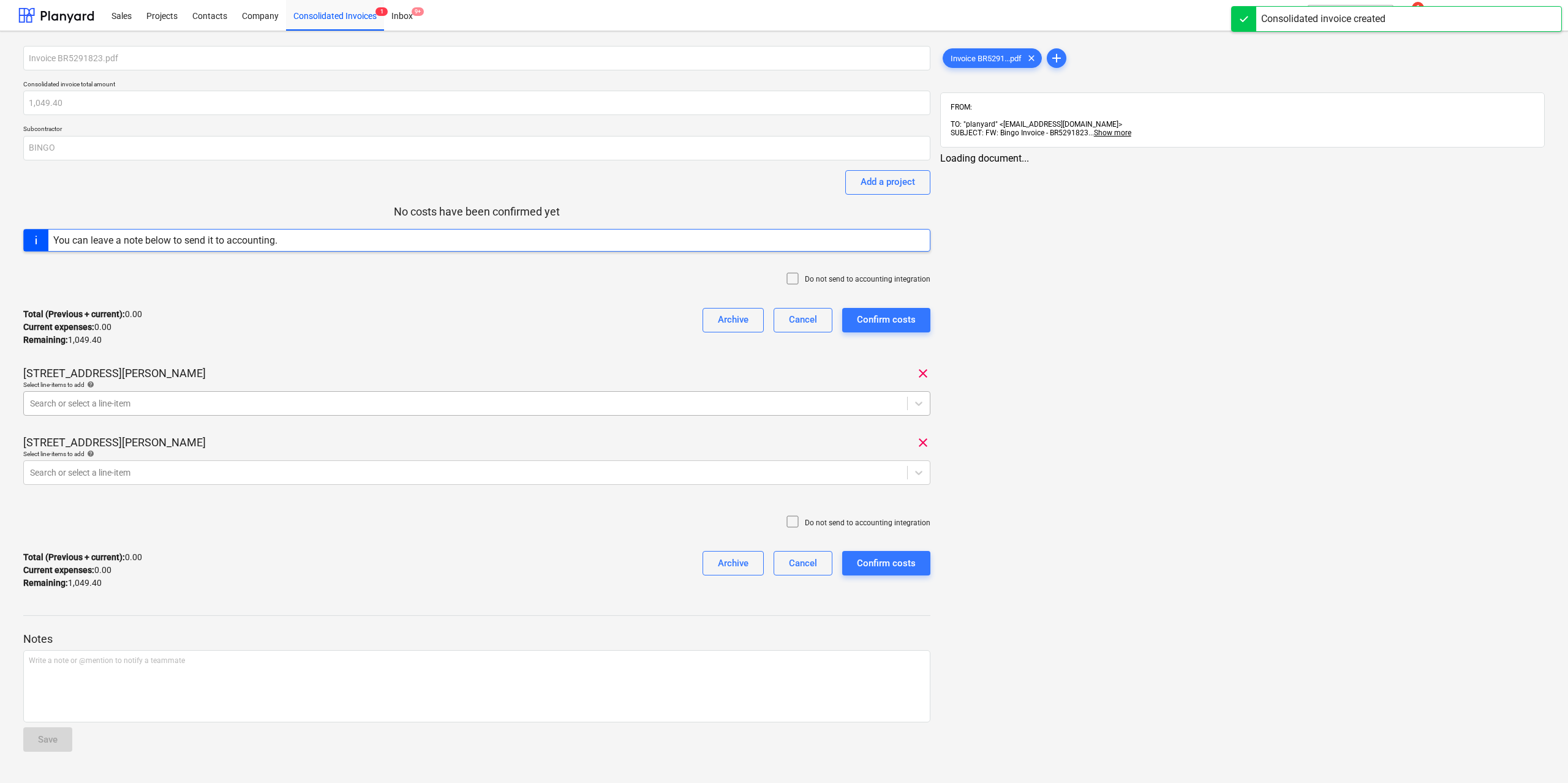
click at [280, 399] on div at bounding box center [465, 403] width 871 height 12
click at [964, 59] on span "Invoice BR5291...pdf" at bounding box center [983, 58] width 86 height 9
click at [1253, 163] on link "2" at bounding box center [1251, 170] width 15 height 15
click at [245, 474] on div at bounding box center [464, 472] width 868 height 12
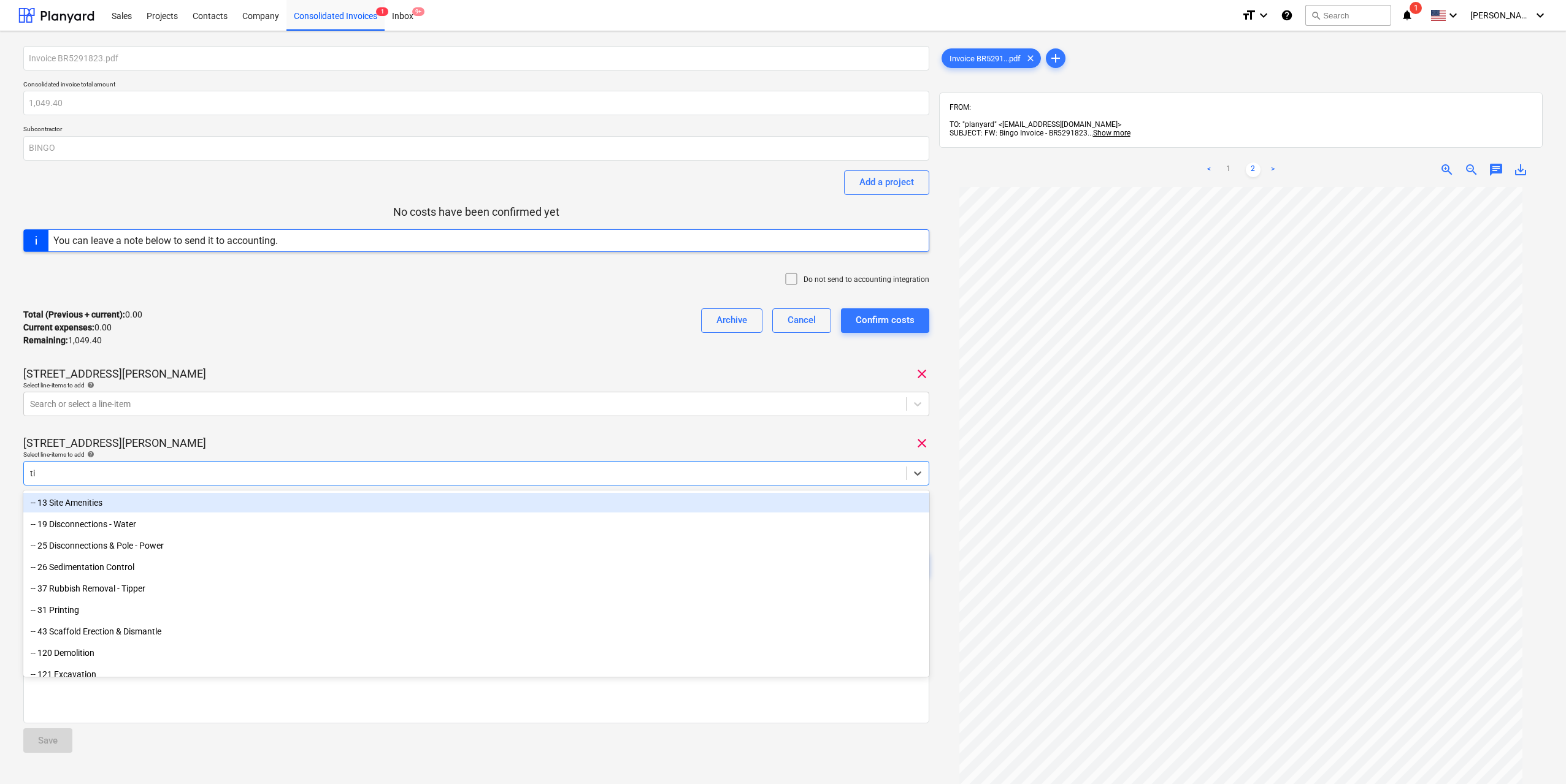
type input "tip"
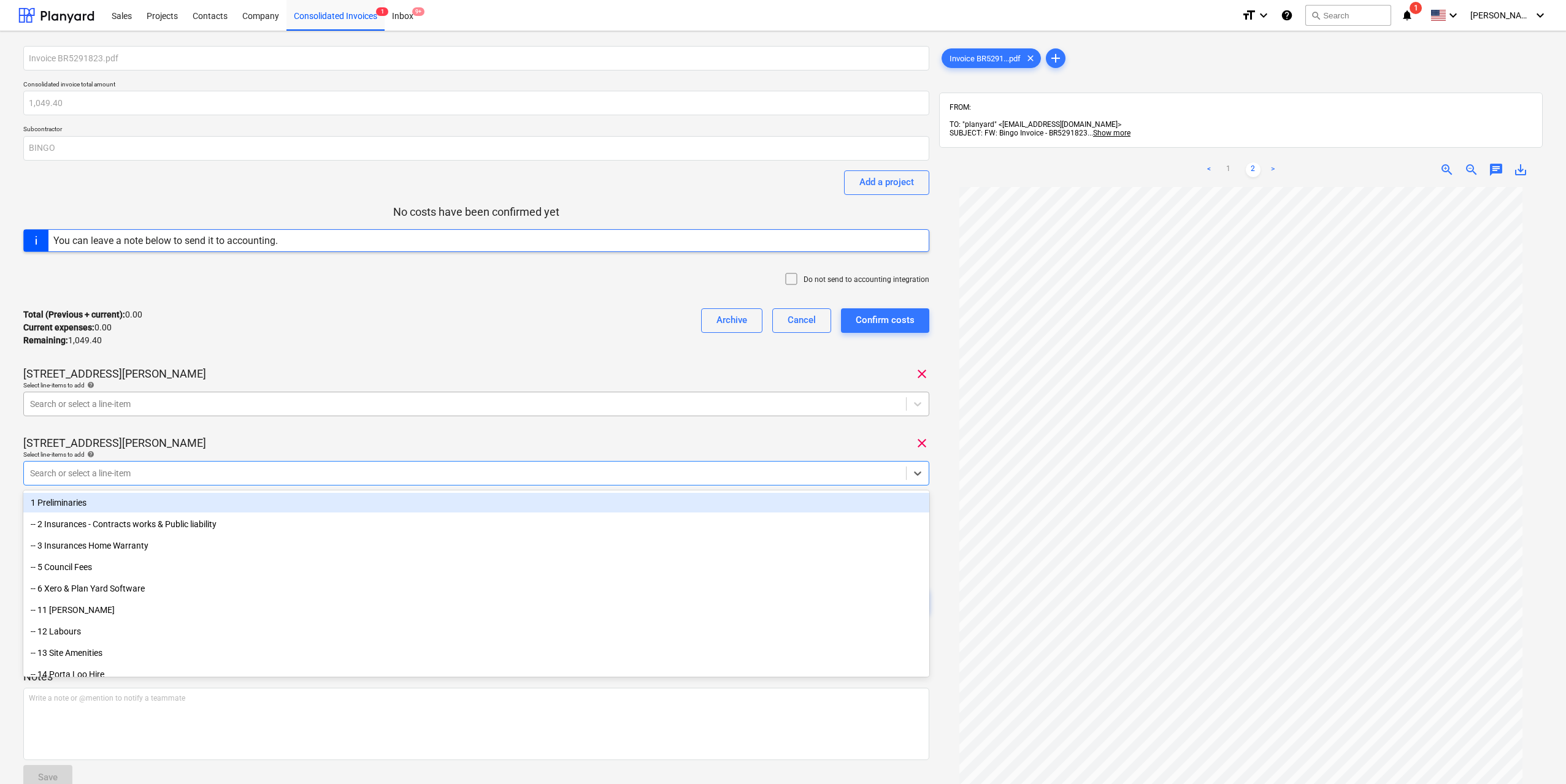
click at [242, 406] on div at bounding box center [464, 404] width 870 height 12
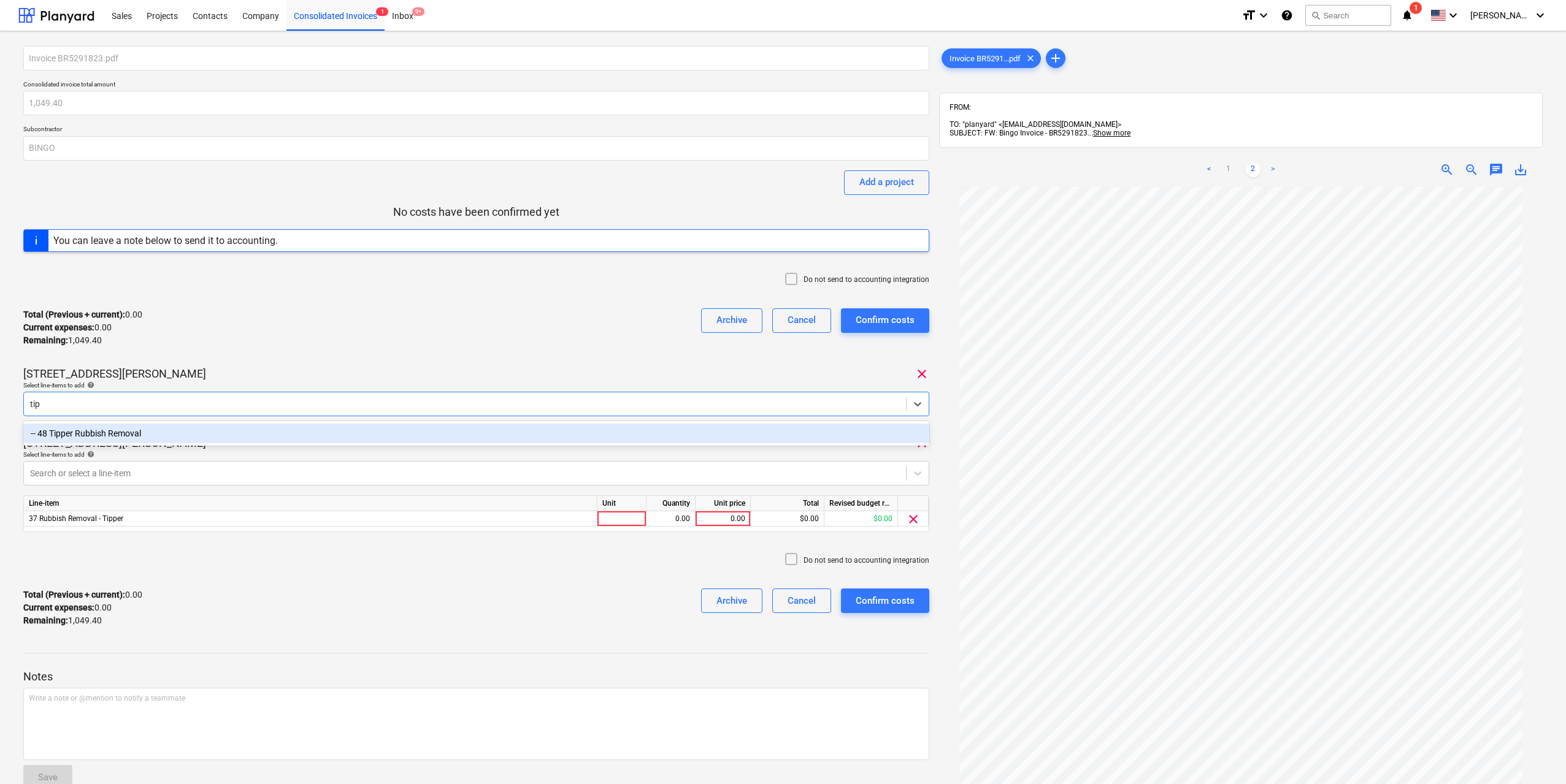
type input "tipp"
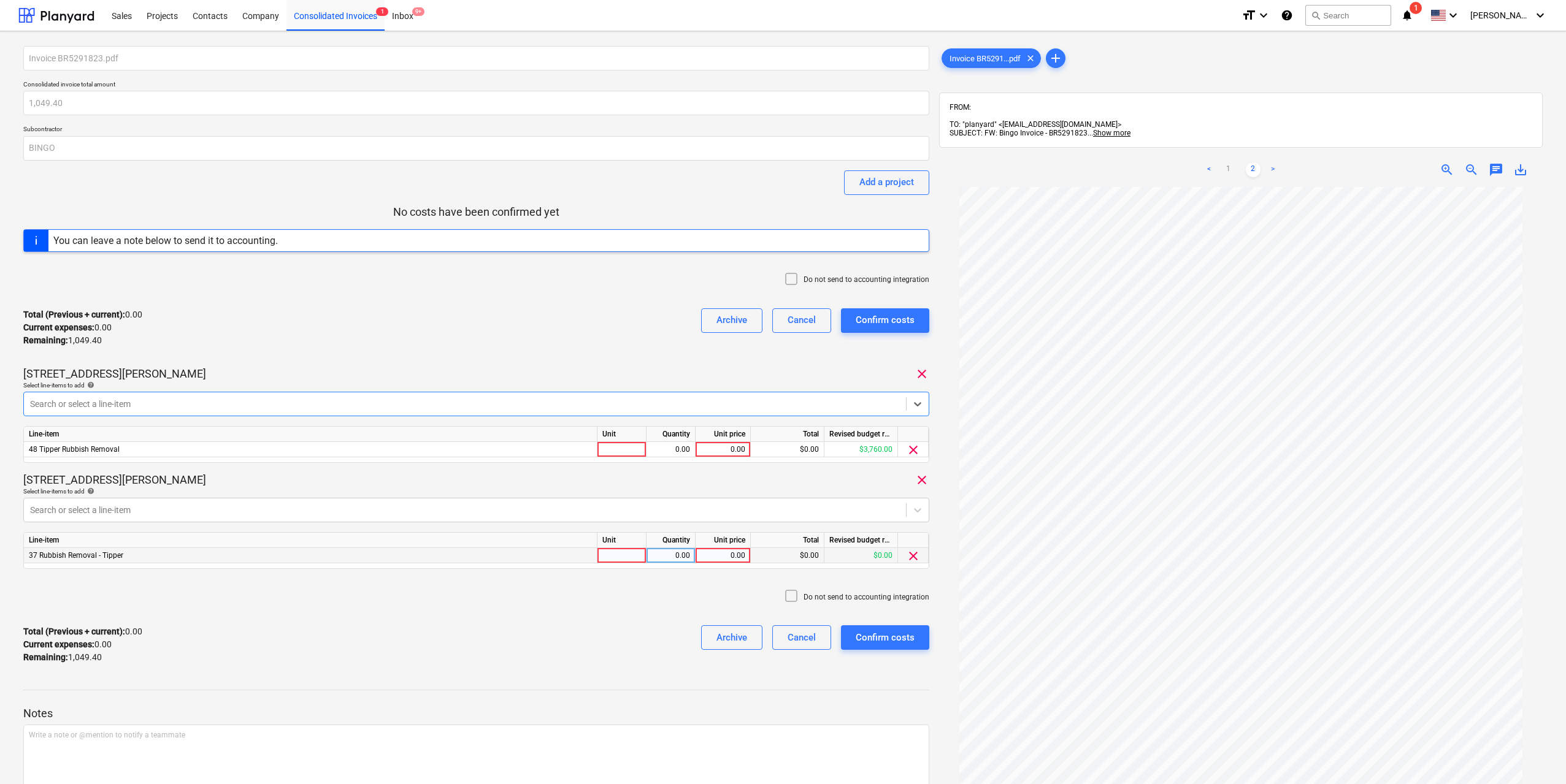
click at [626, 553] on div at bounding box center [621, 556] width 49 height 15
type input "1"
click at [634, 446] on div at bounding box center [621, 450] width 49 height 15
click at [677, 453] on div "0.00" at bounding box center [670, 450] width 39 height 15
click at [695, 566] on div "Line-item Unit Quantity Unit price Total Revised budget remaining 37 Rubbish Re…" at bounding box center [476, 551] width 906 height 37
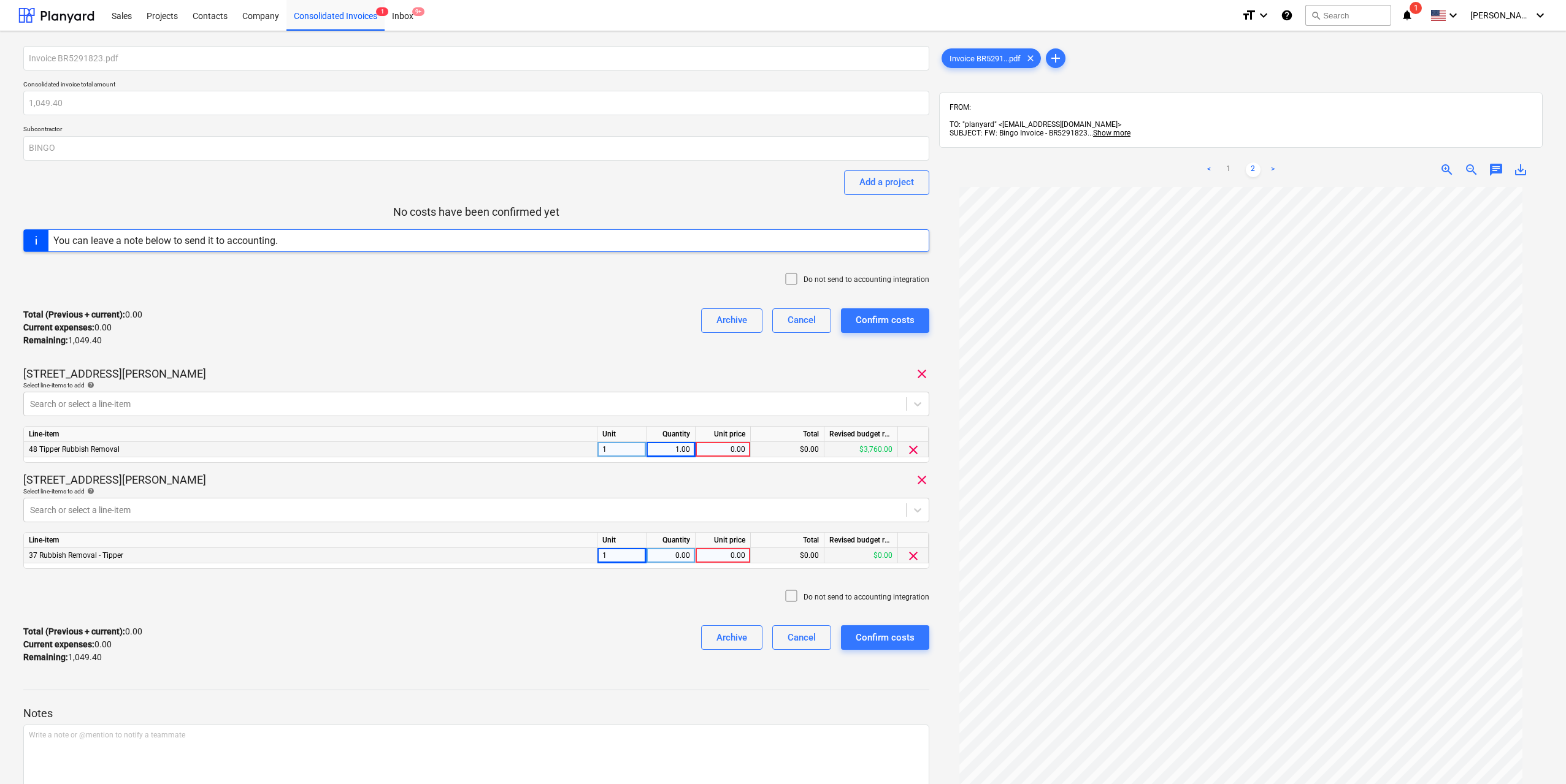
click at [683, 556] on div "0.00" at bounding box center [670, 556] width 39 height 15
click at [709, 553] on div "0.00" at bounding box center [723, 556] width 45 height 15
click at [709, 450] on div "0.00" at bounding box center [723, 450] width 45 height 15
type input "481.8"
click at [728, 554] on div "0.00" at bounding box center [723, 556] width 45 height 15
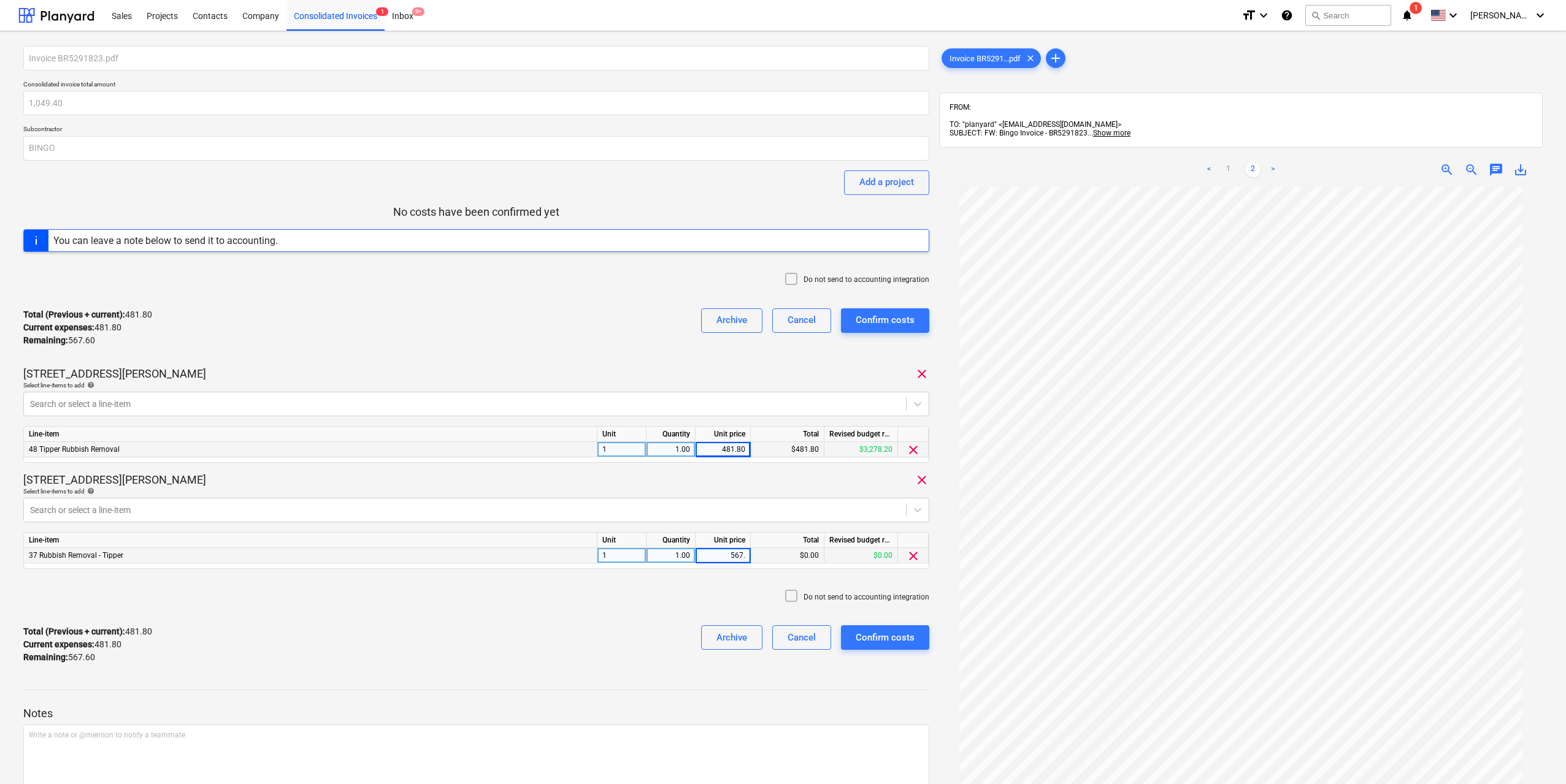
type input "567.6"
click at [613, 631] on div "Total (Previous + current) : 481.80 Current expenses : 481.80 Remaining : 567.6…" at bounding box center [476, 645] width 906 height 58
click at [896, 637] on div "Confirm costs" at bounding box center [885, 637] width 59 height 16
